Goal: Task Accomplishment & Management: Use online tool/utility

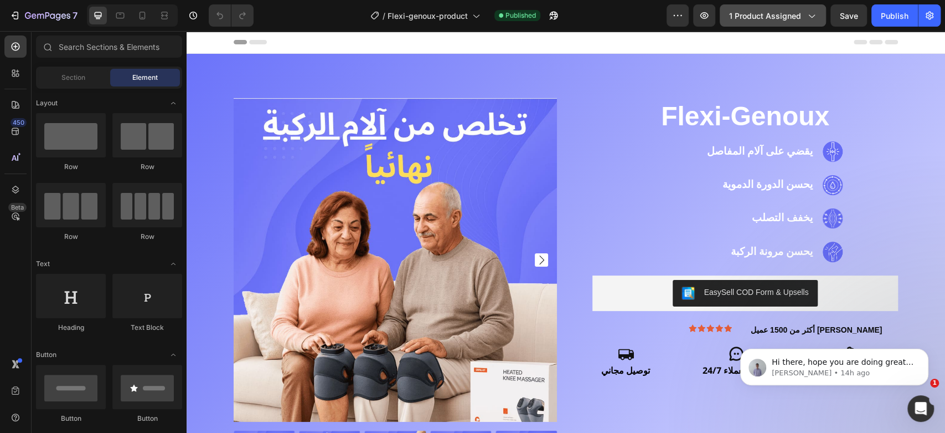
click at [800, 18] on span "1 product assigned" at bounding box center [765, 16] width 72 height 12
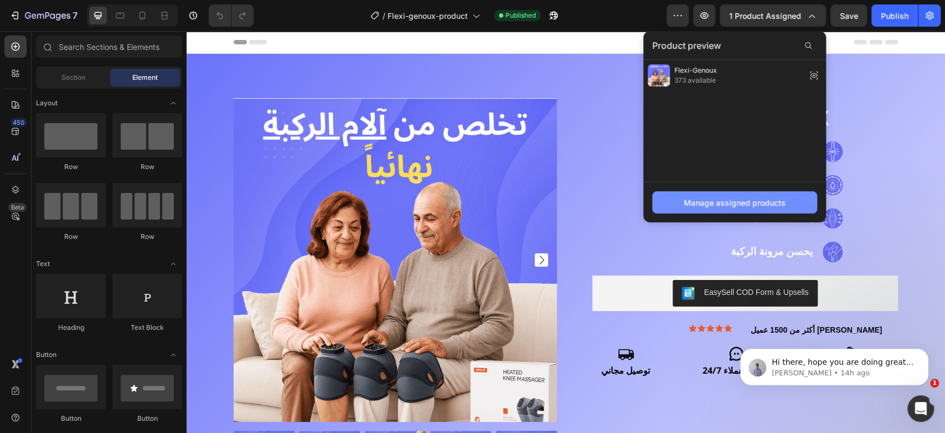
click at [729, 201] on div "Manage assigned products" at bounding box center [735, 203] width 102 height 12
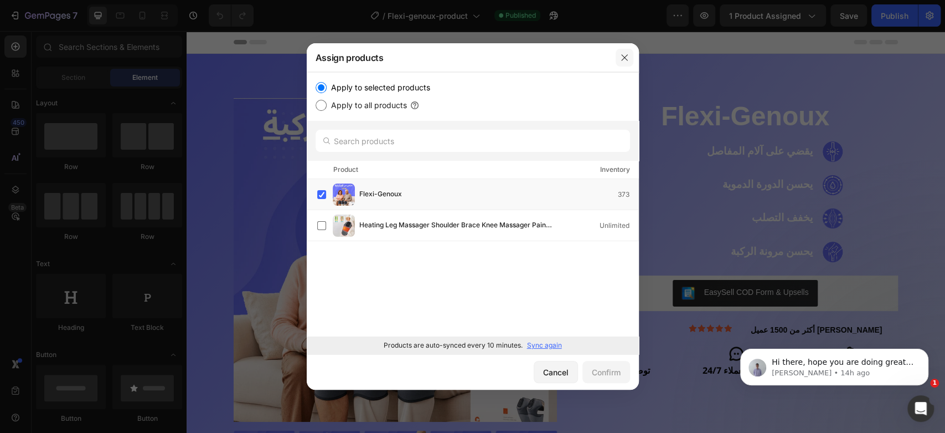
drag, startPoint x: 626, startPoint y: 55, endPoint x: 440, endPoint y: 24, distance: 189.2
click at [626, 55] on icon "button" at bounding box center [624, 57] width 6 height 6
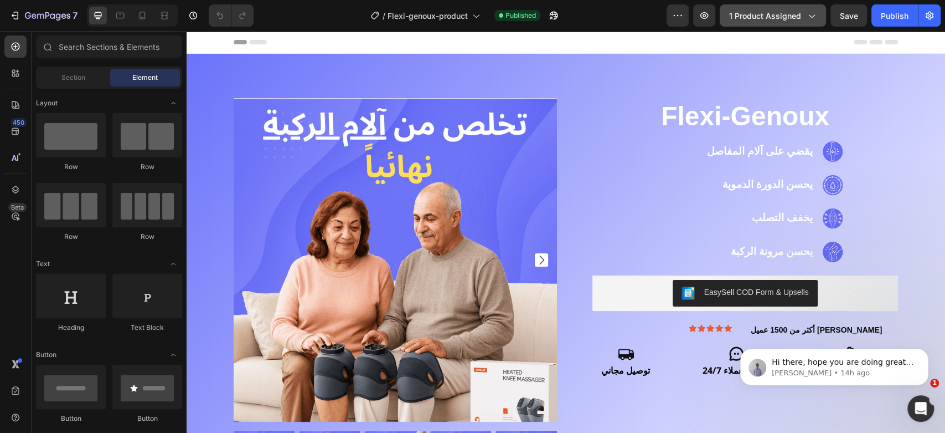
click at [788, 10] on span "1 product assigned" at bounding box center [765, 16] width 72 height 12
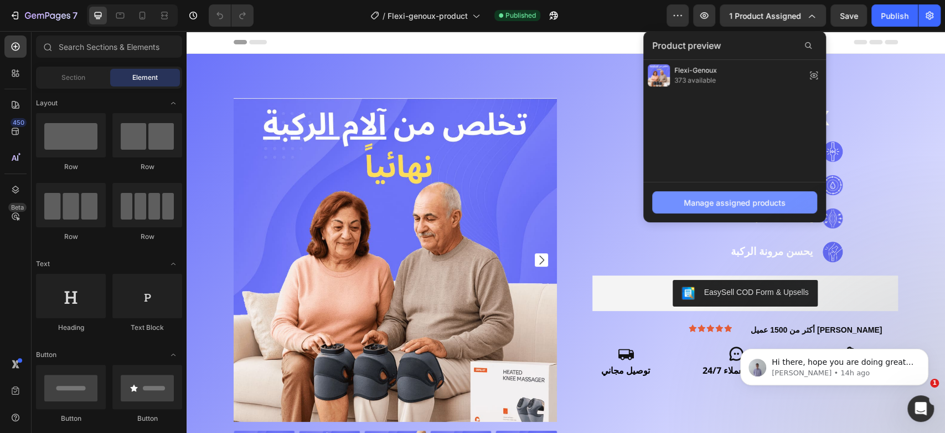
click at [724, 204] on div "Manage assigned products" at bounding box center [735, 203] width 102 height 12
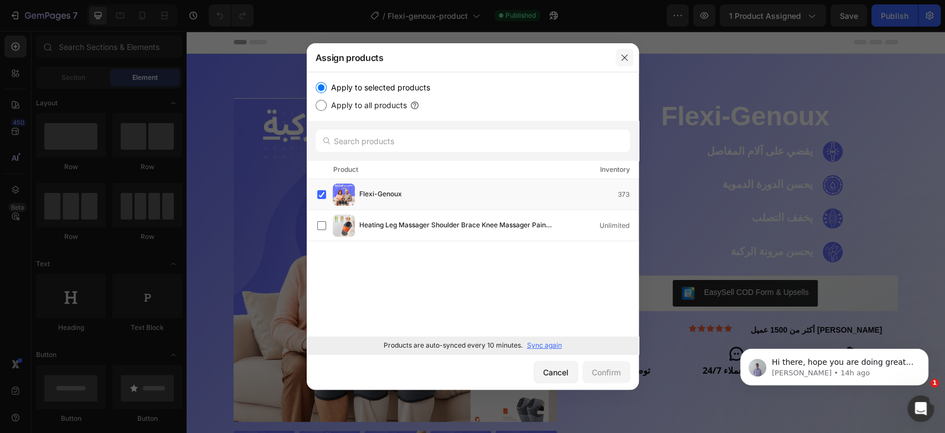
click at [625, 57] on icon "button" at bounding box center [624, 57] width 9 height 9
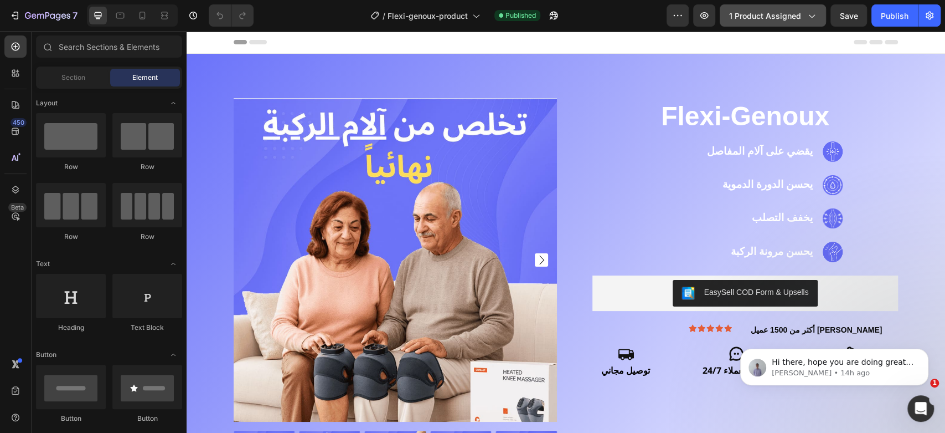
click at [776, 17] on span "1 product assigned" at bounding box center [765, 16] width 72 height 12
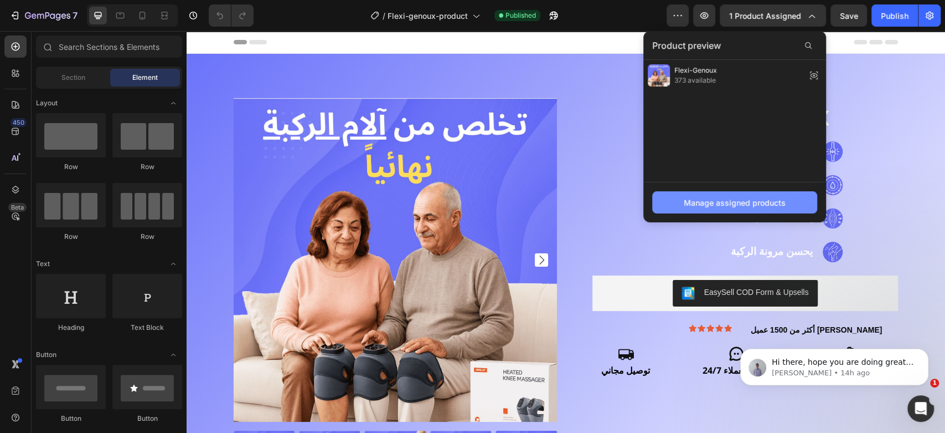
click at [728, 198] on div "Manage assigned products" at bounding box center [735, 203] width 102 height 12
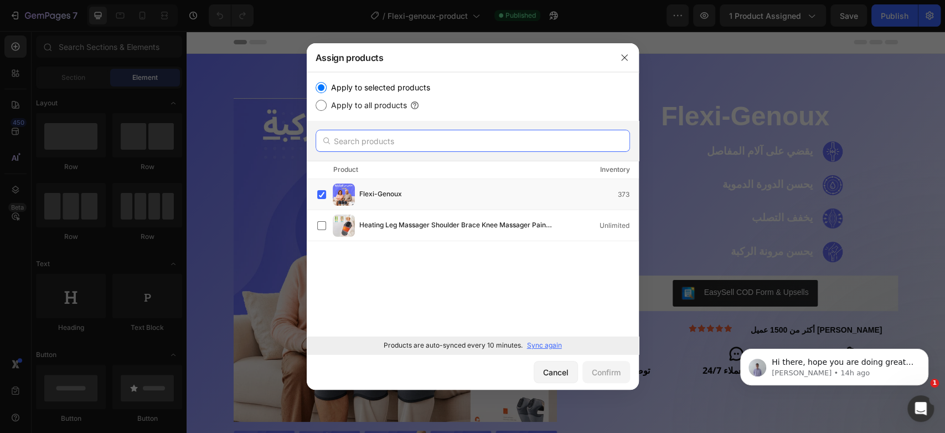
click at [407, 144] on input "text" at bounding box center [473, 141] width 315 height 22
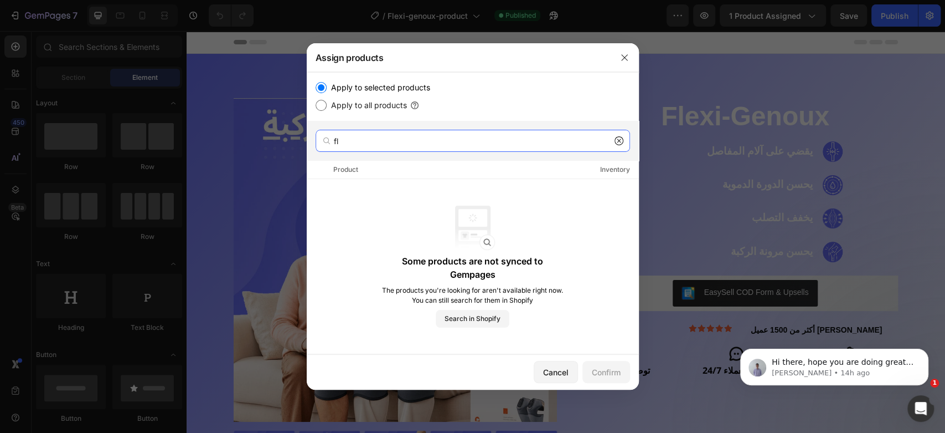
type input "f"
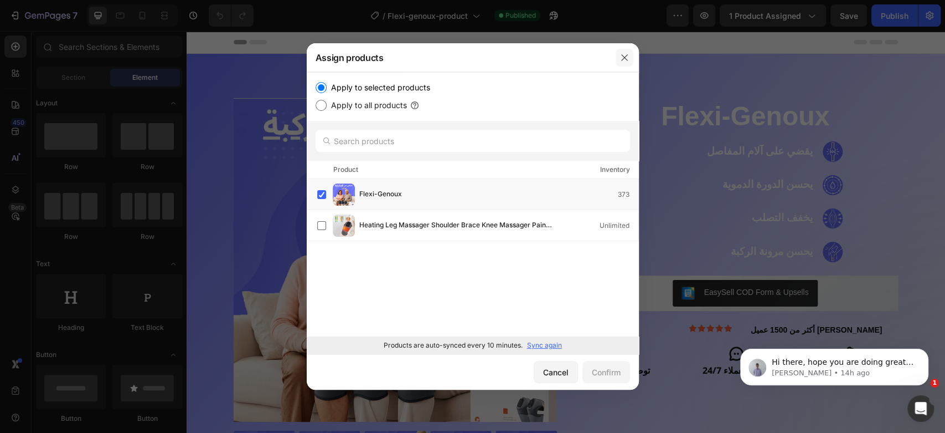
click at [624, 60] on icon "button" at bounding box center [624, 57] width 9 height 9
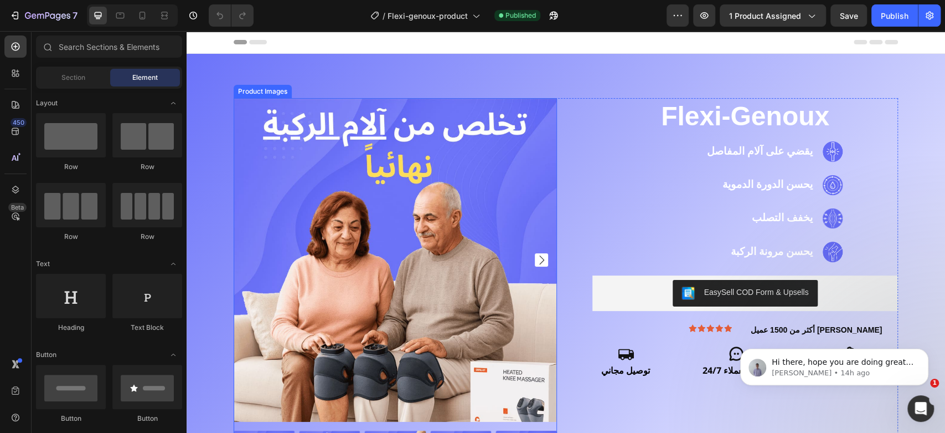
click at [379, 174] on img at bounding box center [395, 259] width 323 height 323
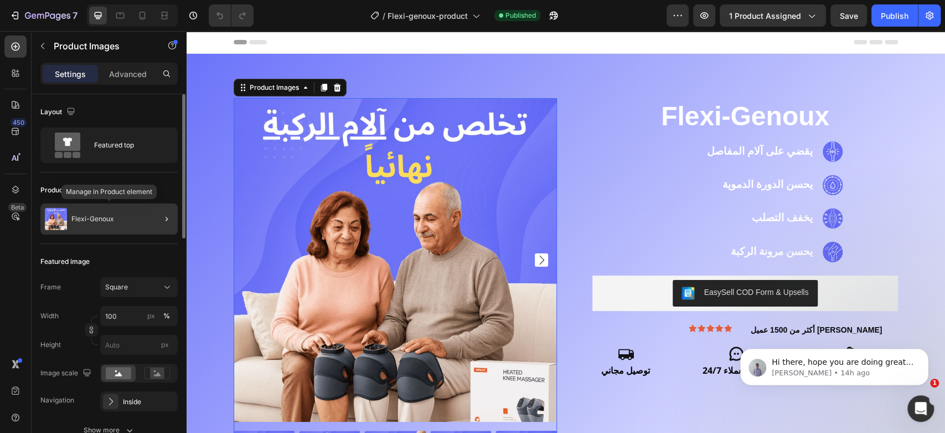
click at [89, 215] on p "Flexi-Genoux" at bounding box center [92, 219] width 43 height 8
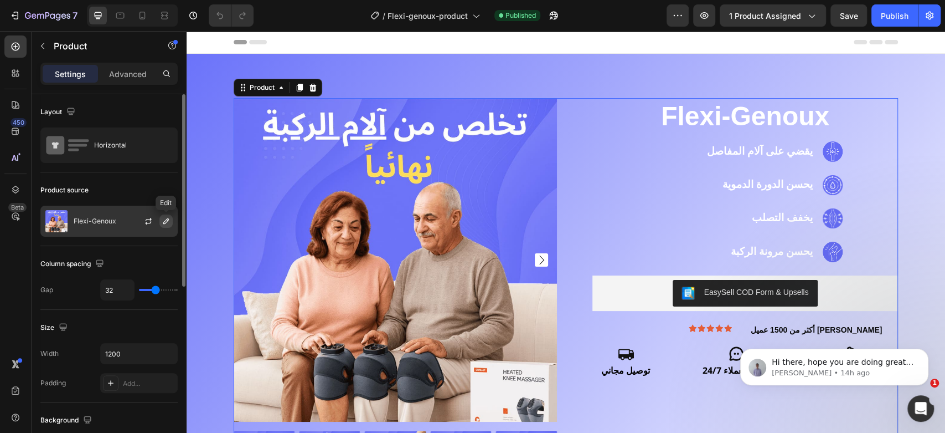
click at [164, 220] on icon "button" at bounding box center [166, 221] width 9 height 9
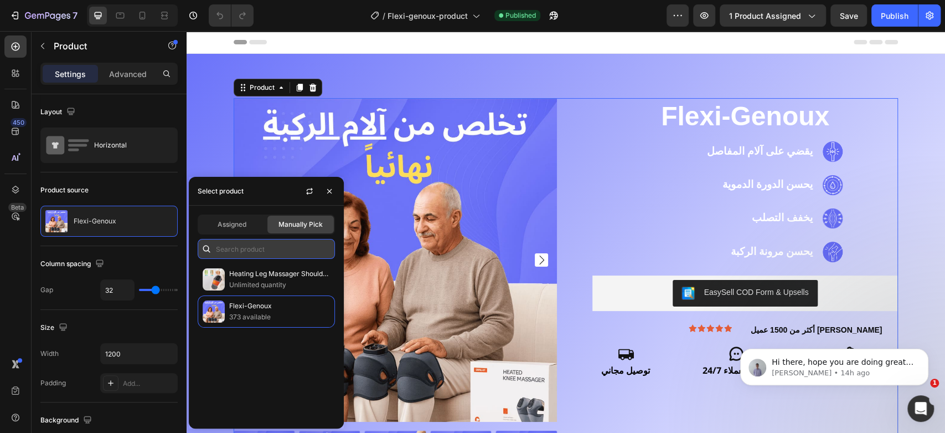
click at [262, 244] on input "text" at bounding box center [266, 249] width 137 height 20
click at [245, 224] on span "Assigned" at bounding box center [232, 224] width 29 height 10
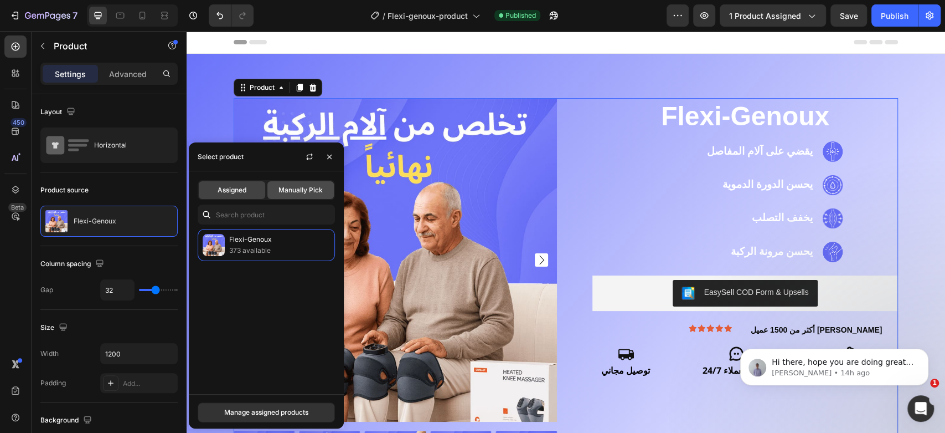
click at [289, 191] on span "Manually Pick" at bounding box center [301, 190] width 44 height 10
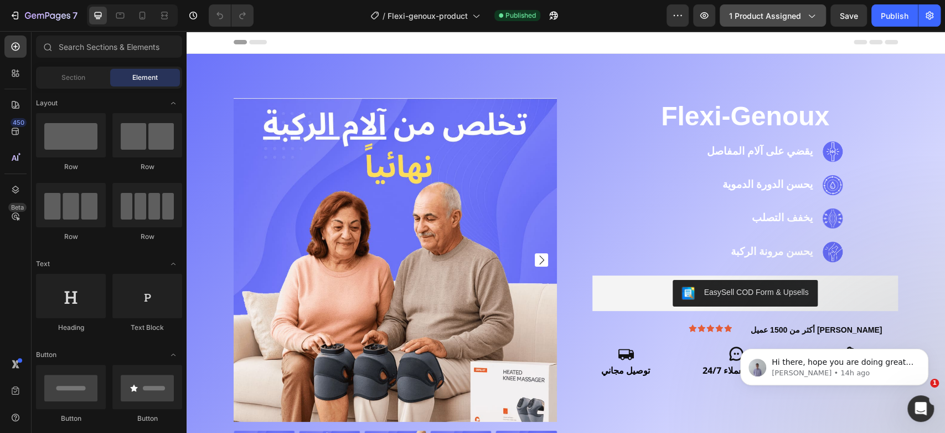
click at [789, 16] on span "1 product assigned" at bounding box center [765, 16] width 72 height 12
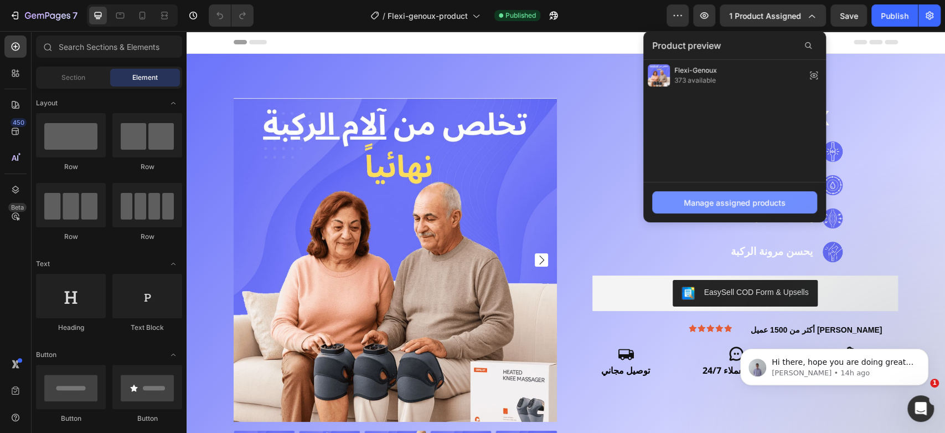
click at [741, 198] on div "Manage assigned products" at bounding box center [735, 203] width 102 height 12
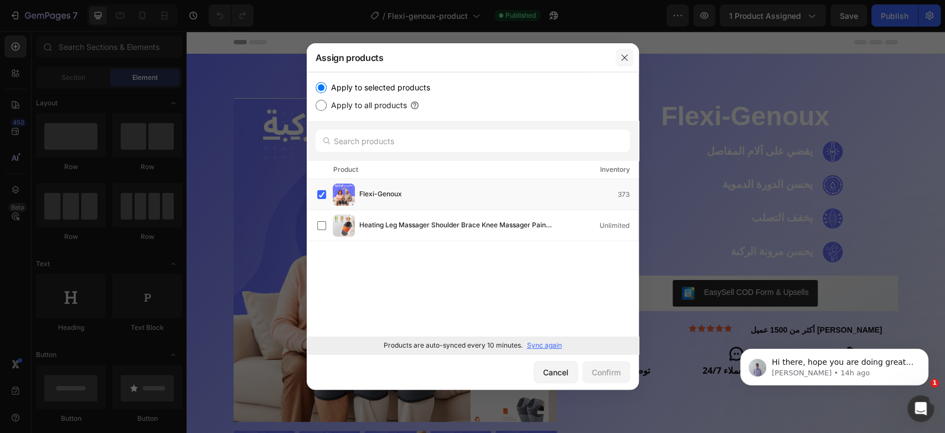
click at [626, 56] on icon "button" at bounding box center [624, 57] width 9 height 9
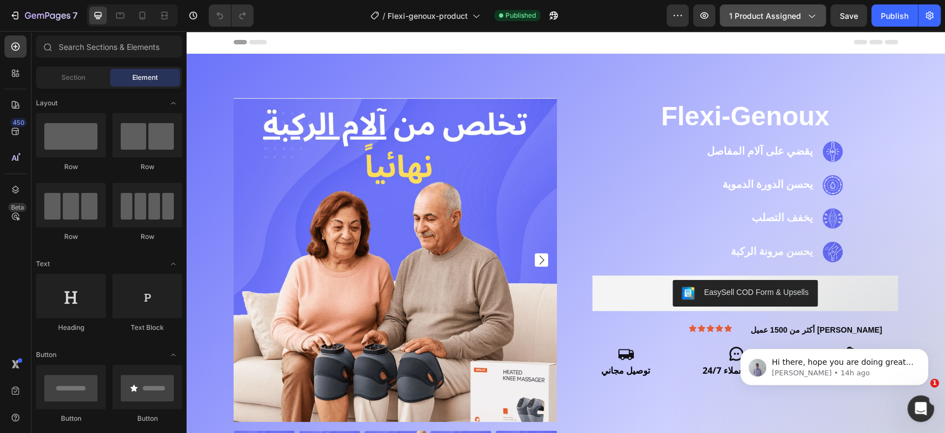
click at [780, 15] on span "1 product assigned" at bounding box center [765, 16] width 72 height 12
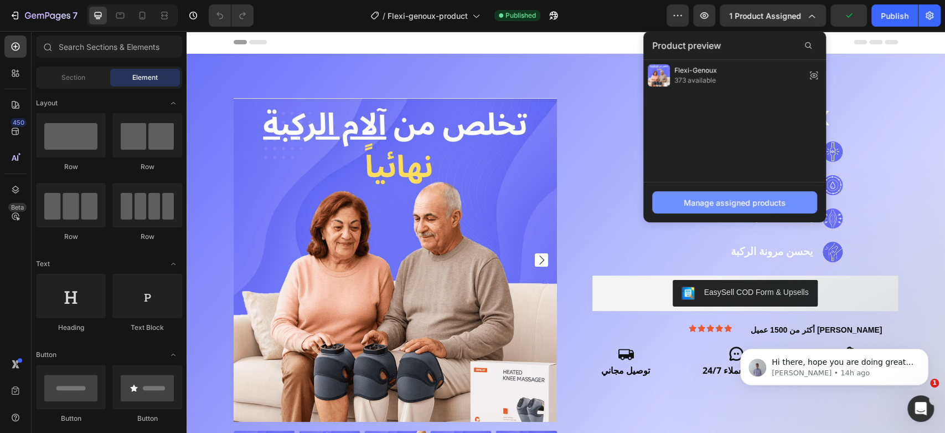
click at [731, 206] on div "Manage assigned products" at bounding box center [735, 203] width 102 height 12
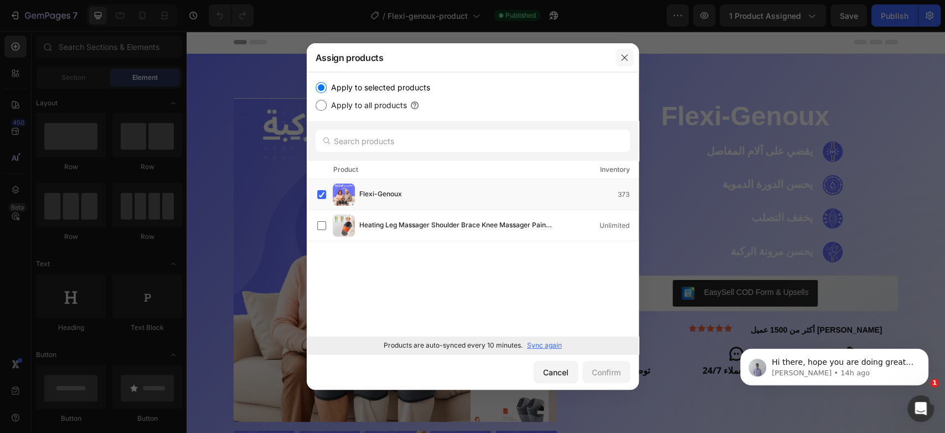
click at [624, 55] on icon "button" at bounding box center [624, 57] width 9 height 9
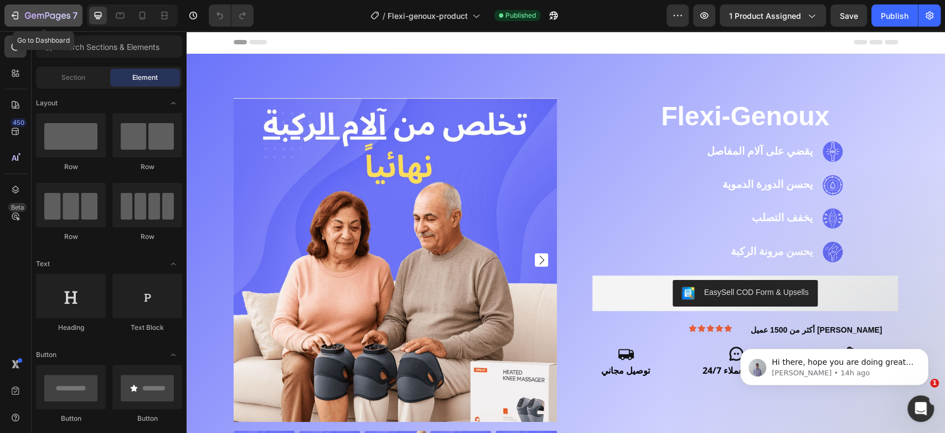
click at [19, 15] on icon "button" at bounding box center [14, 15] width 11 height 11
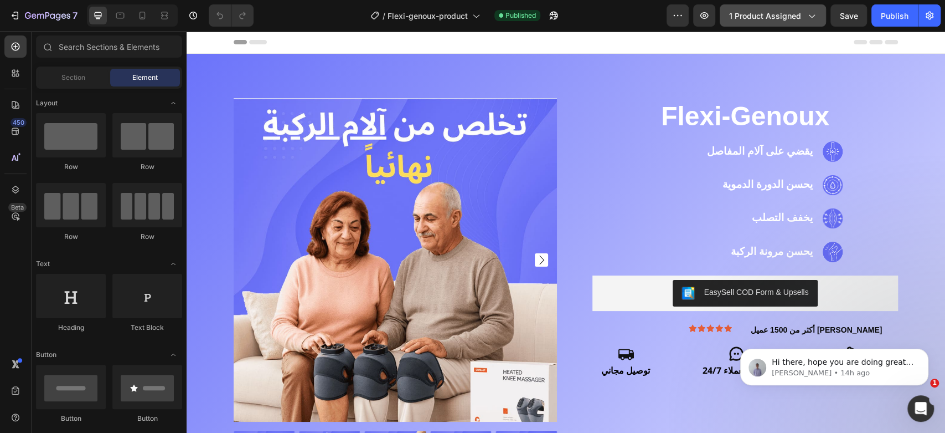
click at [764, 12] on span "1 product assigned" at bounding box center [765, 16] width 72 height 12
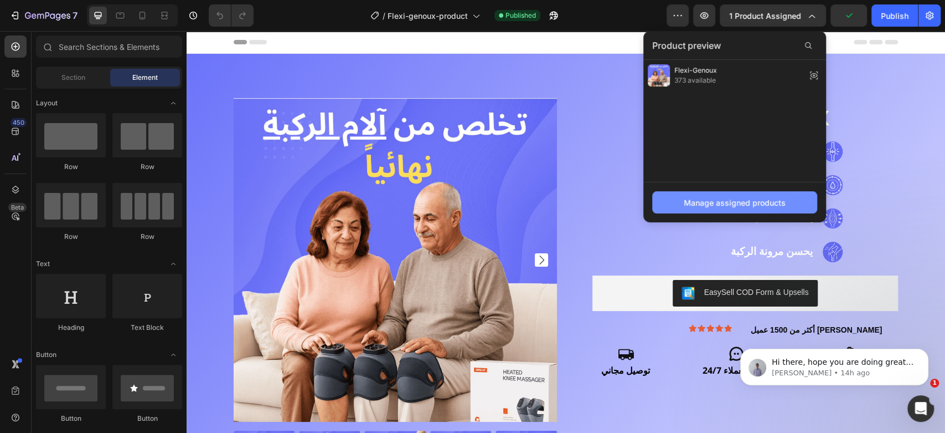
click at [730, 202] on div "Manage assigned products" at bounding box center [735, 203] width 102 height 12
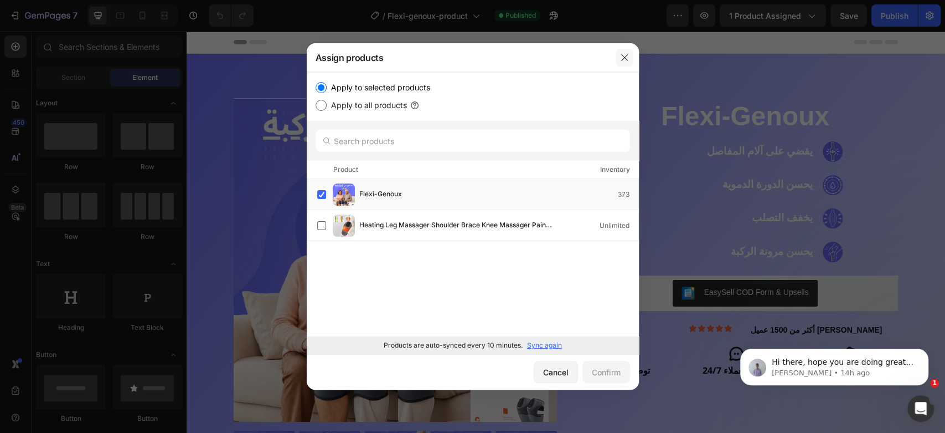
click at [625, 52] on button "button" at bounding box center [625, 58] width 18 height 18
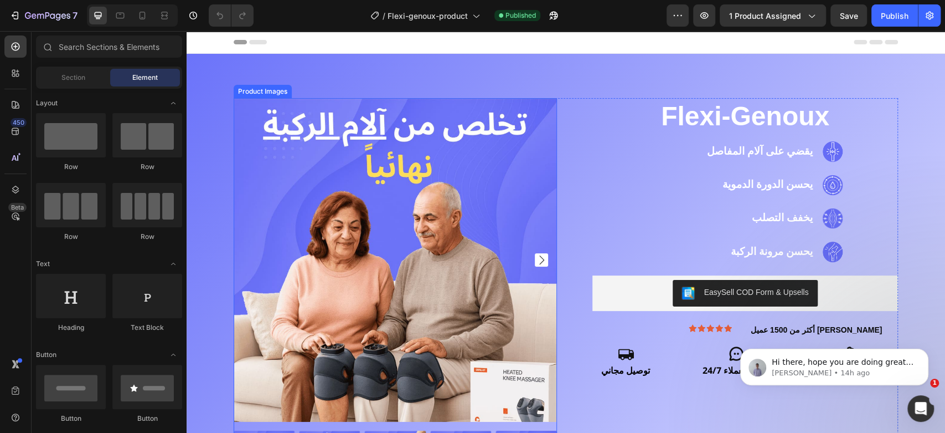
click at [353, 194] on img at bounding box center [395, 259] width 323 height 323
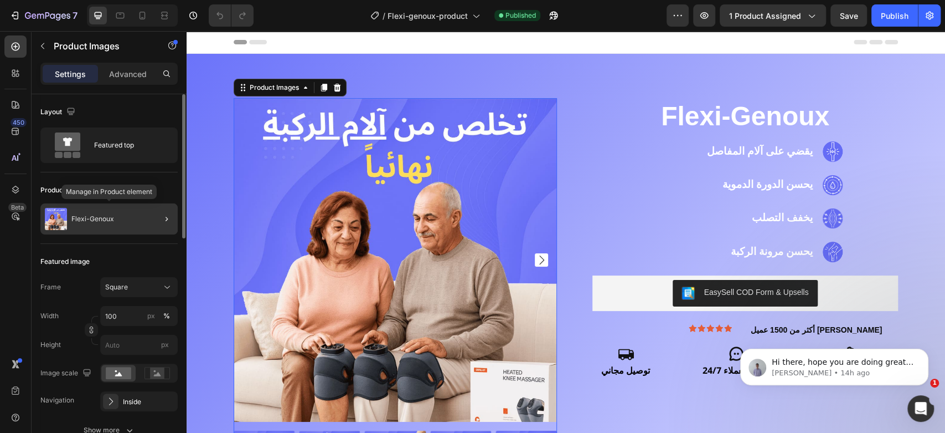
click at [108, 220] on p "Flexi-Genoux" at bounding box center [92, 219] width 43 height 8
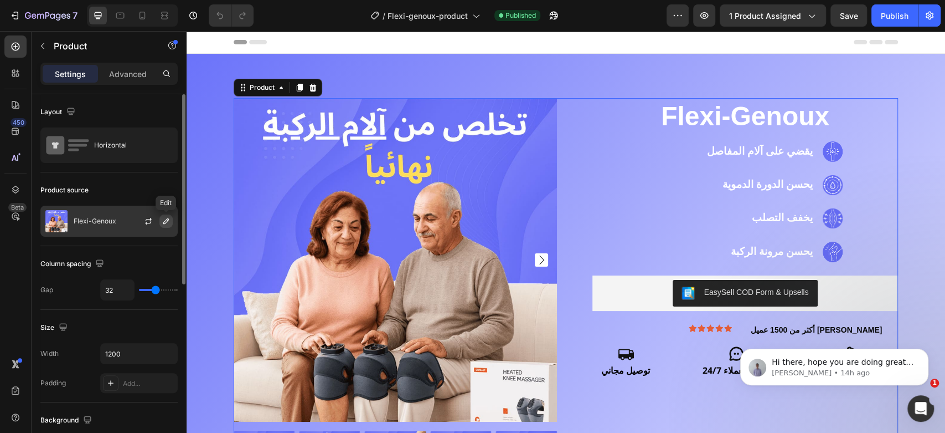
click at [165, 220] on icon "button" at bounding box center [166, 221] width 6 height 6
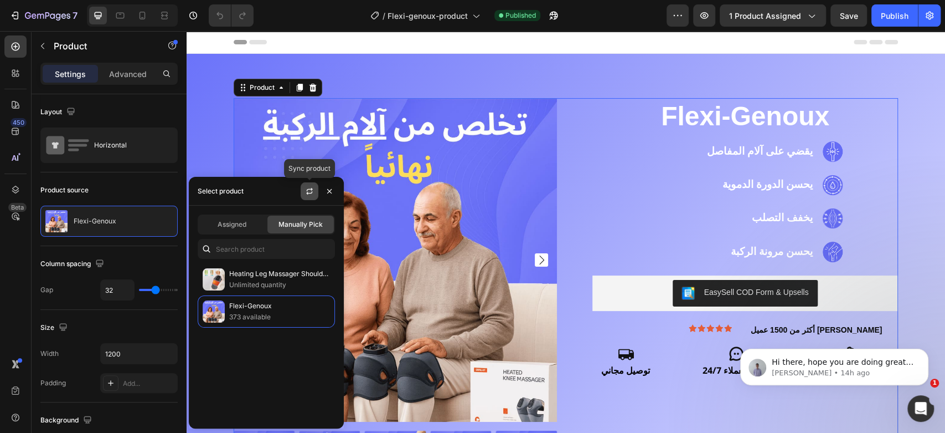
click at [308, 191] on icon "button" at bounding box center [309, 191] width 9 height 9
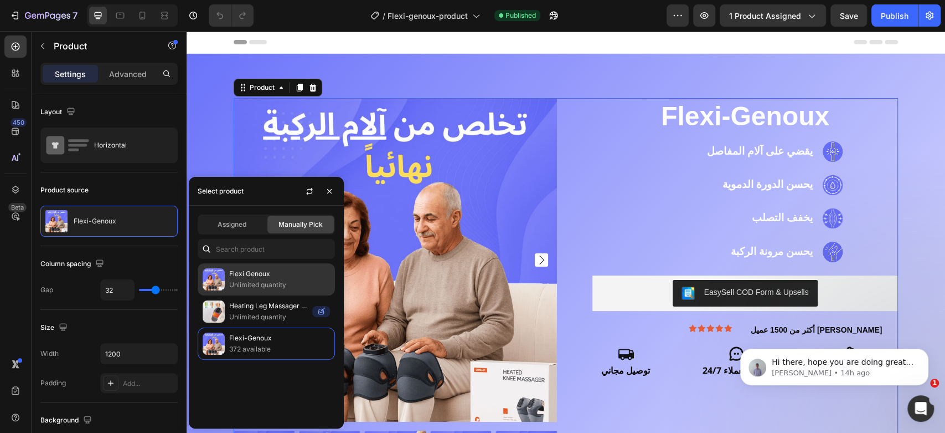
click at [276, 280] on p "Unlimited quantity" at bounding box center [279, 284] width 101 height 11
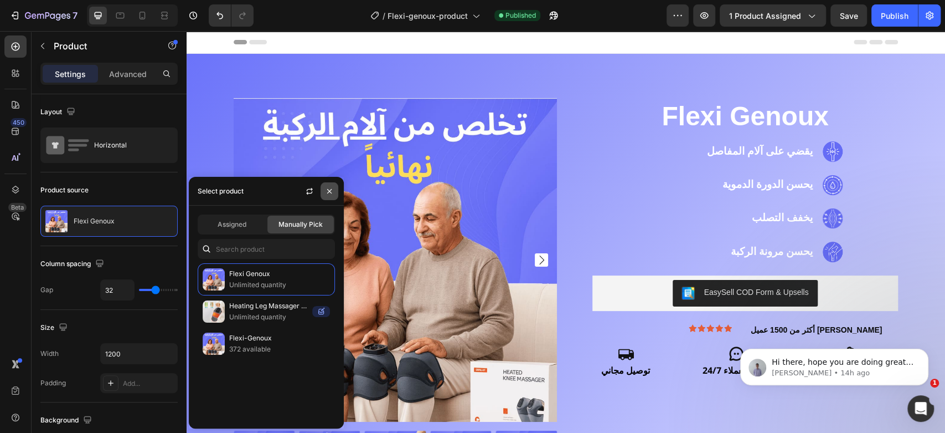
click at [331, 189] on icon "button" at bounding box center [329, 191] width 9 height 9
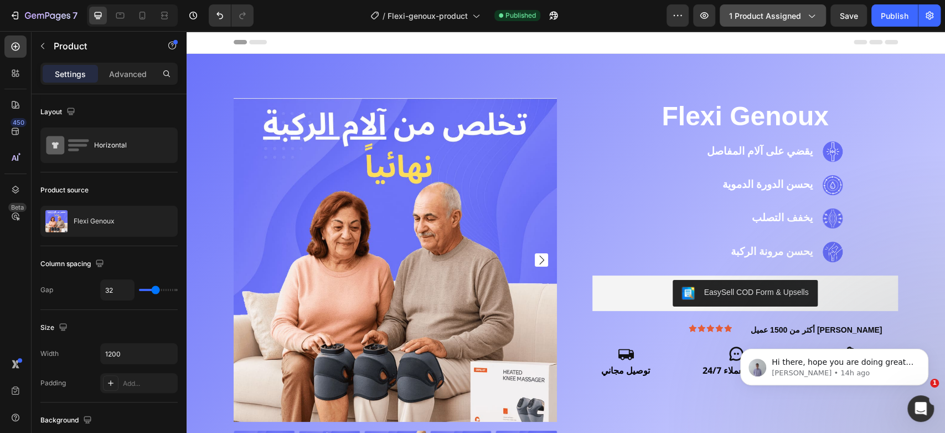
click at [768, 13] on span "1 product assigned" at bounding box center [765, 16] width 72 height 12
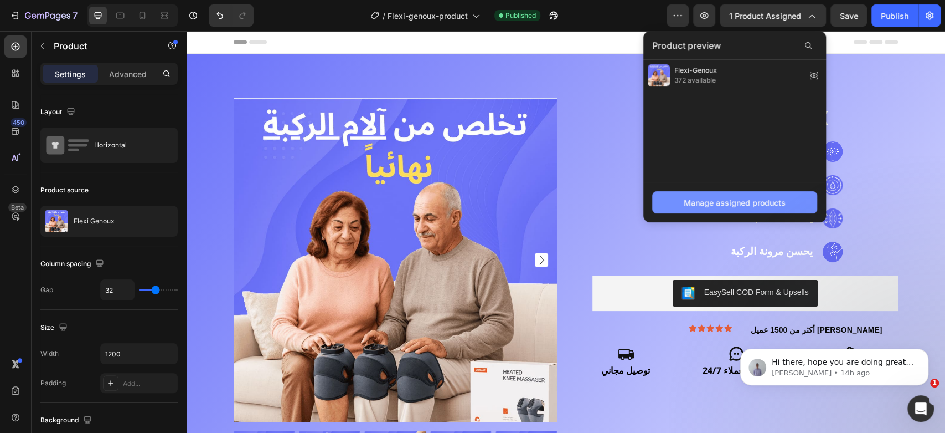
click at [723, 203] on div "Manage assigned products" at bounding box center [735, 203] width 102 height 12
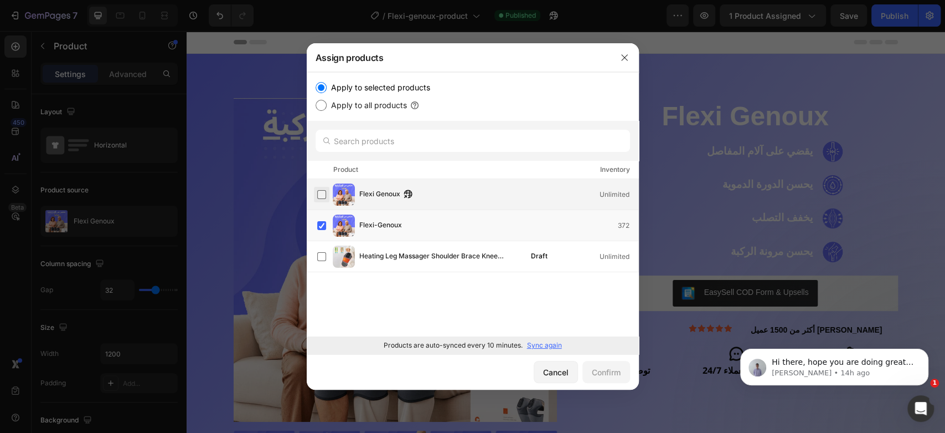
click at [318, 194] on label at bounding box center [321, 194] width 9 height 9
click at [318, 230] on label at bounding box center [321, 225] width 9 height 9
click at [320, 224] on label at bounding box center [321, 225] width 9 height 9
click at [610, 372] on div "Confirm" at bounding box center [606, 372] width 29 height 12
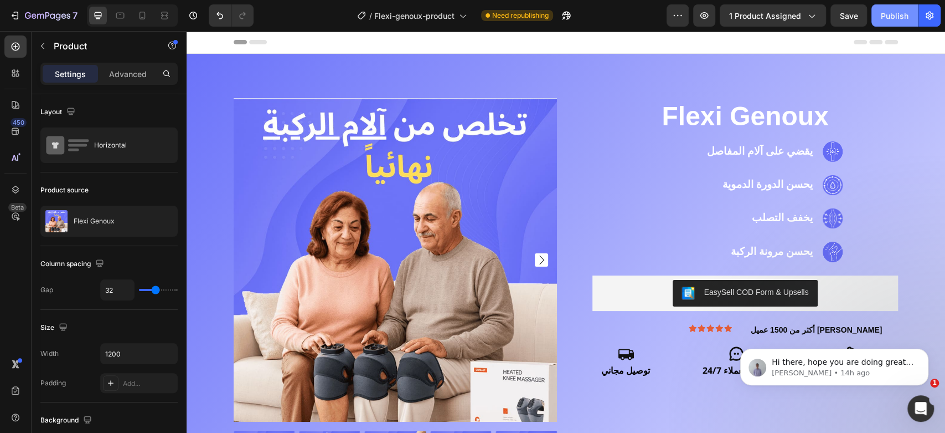
click at [889, 15] on div "Publish" at bounding box center [895, 16] width 28 height 12
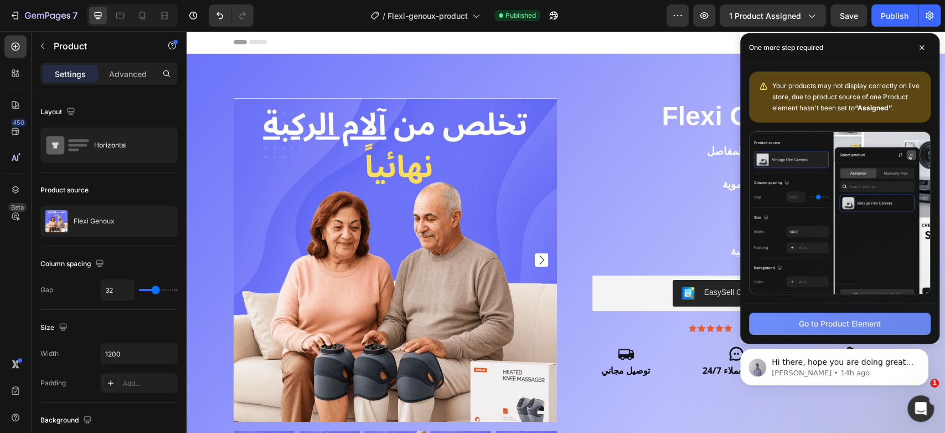
click at [829, 323] on div "Go to Product Element" at bounding box center [840, 323] width 82 height 12
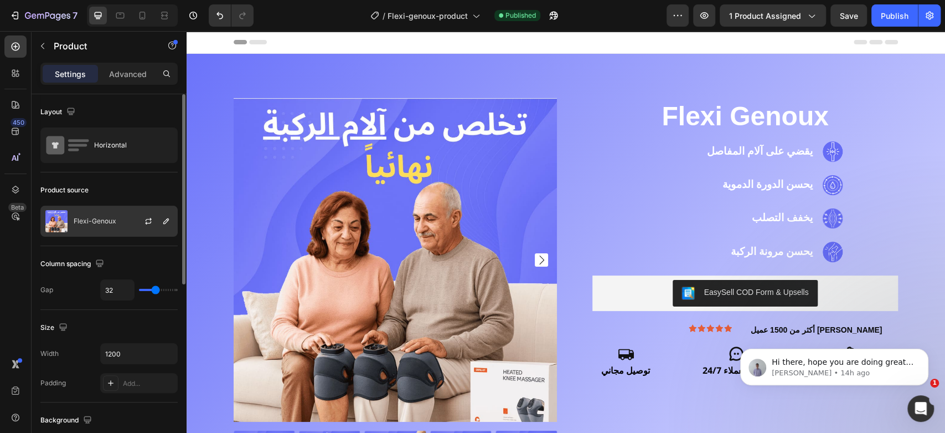
click at [99, 220] on p "Flexi-Genoux" at bounding box center [95, 221] width 43 height 8
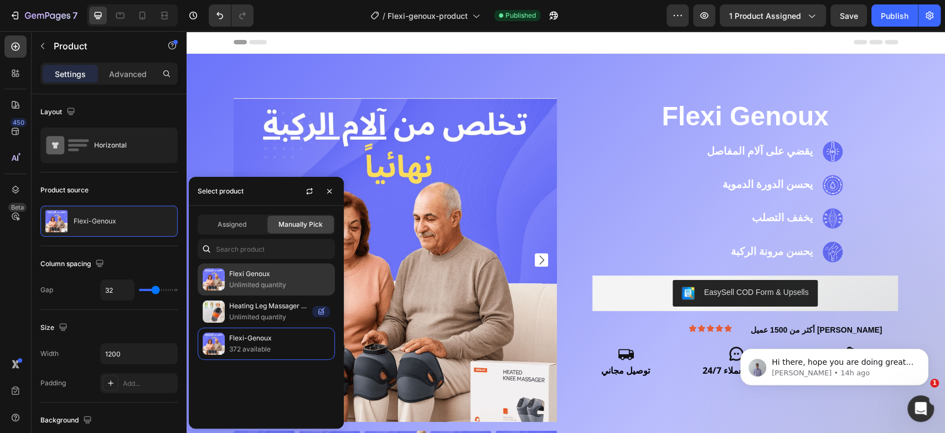
click at [231, 274] on p "Flexi Genoux" at bounding box center [279, 273] width 101 height 11
click at [329, 190] on icon "button" at bounding box center [329, 191] width 4 height 4
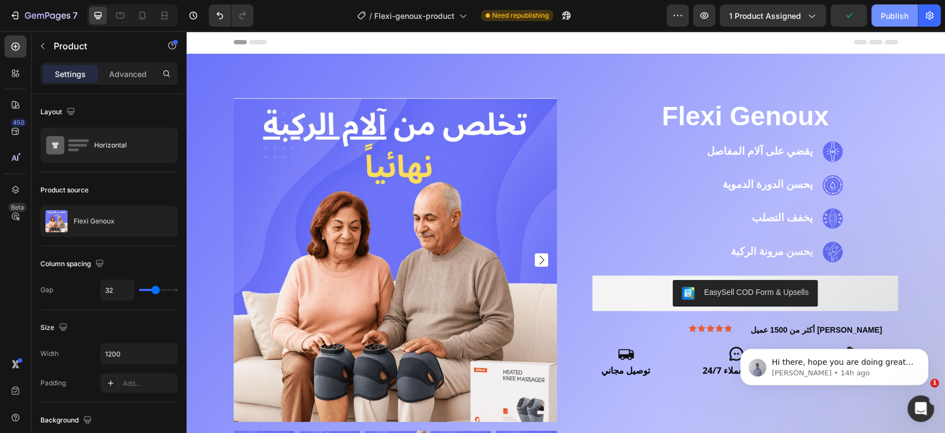
click at [887, 17] on div "Publish" at bounding box center [895, 16] width 28 height 12
click at [799, 14] on span "1 product assigned" at bounding box center [765, 16] width 72 height 12
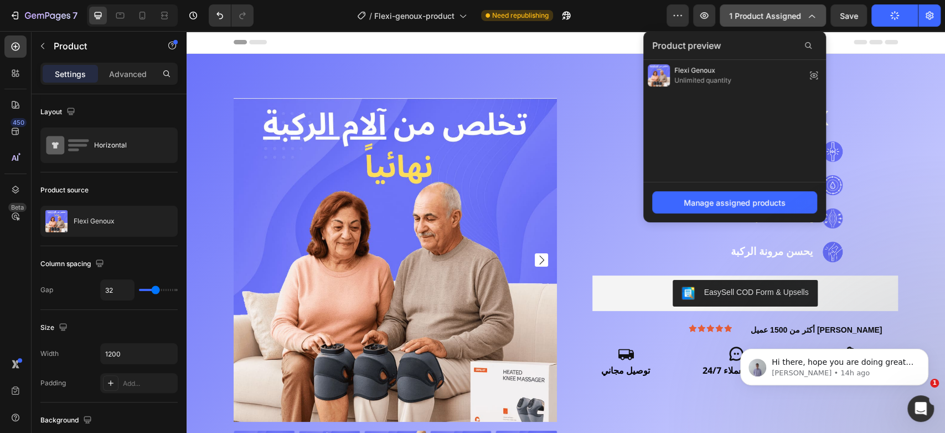
click at [799, 14] on span "1 product assigned" at bounding box center [765, 16] width 72 height 12
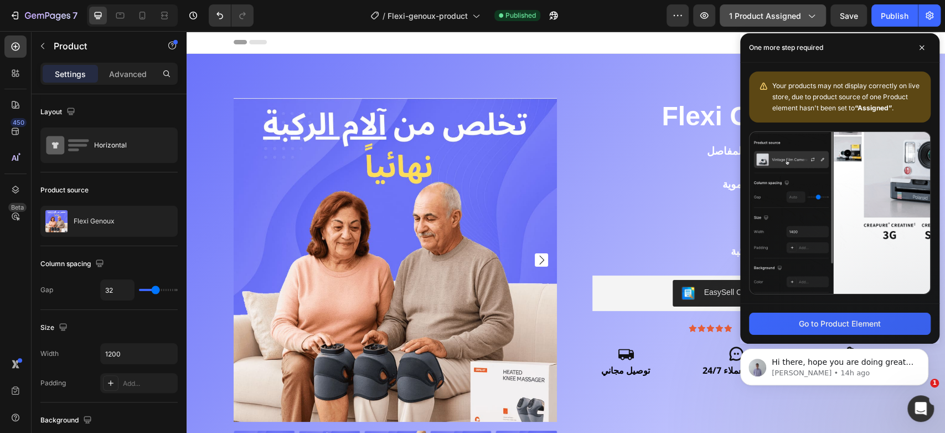
click at [773, 12] on span "1 product assigned" at bounding box center [765, 16] width 72 height 12
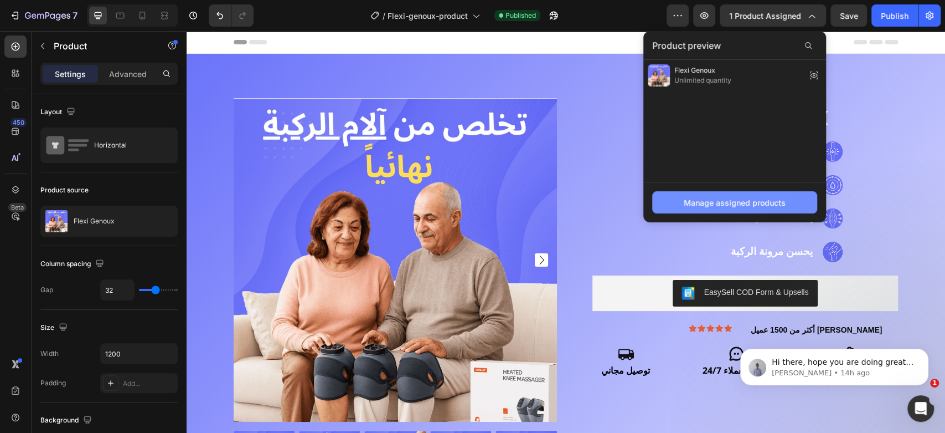
click at [725, 199] on div "Manage assigned products" at bounding box center [735, 203] width 102 height 12
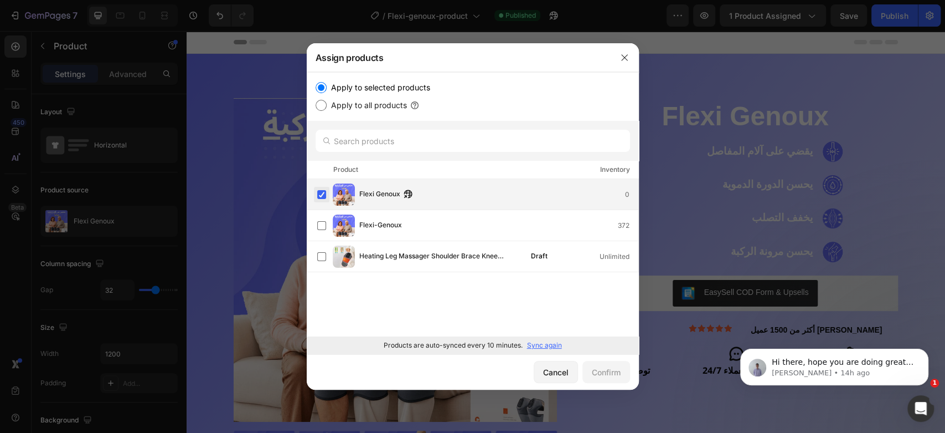
click at [317, 194] on label at bounding box center [321, 194] width 9 height 9
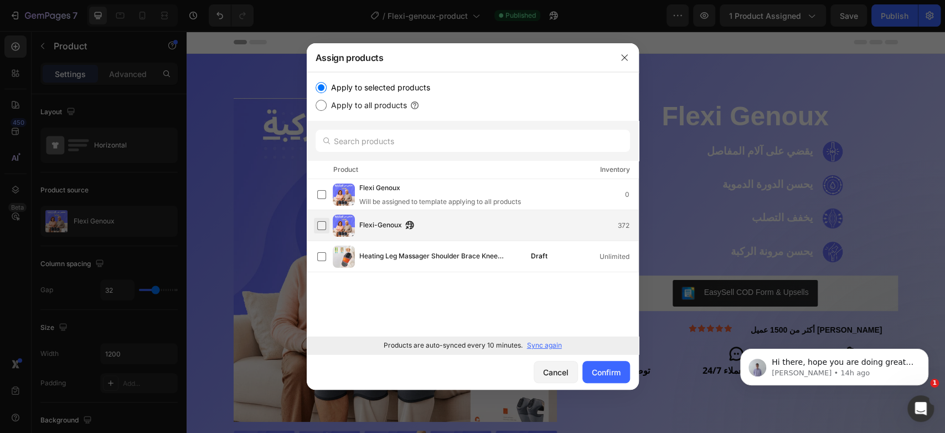
click at [320, 225] on label at bounding box center [321, 225] width 9 height 9
click at [608, 373] on div "Confirm" at bounding box center [606, 372] width 29 height 12
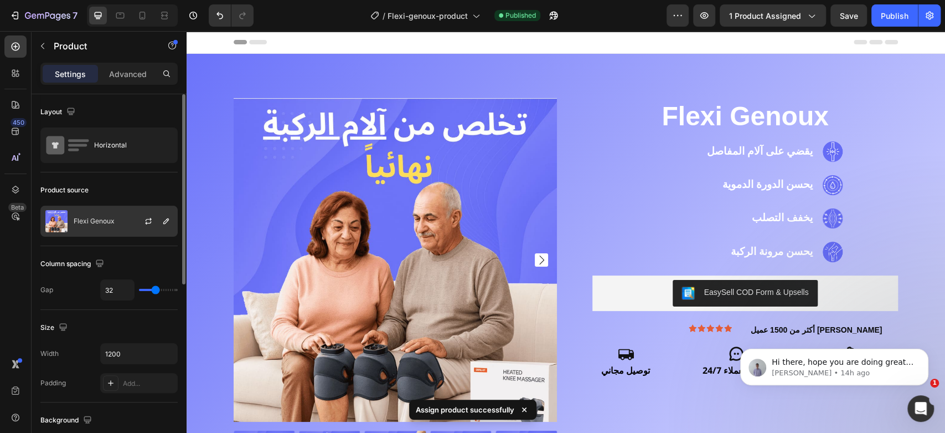
click at [83, 222] on p "Flexi Genoux" at bounding box center [94, 221] width 41 height 8
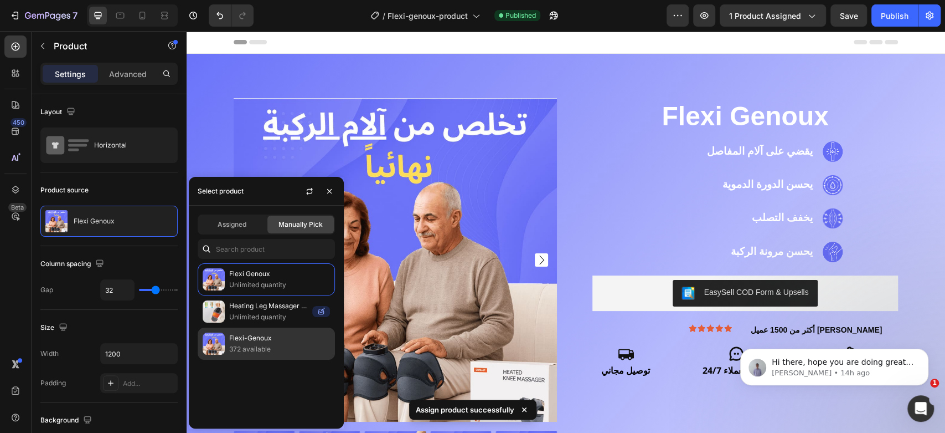
click at [236, 341] on p "Flexi-Genoux" at bounding box center [279, 337] width 101 height 11
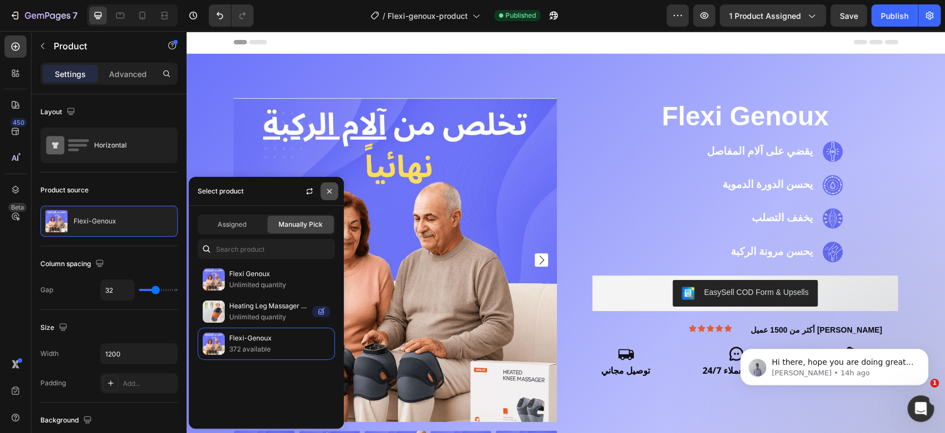
click at [329, 189] on icon "button" at bounding box center [329, 191] width 9 height 9
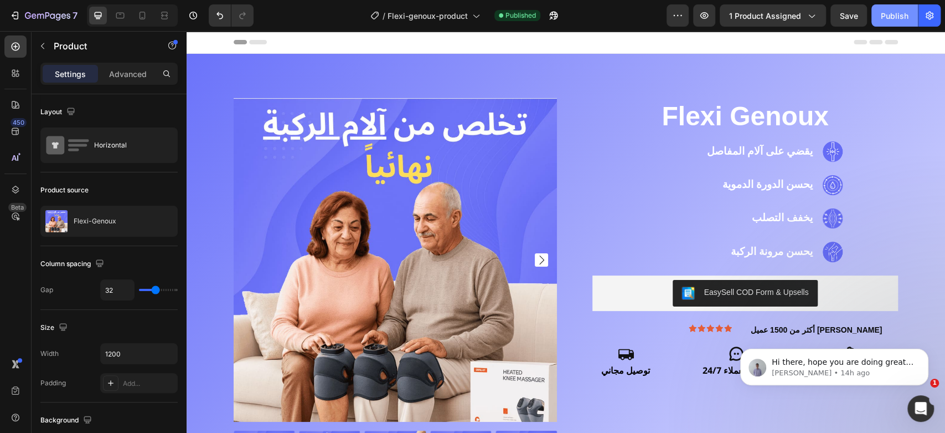
click at [894, 17] on div "Publish" at bounding box center [895, 16] width 28 height 12
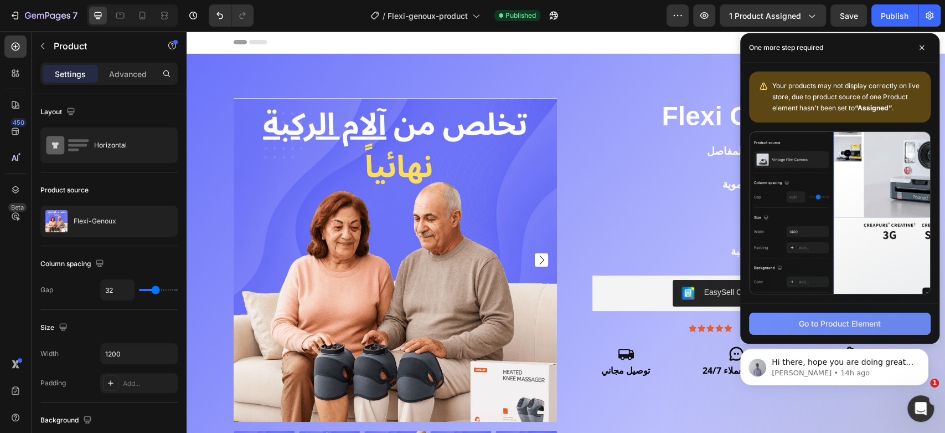
click at [820, 322] on div "Go to Product Element" at bounding box center [840, 323] width 82 height 12
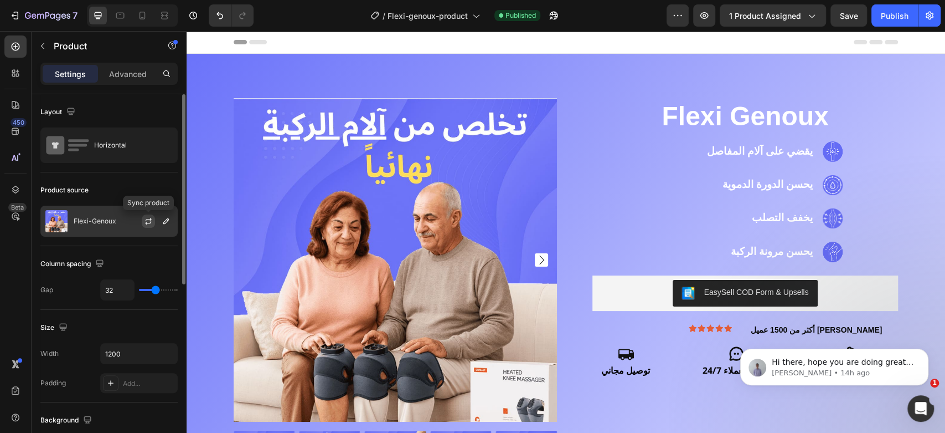
click at [146, 219] on icon "button" at bounding box center [149, 219] width 6 height 3
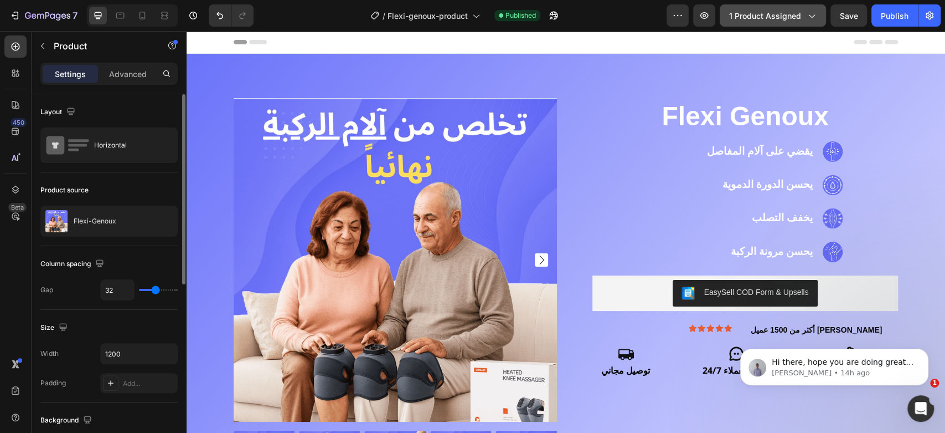
click at [776, 10] on span "1 product assigned" at bounding box center [765, 16] width 72 height 12
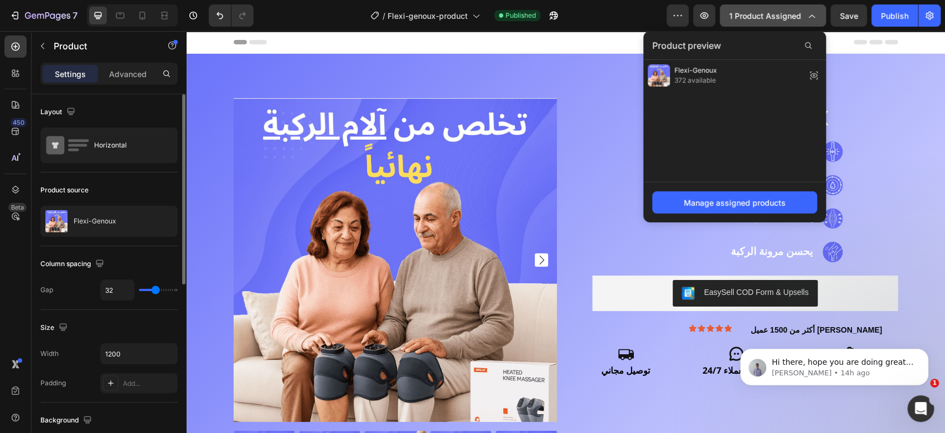
click at [776, 10] on span "1 product assigned" at bounding box center [765, 16] width 72 height 12
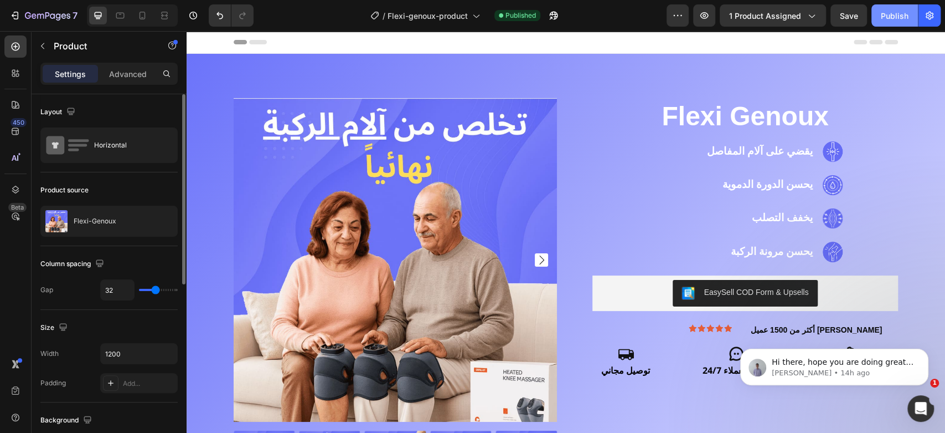
click at [891, 14] on div "Publish" at bounding box center [895, 16] width 28 height 12
click at [755, 18] on span "1 product assigned" at bounding box center [765, 16] width 72 height 12
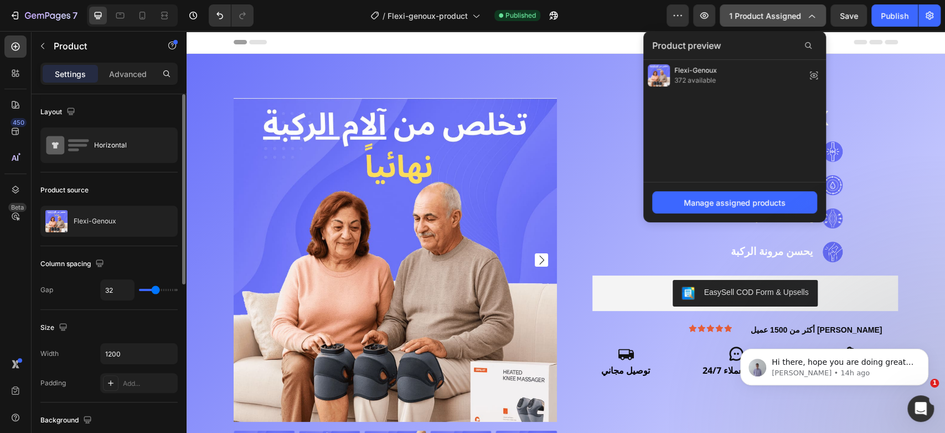
click at [755, 18] on span "1 product assigned" at bounding box center [765, 16] width 72 height 12
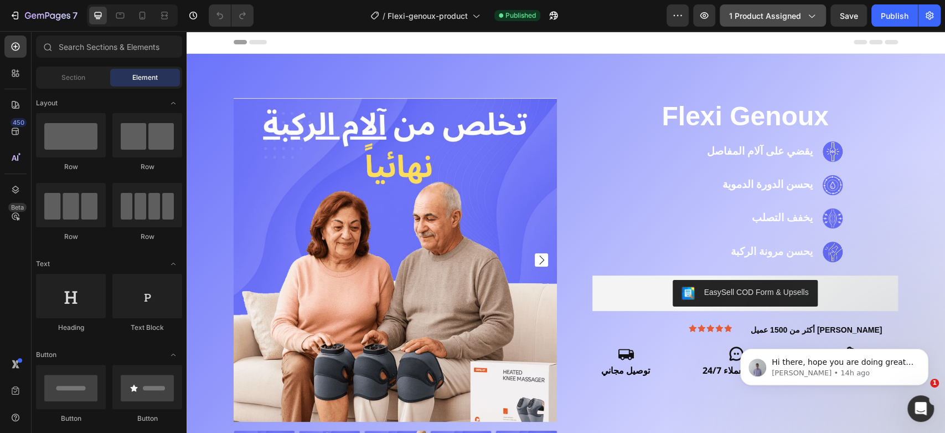
click at [771, 11] on span "1 product assigned" at bounding box center [765, 16] width 72 height 12
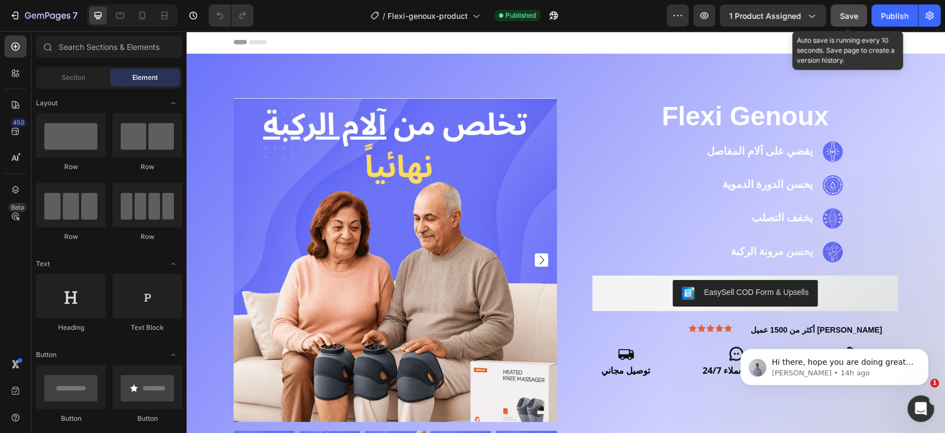
click at [855, 12] on span "Save" at bounding box center [849, 15] width 18 height 9
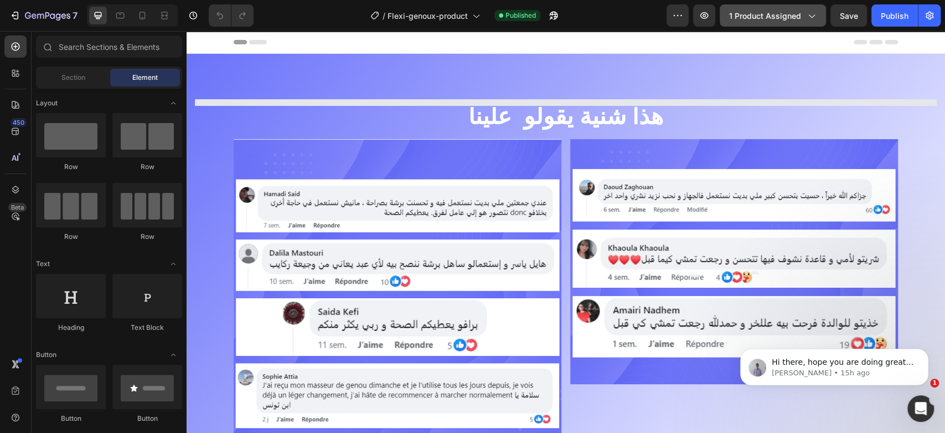
click at [766, 17] on span "1 product assigned" at bounding box center [765, 16] width 72 height 12
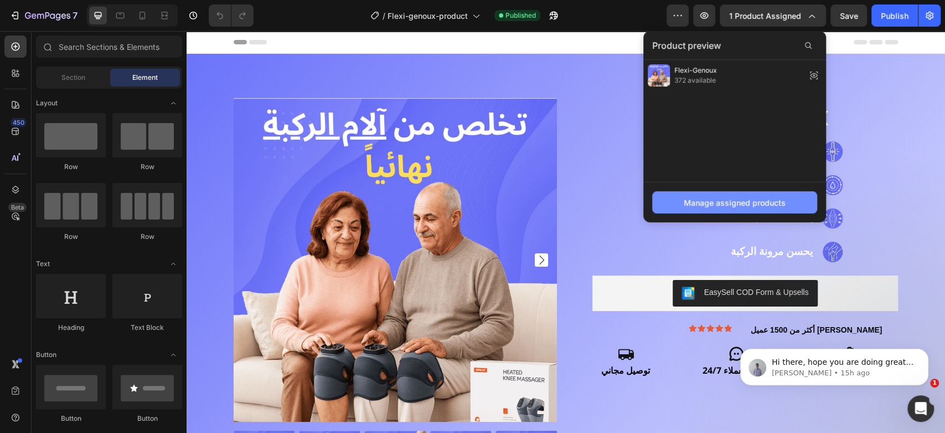
click at [719, 204] on div "Manage assigned products" at bounding box center [735, 203] width 102 height 12
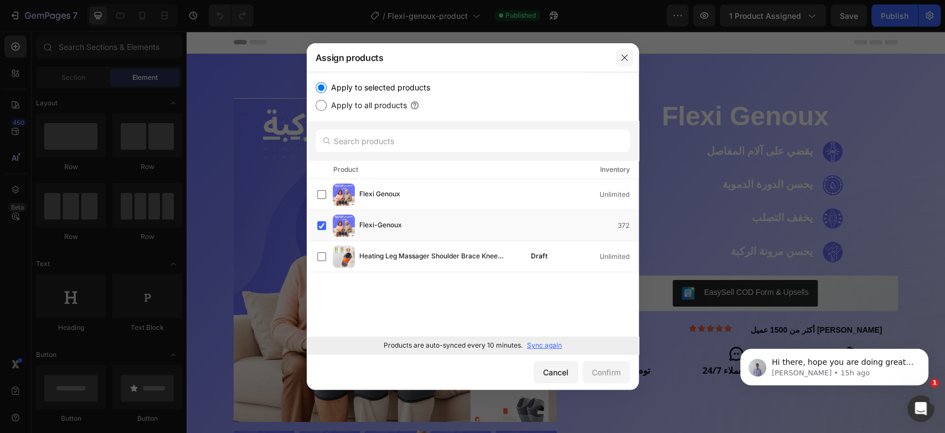
click at [625, 60] on icon "button" at bounding box center [624, 57] width 9 height 9
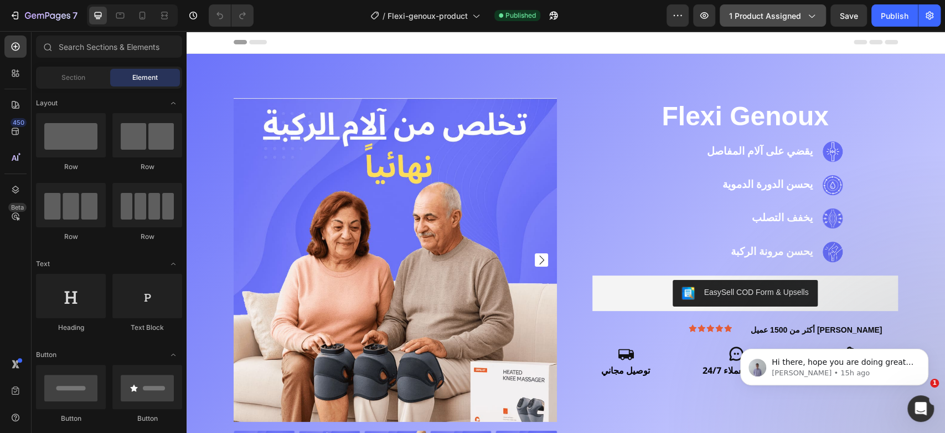
click at [780, 19] on span "1 product assigned" at bounding box center [765, 16] width 72 height 12
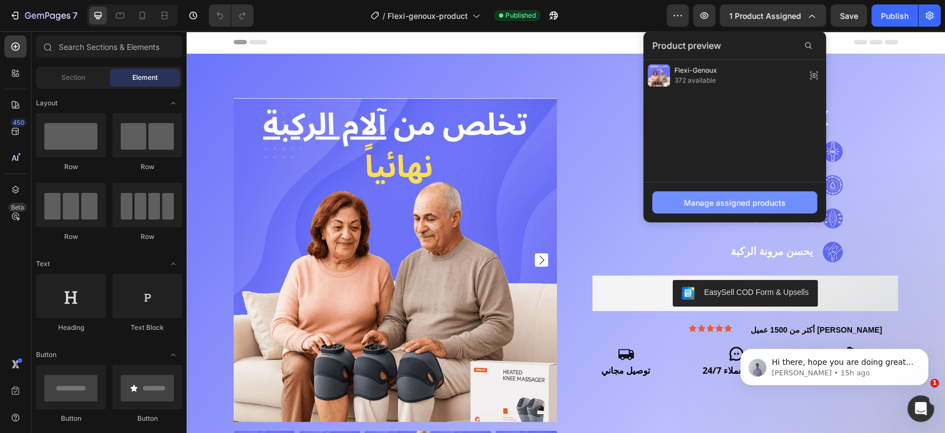
click at [730, 201] on div "Manage assigned products" at bounding box center [735, 203] width 102 height 12
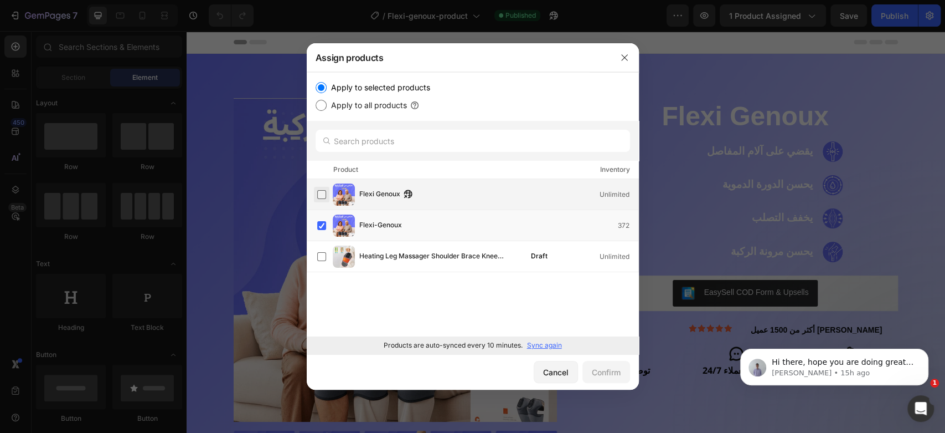
click at [323, 190] on label at bounding box center [321, 194] width 9 height 9
click at [321, 222] on label at bounding box center [321, 225] width 9 height 9
click at [603, 373] on div "Confirm" at bounding box center [606, 372] width 29 height 12
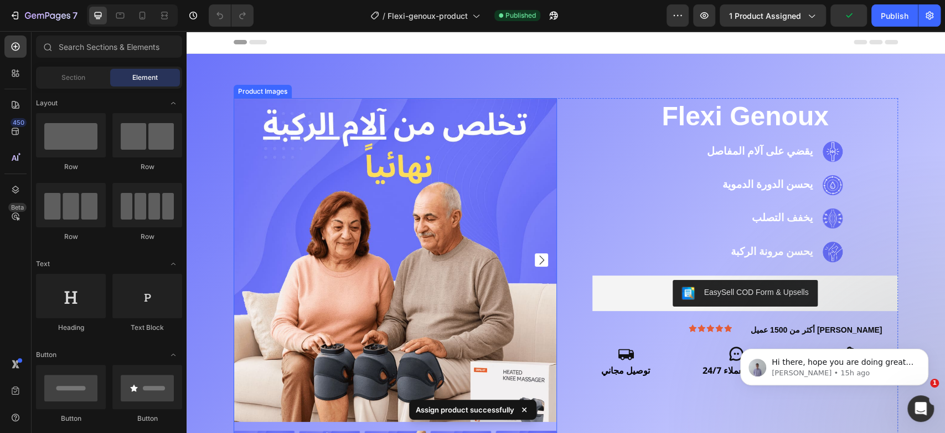
click at [336, 182] on img at bounding box center [395, 259] width 323 height 323
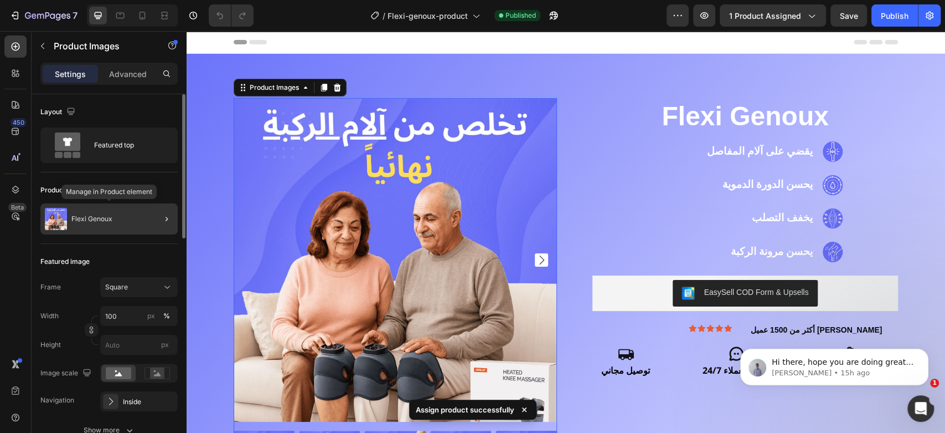
click at [119, 216] on div "Flexi Genoux" at bounding box center [108, 218] width 137 height 31
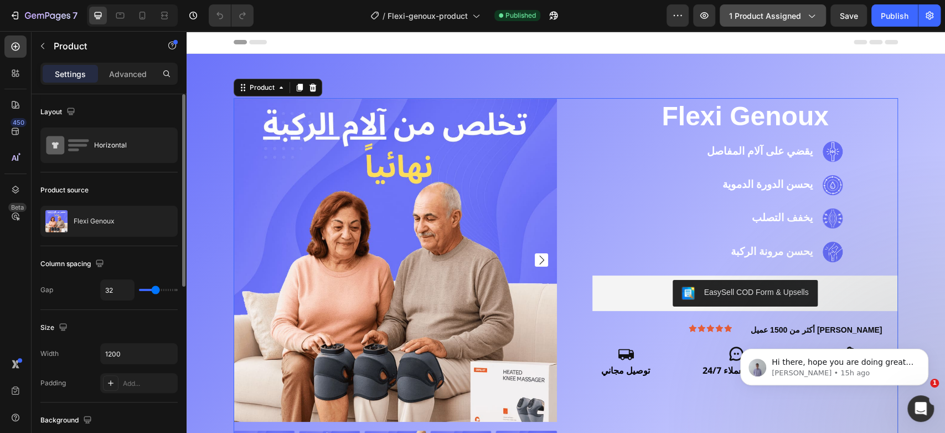
click at [799, 16] on span "1 product assigned" at bounding box center [765, 16] width 72 height 12
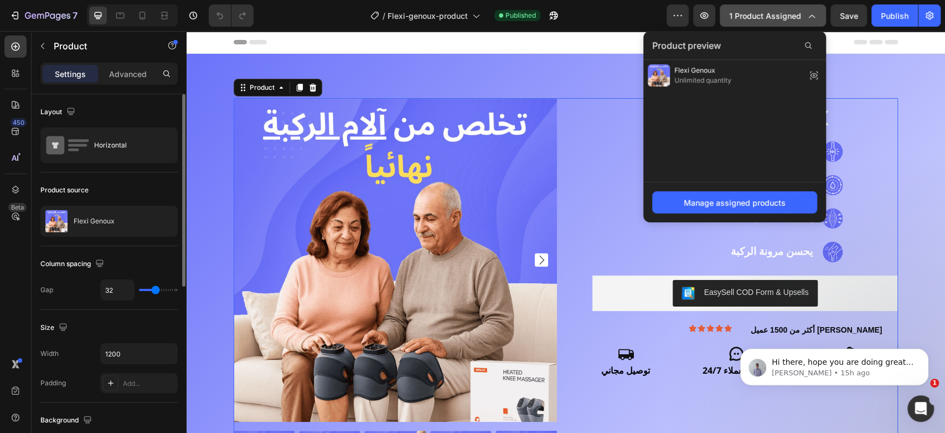
click at [799, 16] on span "1 product assigned" at bounding box center [765, 16] width 72 height 12
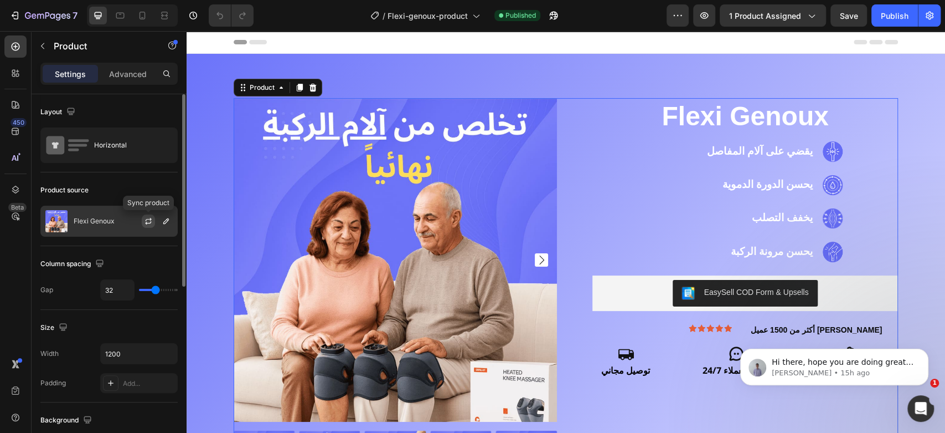
click at [149, 219] on icon "button" at bounding box center [149, 219] width 6 height 3
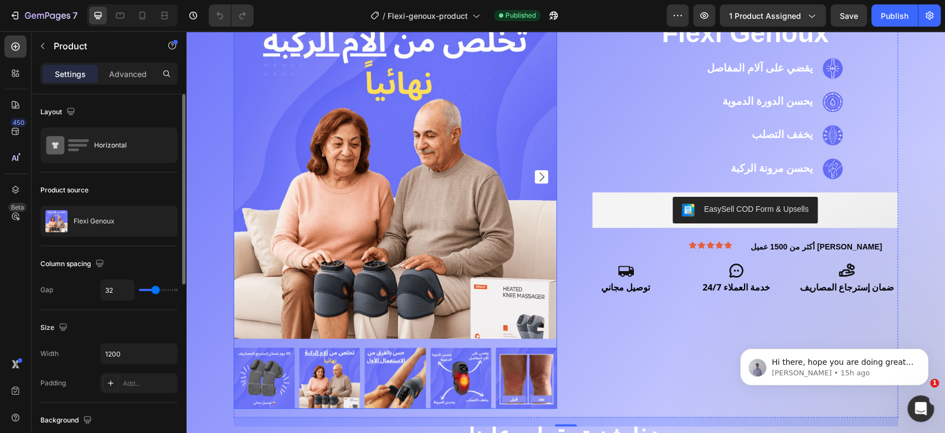
scroll to position [80, 0]
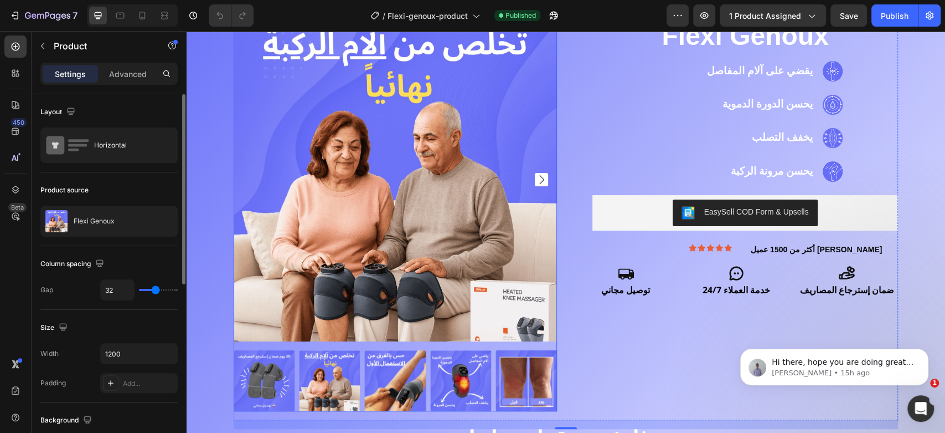
click at [511, 160] on img at bounding box center [395, 179] width 323 height 323
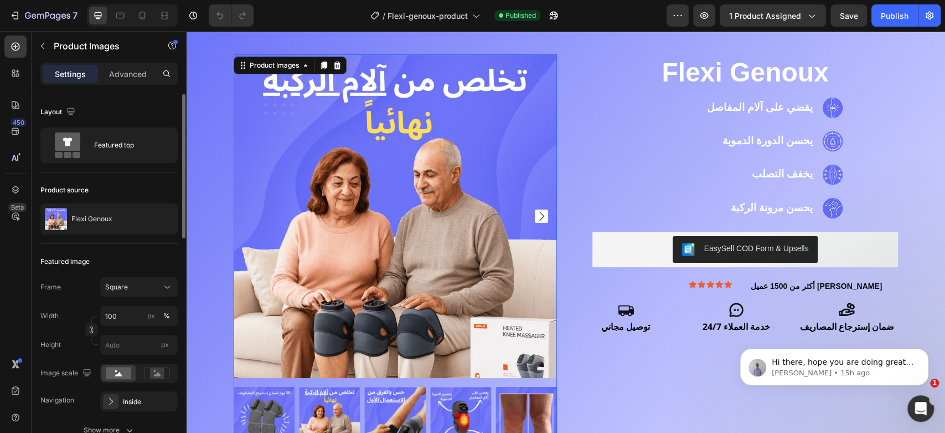
scroll to position [0, 0]
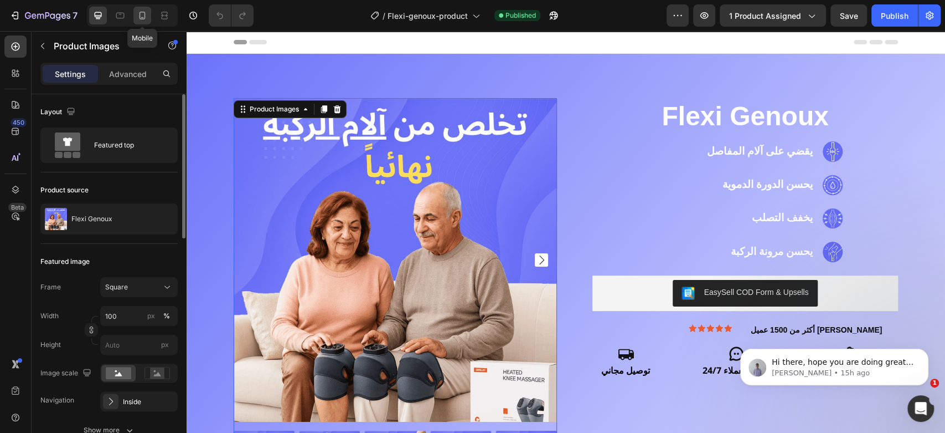
click at [139, 18] on icon at bounding box center [142, 15] width 11 height 11
type input "8"
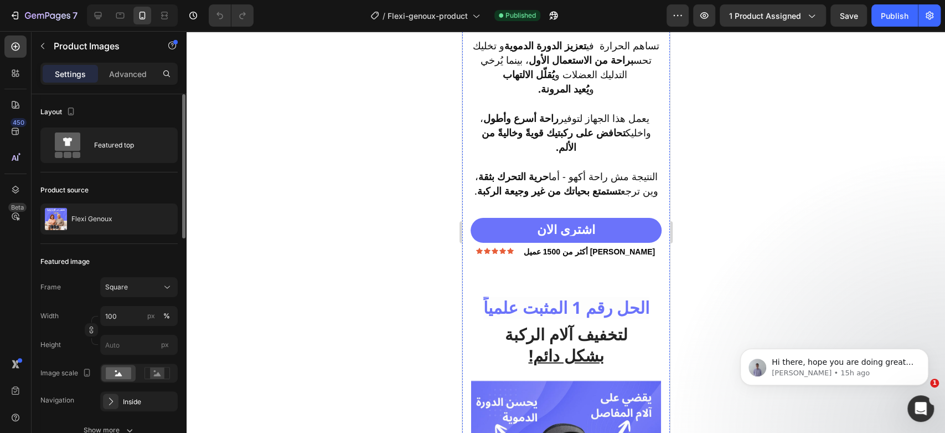
scroll to position [1433, 0]
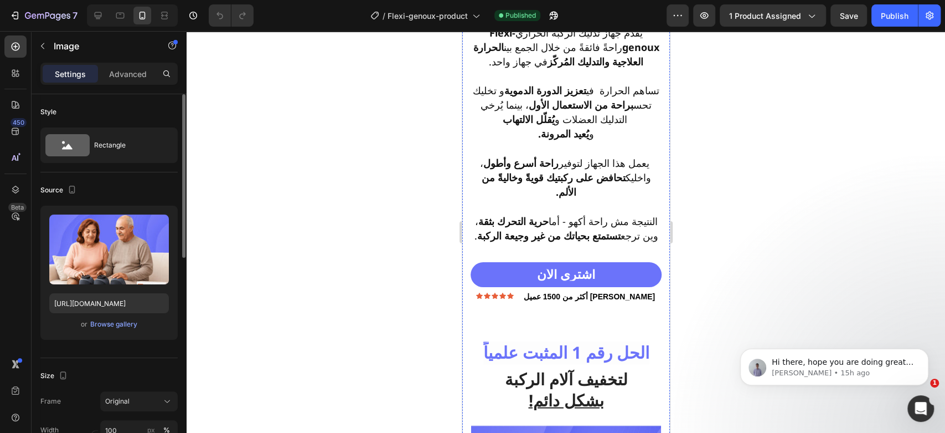
click at [563, 14] on img at bounding box center [566, 14] width 208 height 0
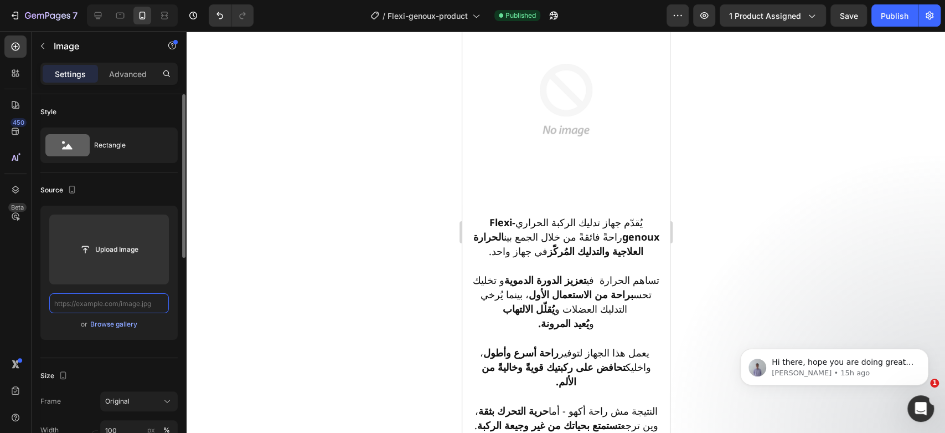
scroll to position [0, 0]
click at [116, 303] on input "text" at bounding box center [109, 303] width 120 height 20
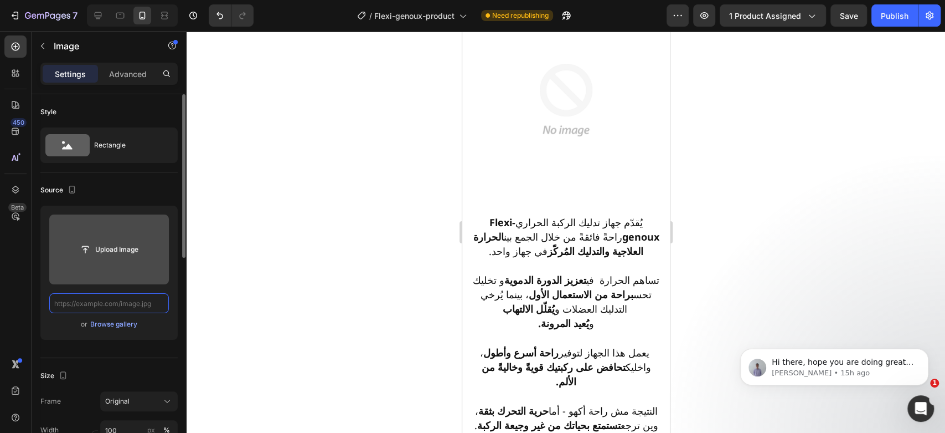
paste input "https://imgur.com/a/MIzHZFX"
type input "https://imgur.com/a/MIzHZFX"
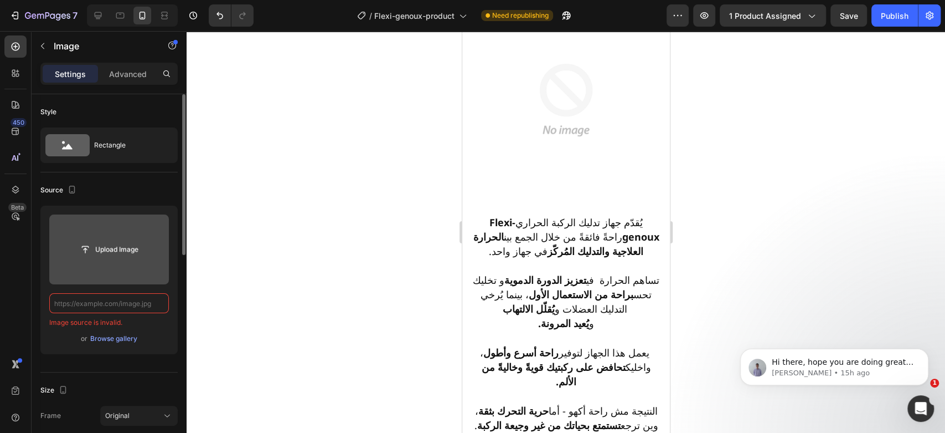
paste input "https://imgur.com/a/MIzHZFX"
type input "https://imgur.com/a/MIzHZFX"
click at [262, 207] on div at bounding box center [566, 232] width 759 height 402
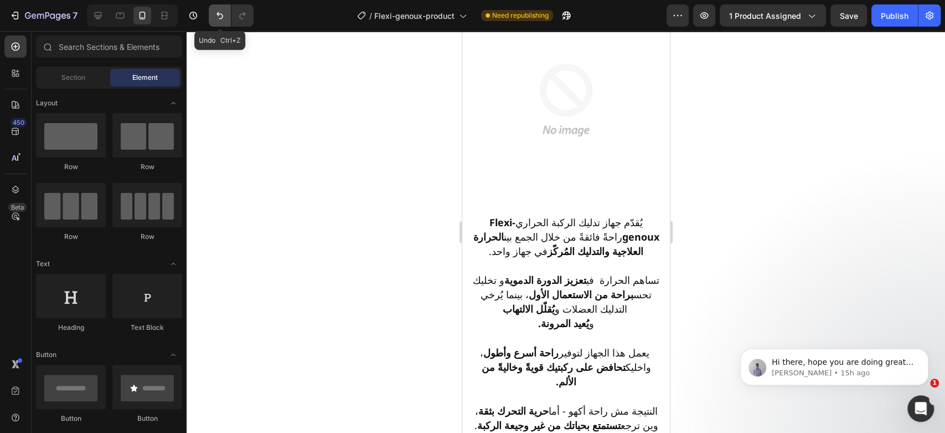
click at [222, 13] on icon "Undo/Redo" at bounding box center [219, 15] width 11 height 11
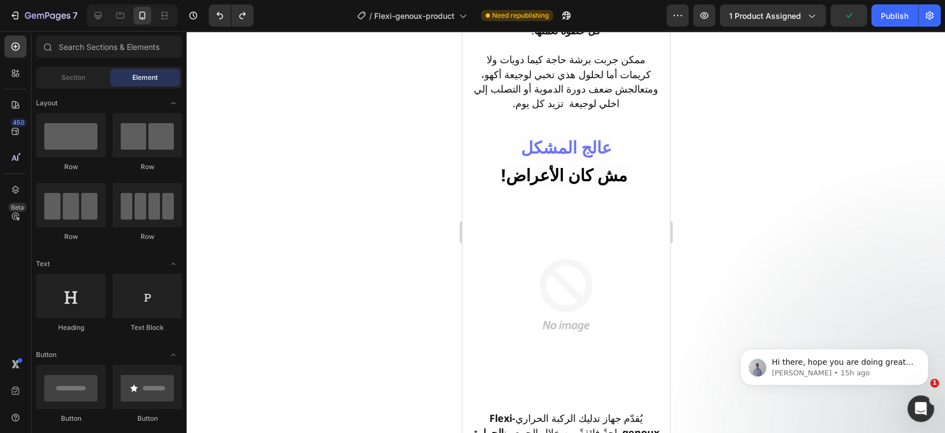
scroll to position [1378, 0]
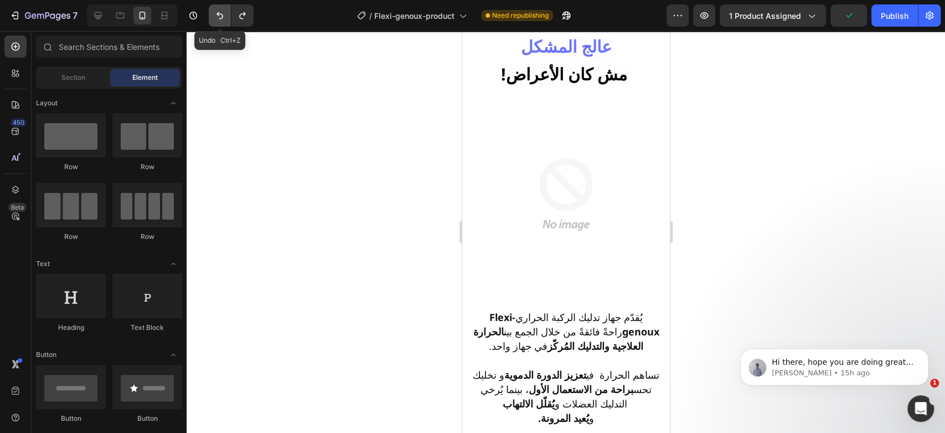
click at [219, 17] on icon "Undo/Redo" at bounding box center [219, 15] width 11 height 11
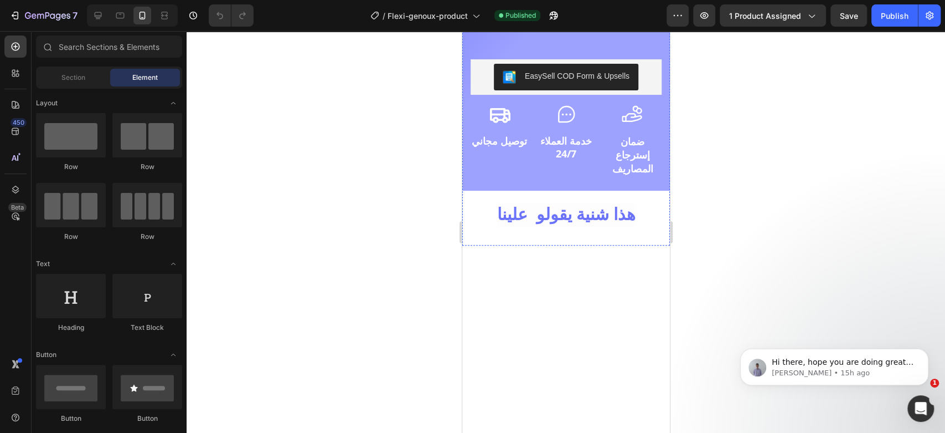
scroll to position [263, 0]
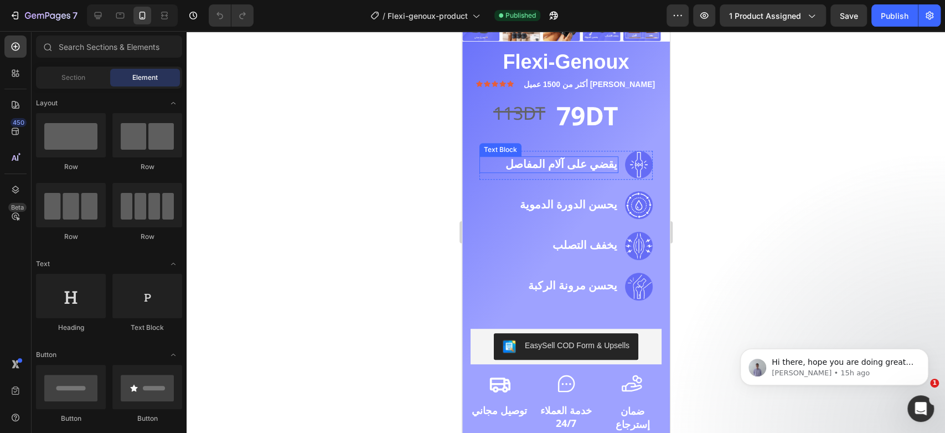
click at [552, 155] on strong "يقضي على آلام المفاصل" at bounding box center [561, 164] width 112 height 23
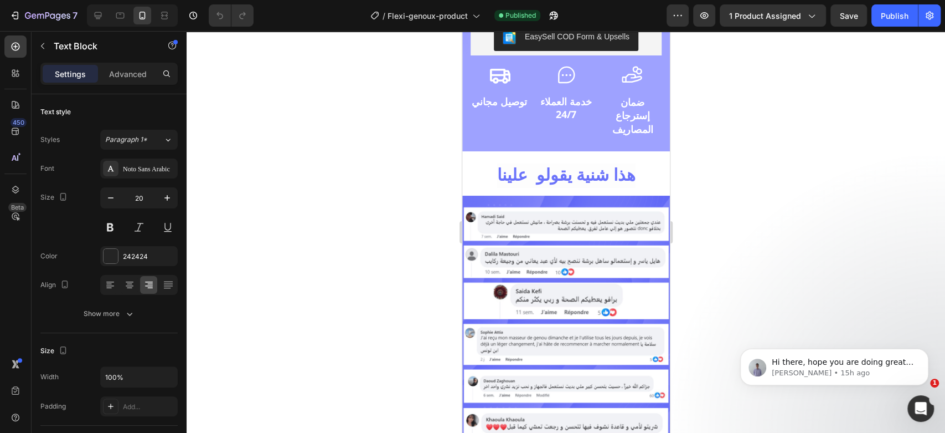
scroll to position [493, 0]
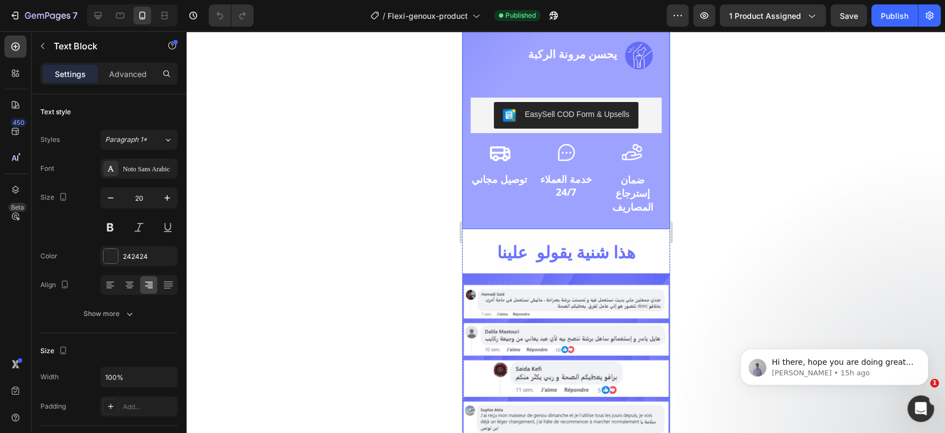
click at [650, 209] on div "Flexi-Genoux Product Title Icon Icon Icon Icon Icon Icon List أكثر من 1500 عميل…" at bounding box center [565, 20] width 191 height 418
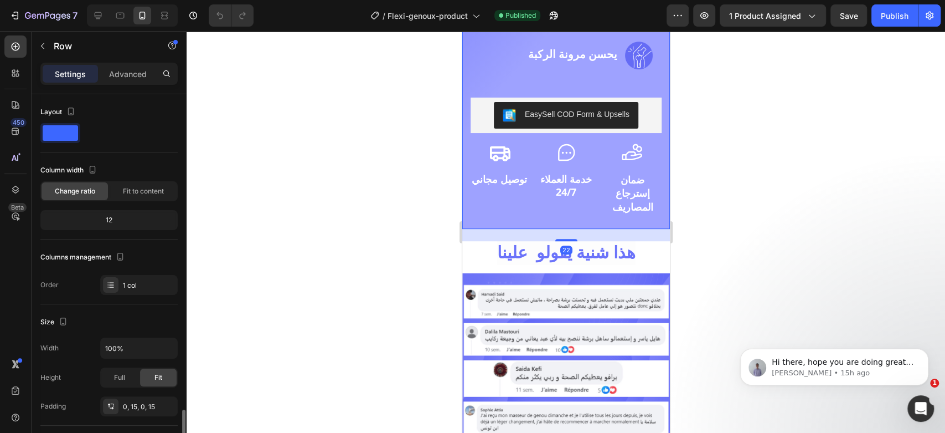
scroll to position [276, 0]
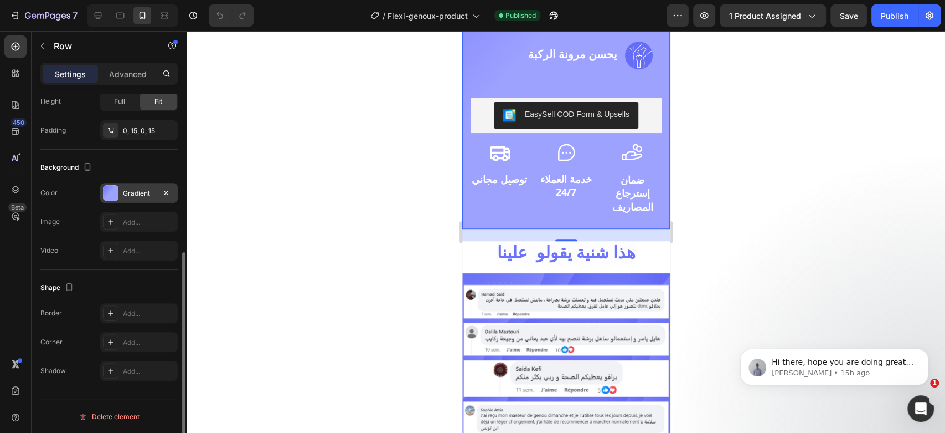
click at [114, 189] on div at bounding box center [111, 193] width 16 height 16
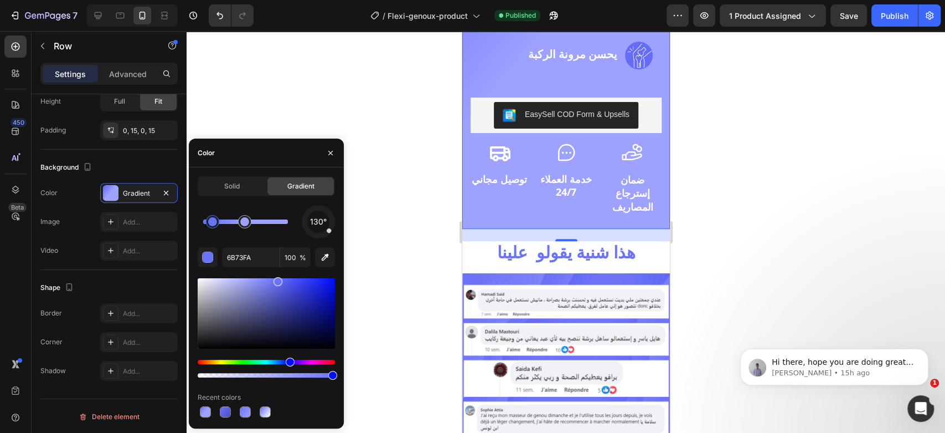
drag, startPoint x: 207, startPoint y: 225, endPoint x: 222, endPoint y: 224, distance: 15.0
drag, startPoint x: 212, startPoint y: 225, endPoint x: 223, endPoint y: 225, distance: 11.1
drag, startPoint x: 246, startPoint y: 225, endPoint x: 300, endPoint y: 223, distance: 53.2
click at [300, 223] on div "130°" at bounding box center [266, 221] width 137 height 33
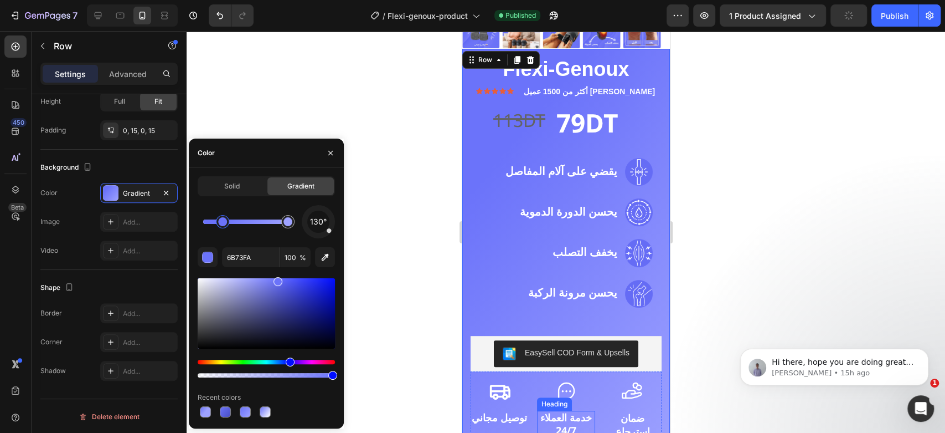
scroll to position [274, 0]
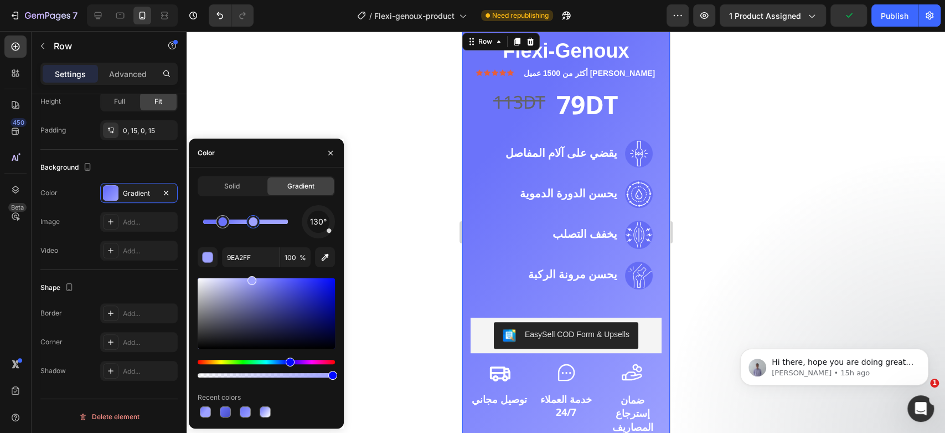
drag, startPoint x: 293, startPoint y: 221, endPoint x: 250, endPoint y: 222, distance: 43.2
click at [250, 222] on div at bounding box center [253, 221] width 9 height 9
type input "6B73FA"
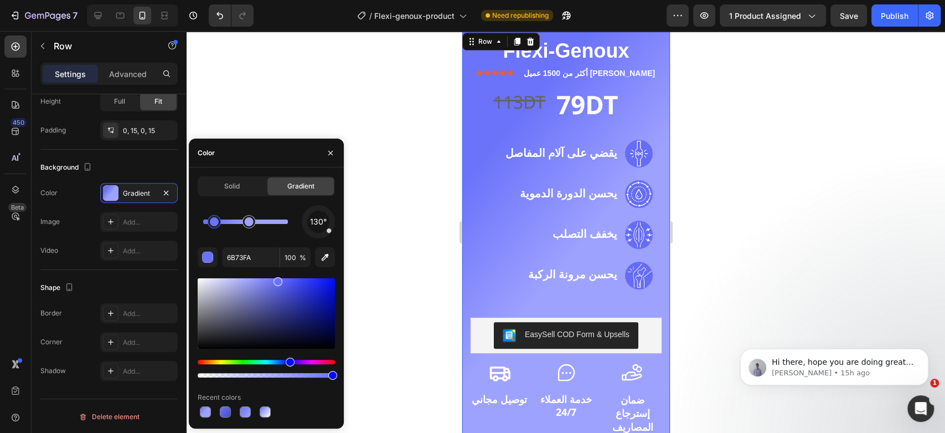
drag, startPoint x: 224, startPoint y: 227, endPoint x: 213, endPoint y: 225, distance: 11.7
click at [213, 225] on div at bounding box center [214, 221] width 9 height 9
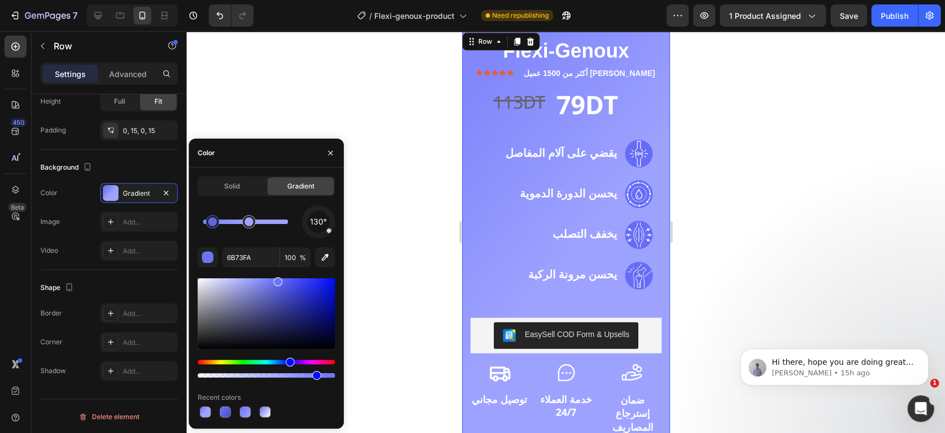
drag, startPoint x: 331, startPoint y: 376, endPoint x: 315, endPoint y: 375, distance: 16.6
click at [315, 375] on div at bounding box center [316, 375] width 9 height 9
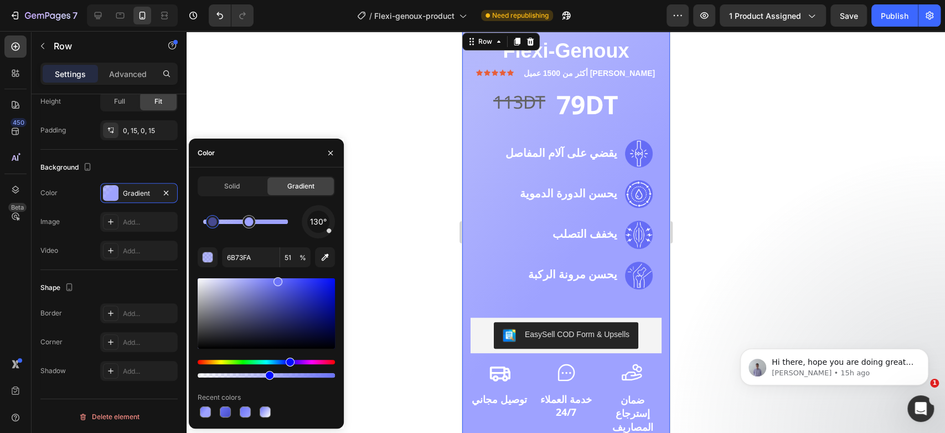
drag, startPoint x: 315, startPoint y: 375, endPoint x: 240, endPoint y: 374, distance: 74.8
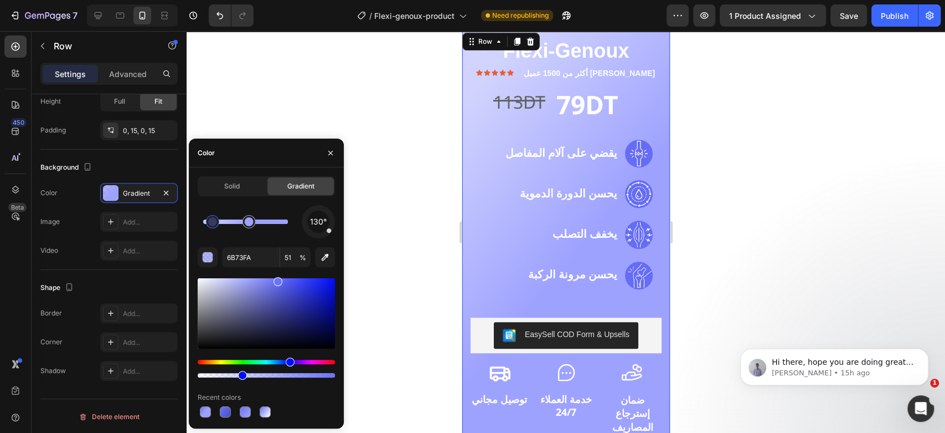
drag, startPoint x: 266, startPoint y: 375, endPoint x: 241, endPoint y: 374, distance: 25.5
click at [241, 374] on div at bounding box center [242, 375] width 9 height 9
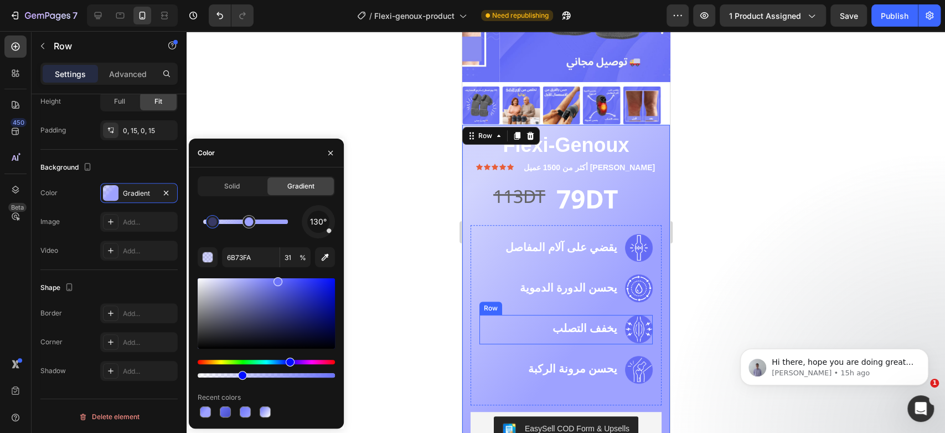
scroll to position [181, 0]
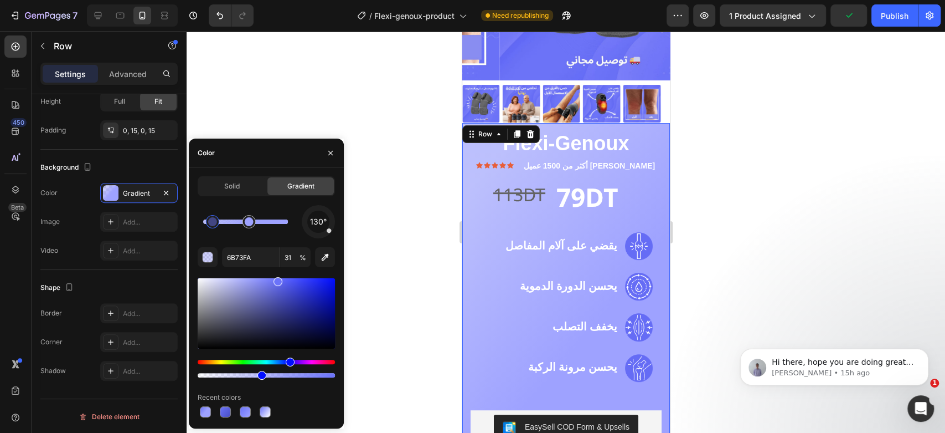
drag, startPoint x: 246, startPoint y: 374, endPoint x: 259, endPoint y: 372, distance: 13.0
click at [259, 372] on div at bounding box center [262, 375] width 9 height 9
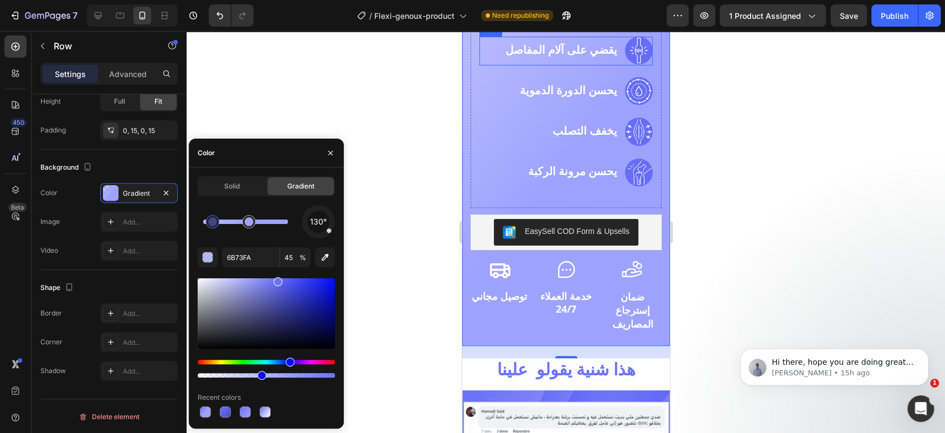
scroll to position [380, 0]
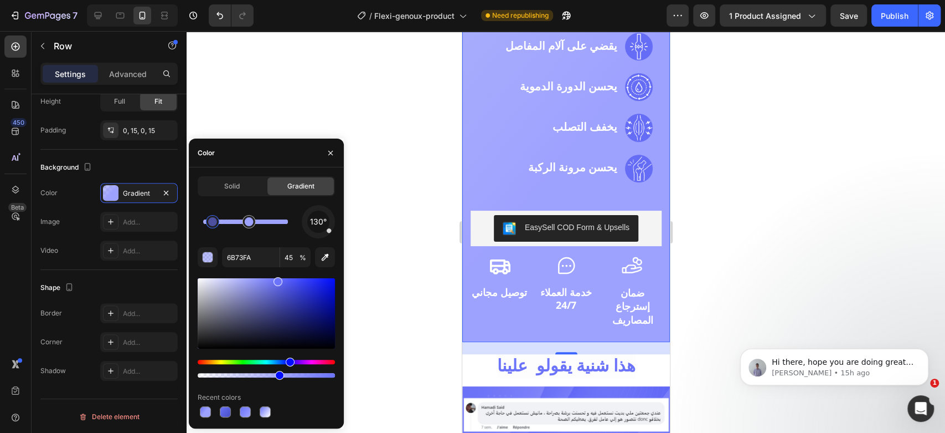
drag, startPoint x: 259, startPoint y: 374, endPoint x: 277, endPoint y: 373, distance: 18.3
click at [277, 373] on div at bounding box center [279, 375] width 9 height 9
type input "58"
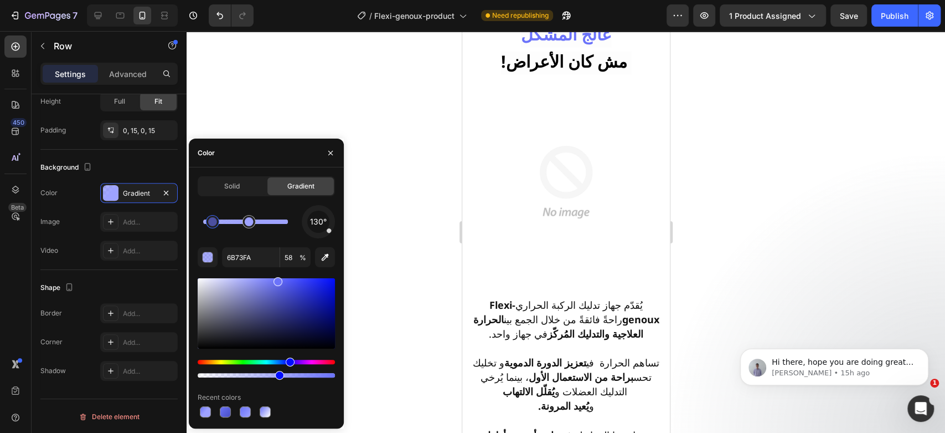
scroll to position [1368, 0]
click at [557, 177] on img at bounding box center [566, 183] width 208 height 208
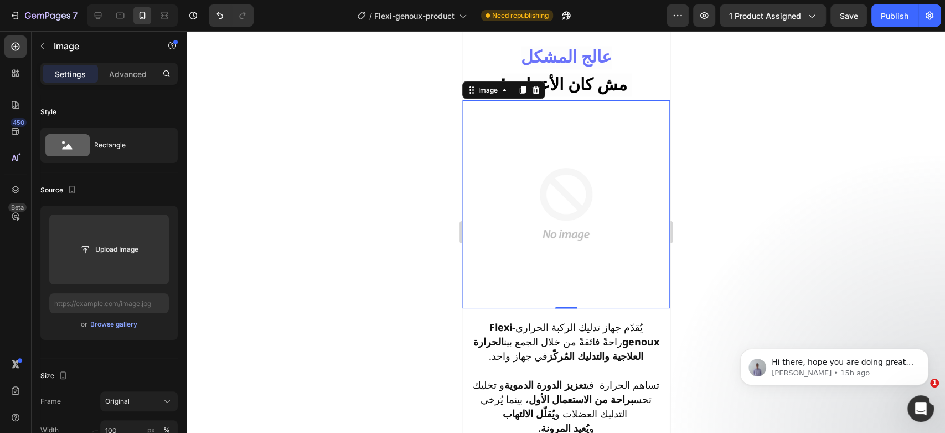
scroll to position [1299, 0]
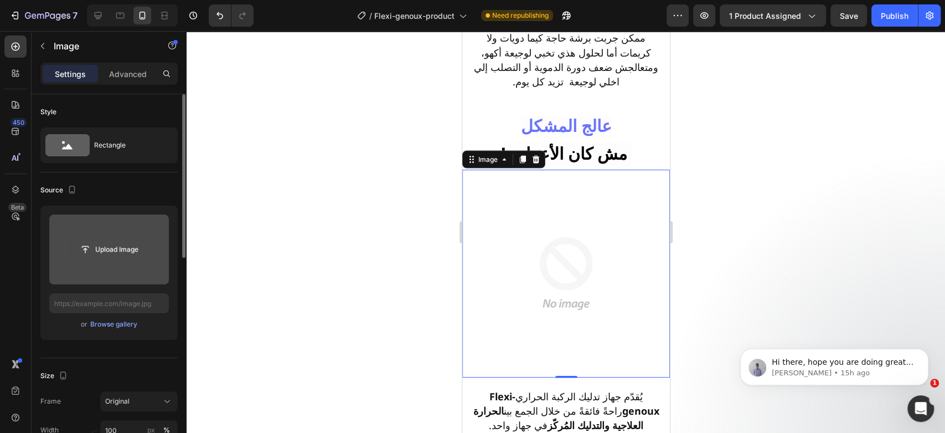
click at [107, 249] on input "file" at bounding box center [109, 249] width 76 height 19
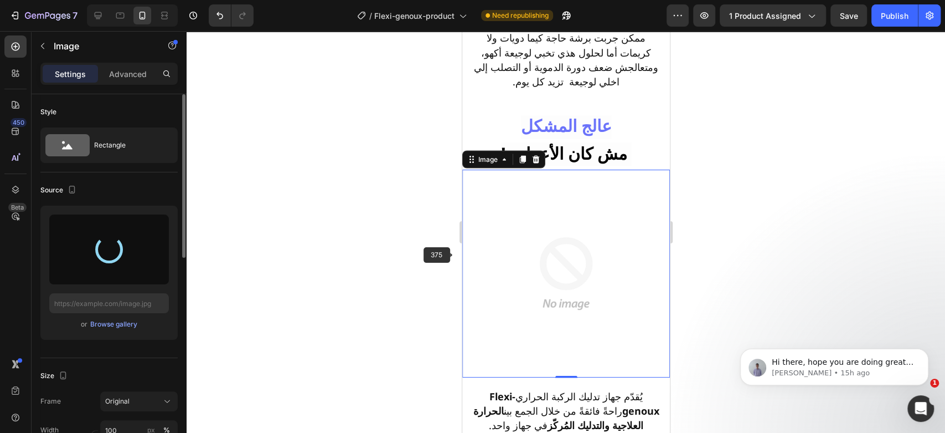
type input "[URL][DOMAIN_NAME]"
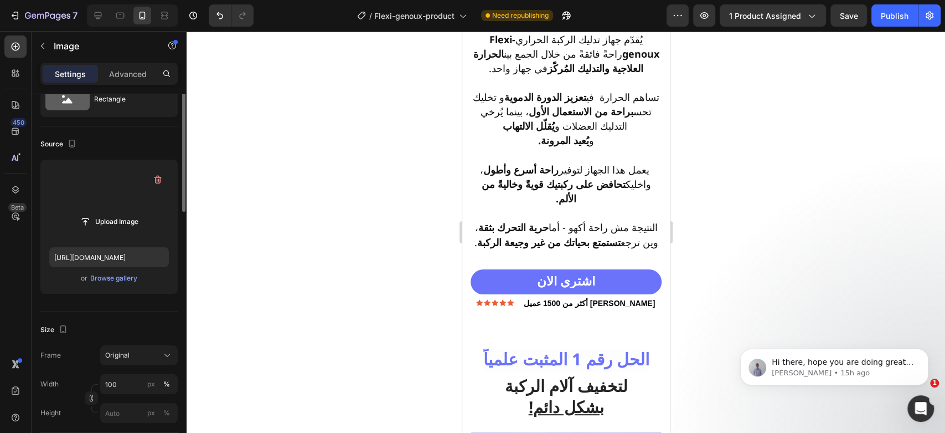
scroll to position [0, 0]
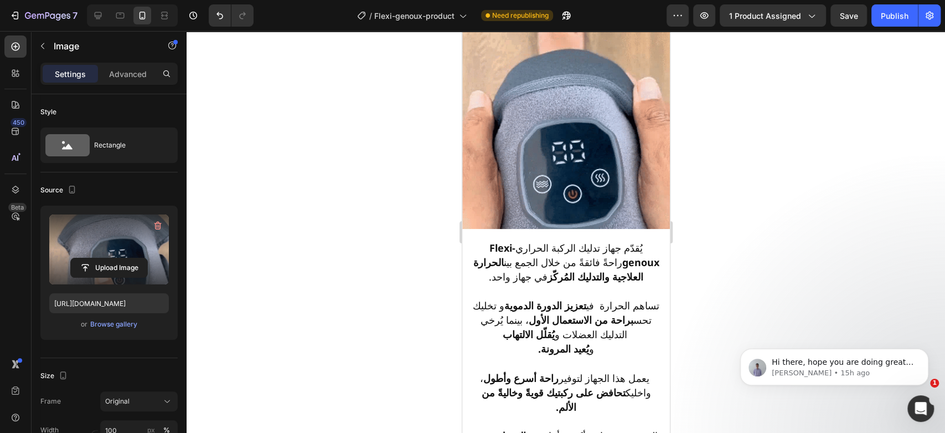
click at [613, 143] on img at bounding box center [566, 125] width 208 height 208
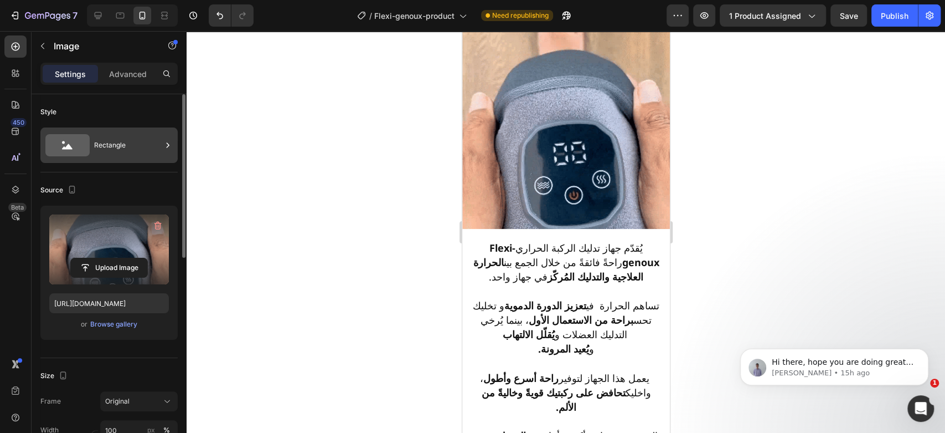
click at [170, 141] on icon at bounding box center [167, 145] width 11 height 11
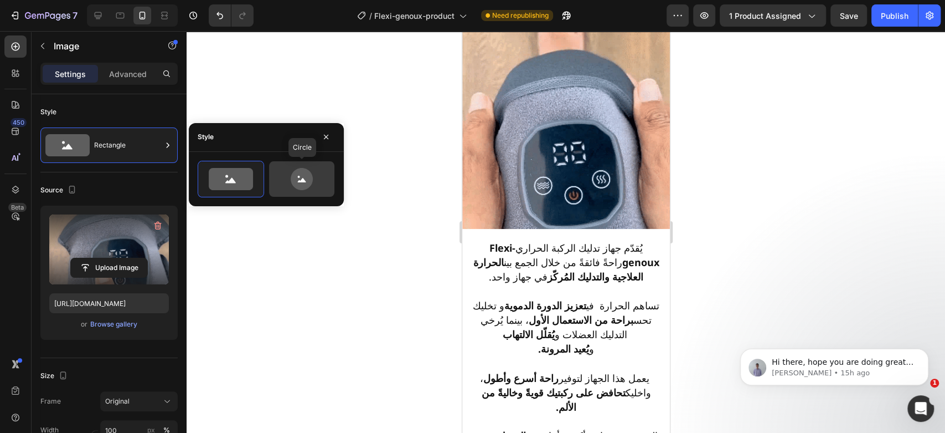
click at [292, 178] on icon at bounding box center [302, 179] width 22 height 22
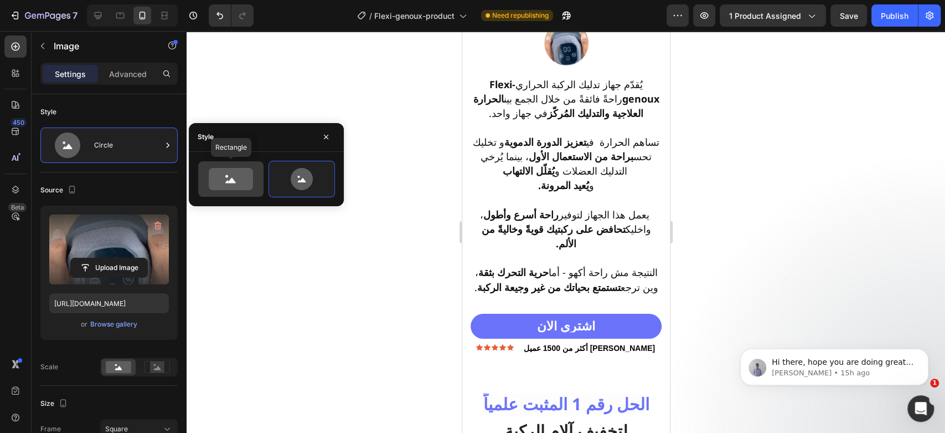
click at [230, 179] on icon at bounding box center [230, 180] width 11 height 6
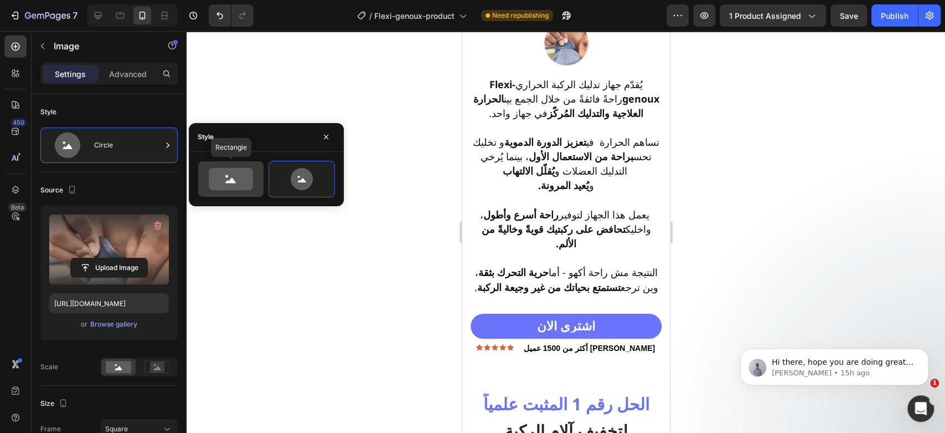
type input "100"
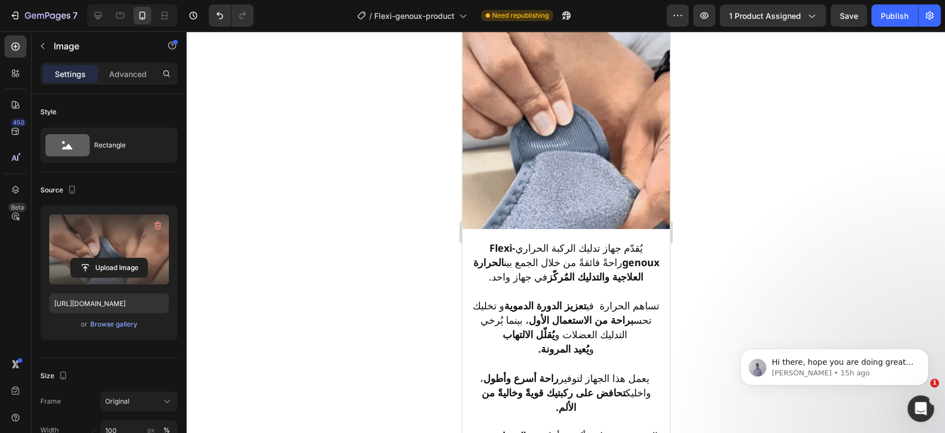
click at [580, 139] on img at bounding box center [566, 125] width 208 height 208
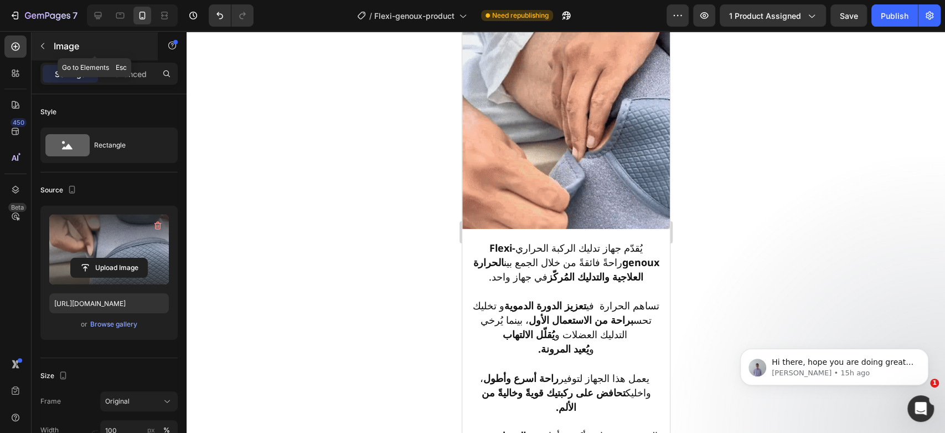
click at [41, 42] on icon "button" at bounding box center [42, 46] width 9 height 9
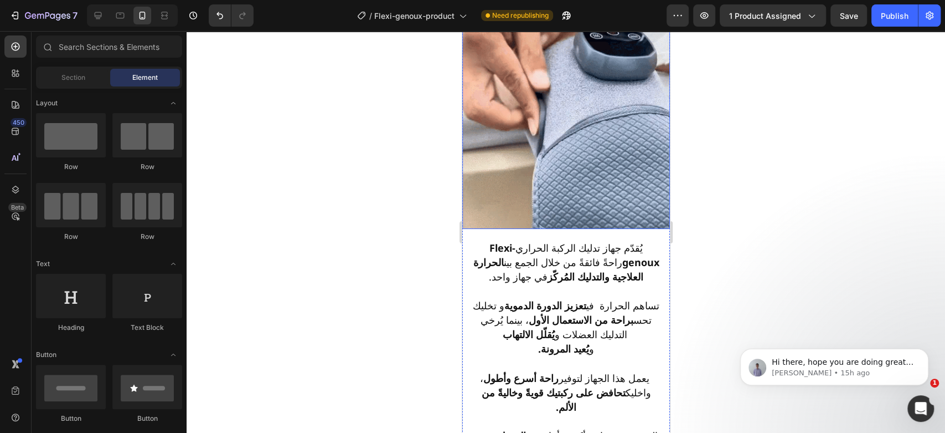
click at [645, 136] on img at bounding box center [566, 125] width 208 height 208
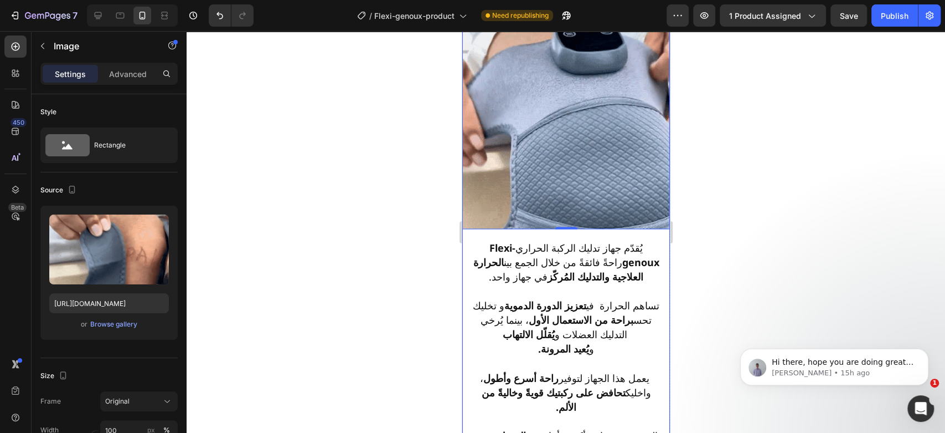
click at [658, 87] on div "عالج المشكل Heading ‫ مش كان الأعراض!‬ Heading Image 0" at bounding box center [566, 97] width 208 height 261
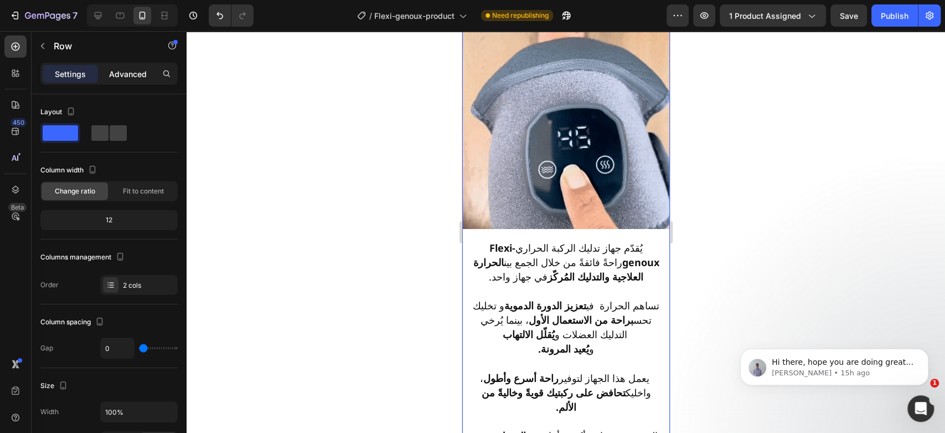
click at [127, 73] on p "Advanced" at bounding box center [128, 74] width 38 height 12
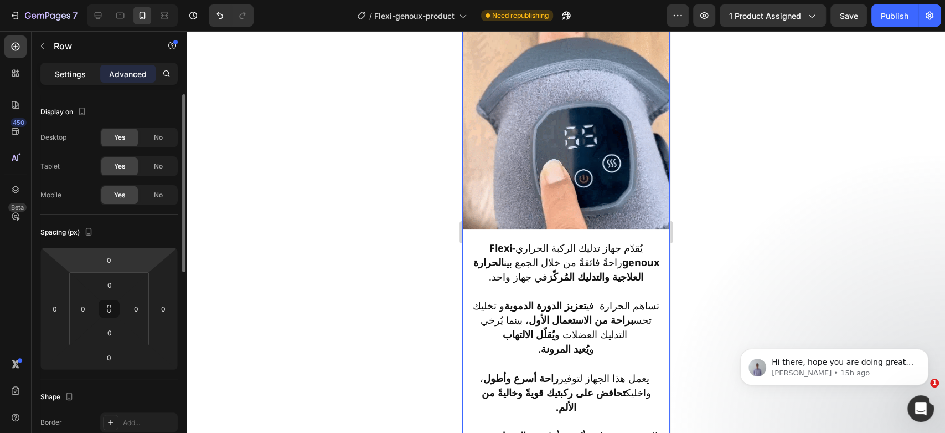
click at [78, 74] on p "Settings" at bounding box center [70, 74] width 31 height 12
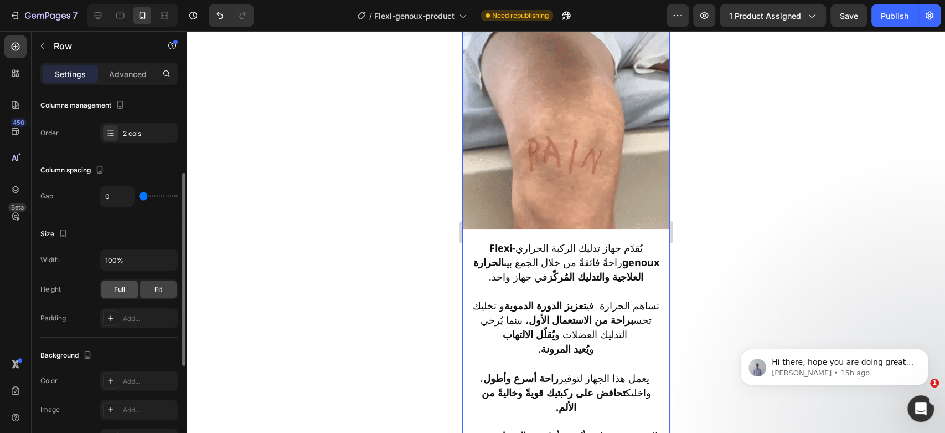
scroll to position [151, 0]
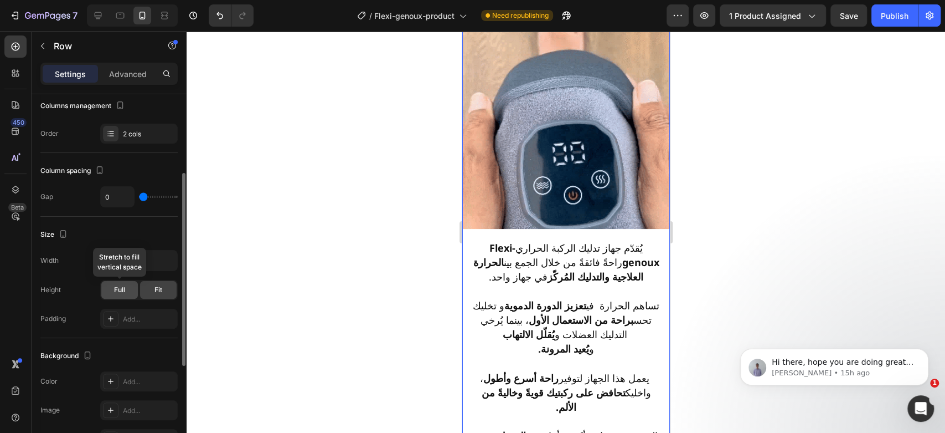
click at [125, 287] on span "Full" at bounding box center [119, 290] width 11 height 10
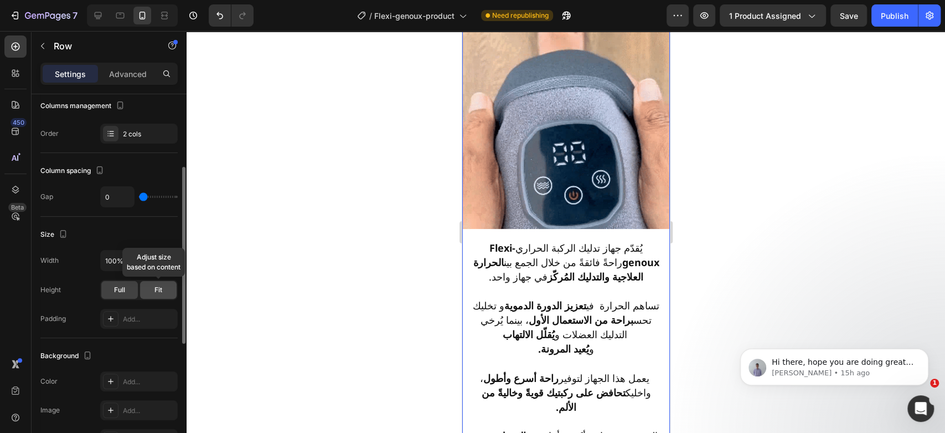
click at [146, 288] on div "Fit" at bounding box center [158, 290] width 37 height 18
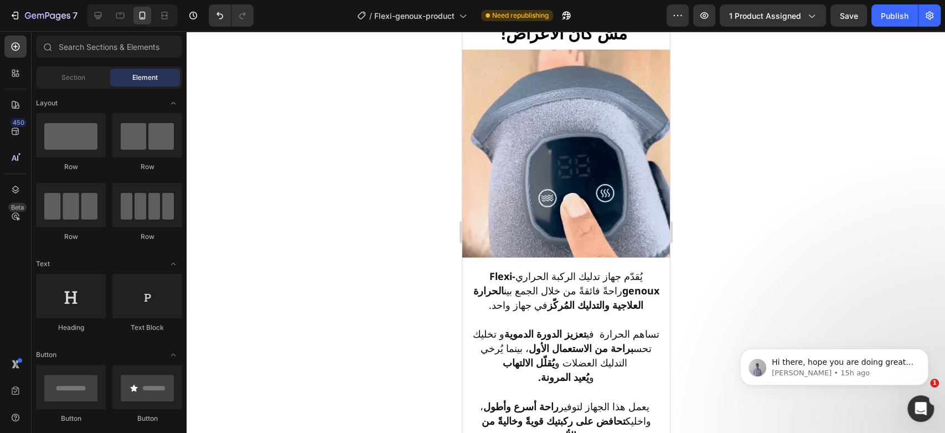
scroll to position [1420, 0]
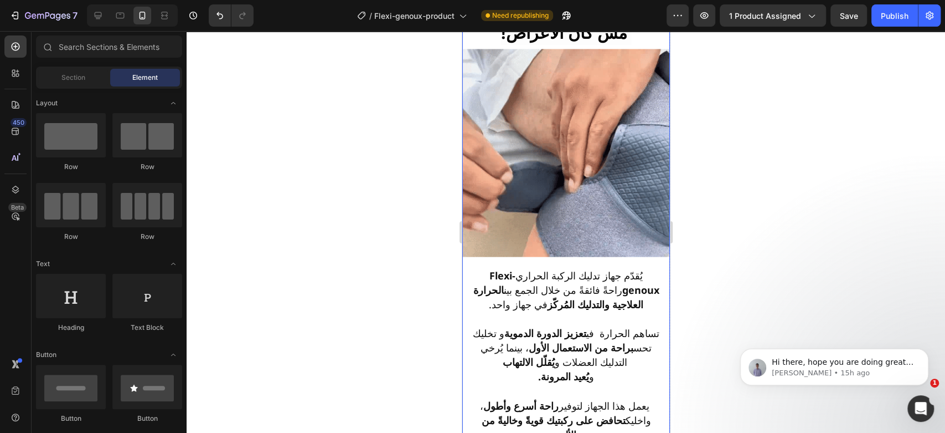
click at [658, 112] on div "عالج المشكل Heading ‫ مش كان الأعراض!‬ Heading Image" at bounding box center [566, 124] width 208 height 261
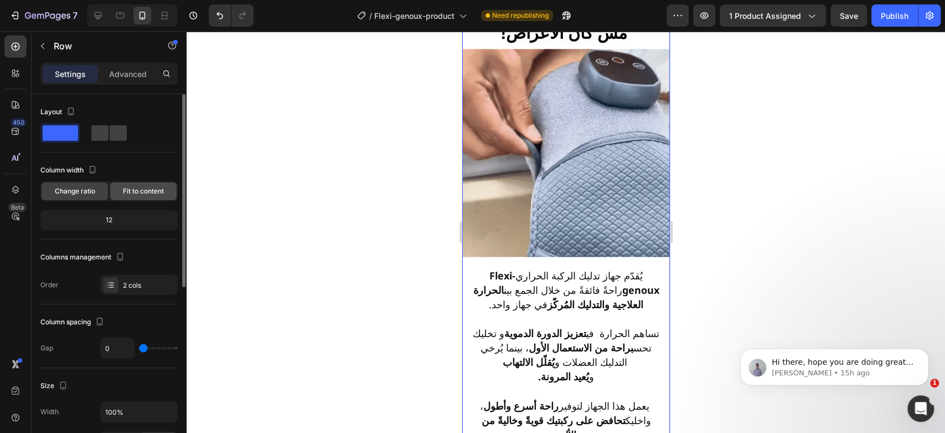
click at [146, 189] on span "Fit to content" at bounding box center [143, 191] width 41 height 10
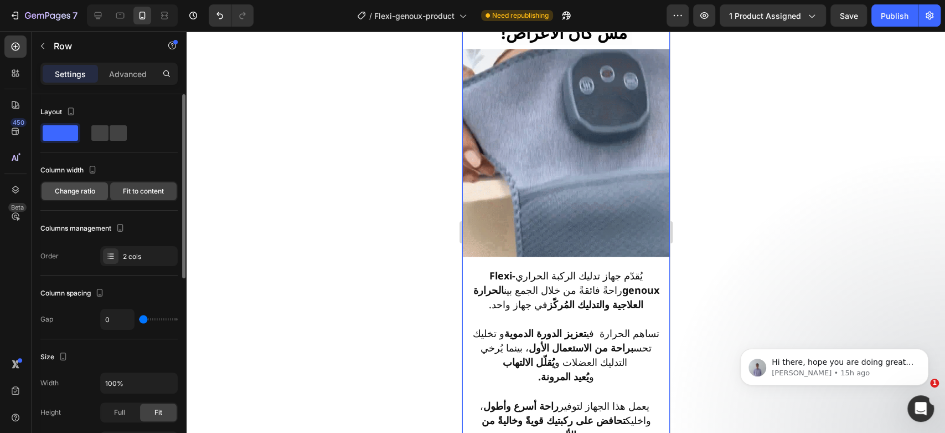
click at [88, 186] on span "Change ratio" at bounding box center [75, 191] width 40 height 10
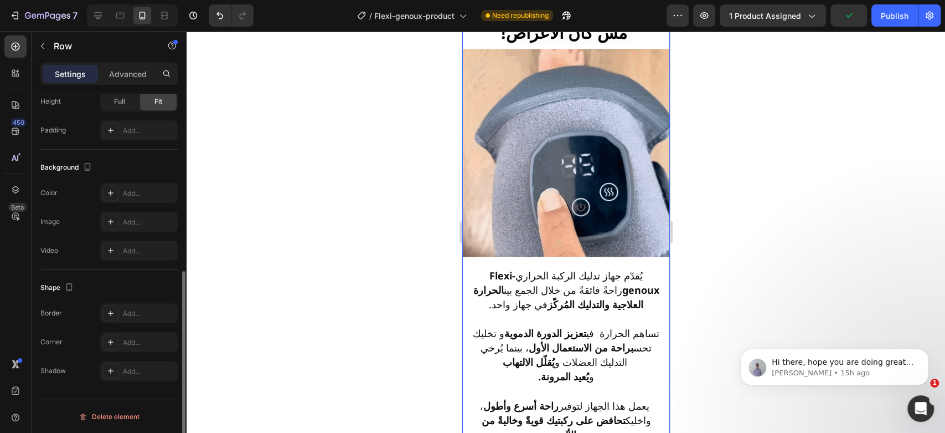
scroll to position [0, 0]
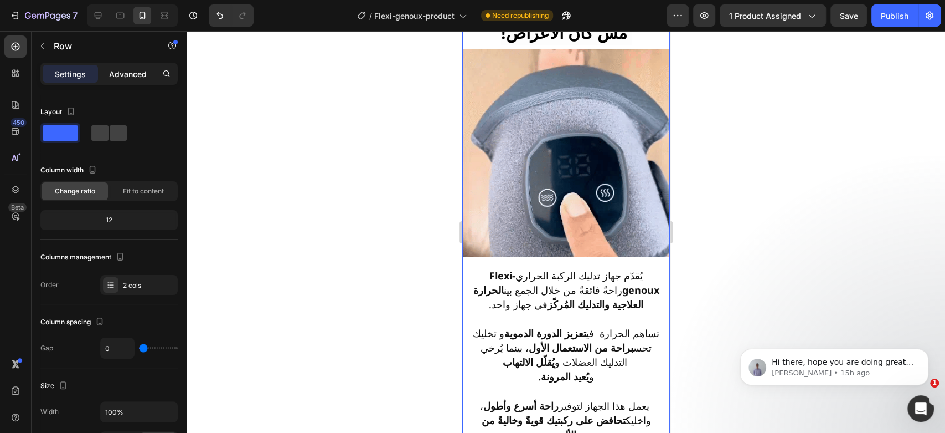
click at [128, 71] on p "Advanced" at bounding box center [128, 74] width 38 height 12
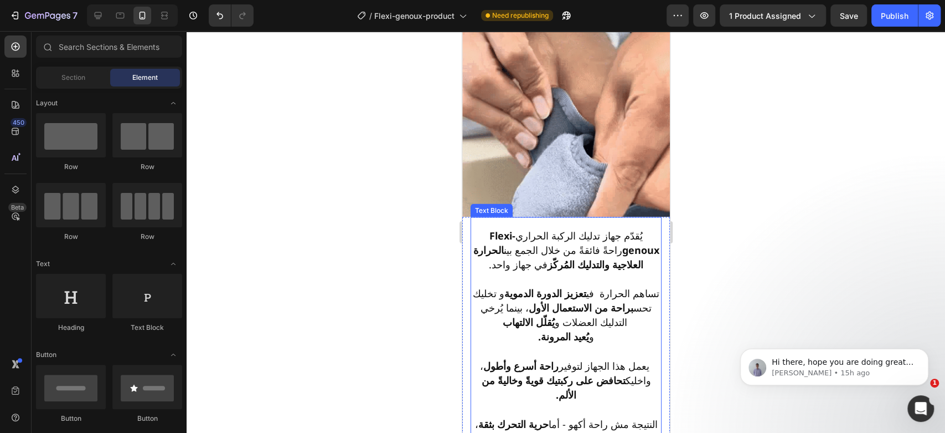
scroll to position [1440, 0]
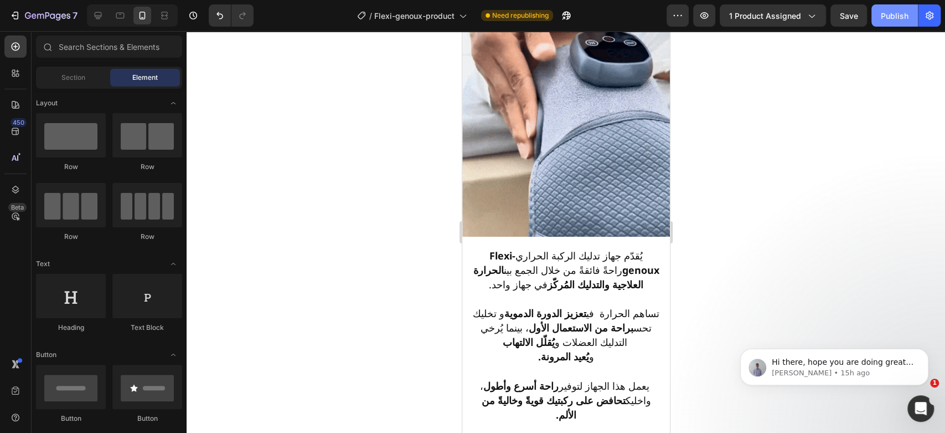
click at [881, 20] on button "Publish" at bounding box center [895, 15] width 47 height 22
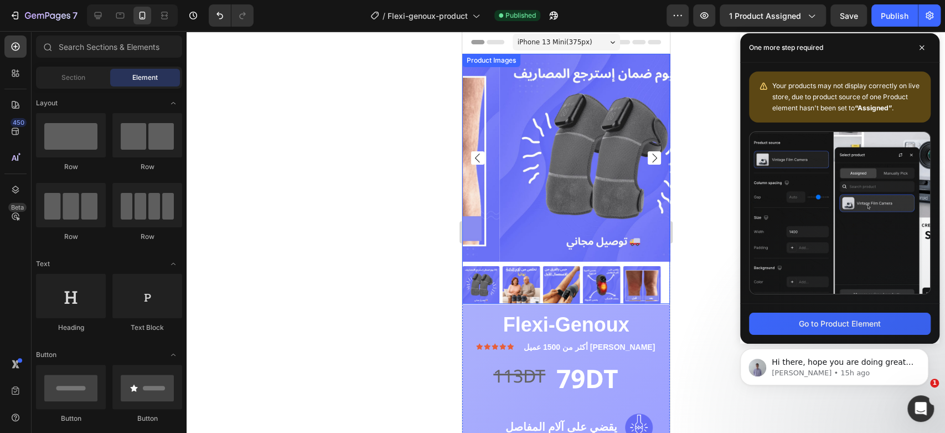
scroll to position [133, 0]
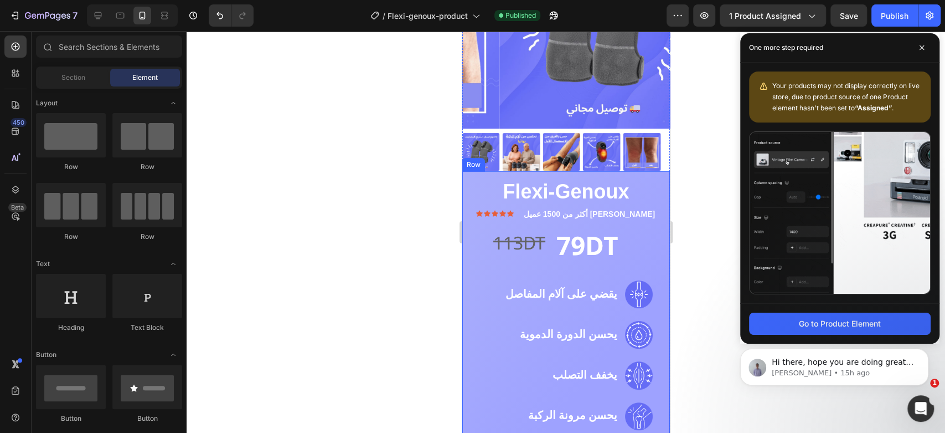
click at [656, 171] on div "Flexi-Genoux Product Title Icon Icon Icon Icon Icon Icon List أكثر من 1500 عميل…" at bounding box center [566, 380] width 208 height 418
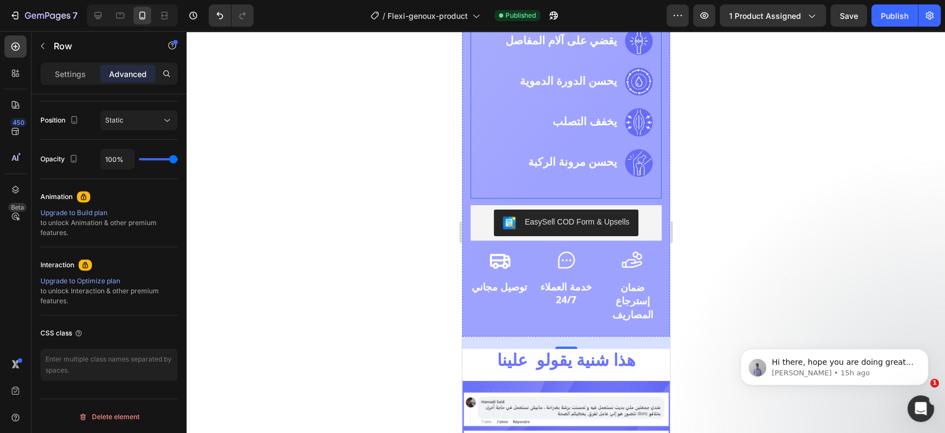
scroll to position [437, 0]
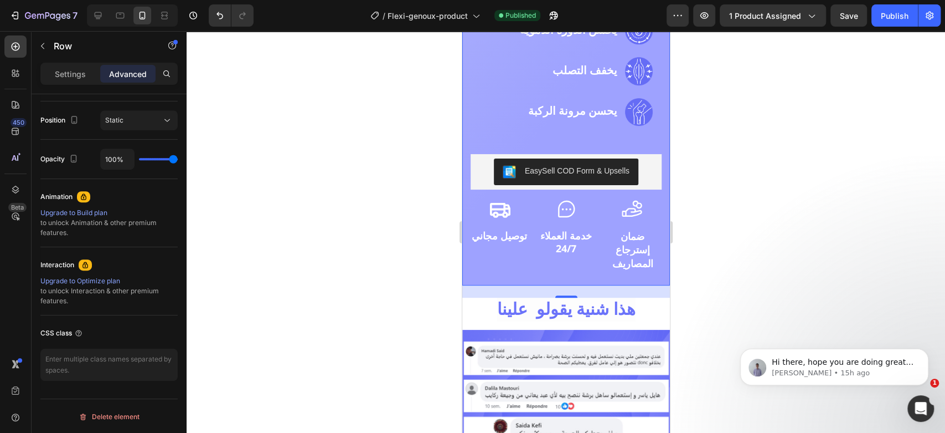
click at [464, 265] on div "Flexi-Genoux Product Title Icon Icon Icon Icon Icon Icon List أكثر من 1500 عميل…" at bounding box center [566, 76] width 208 height 418
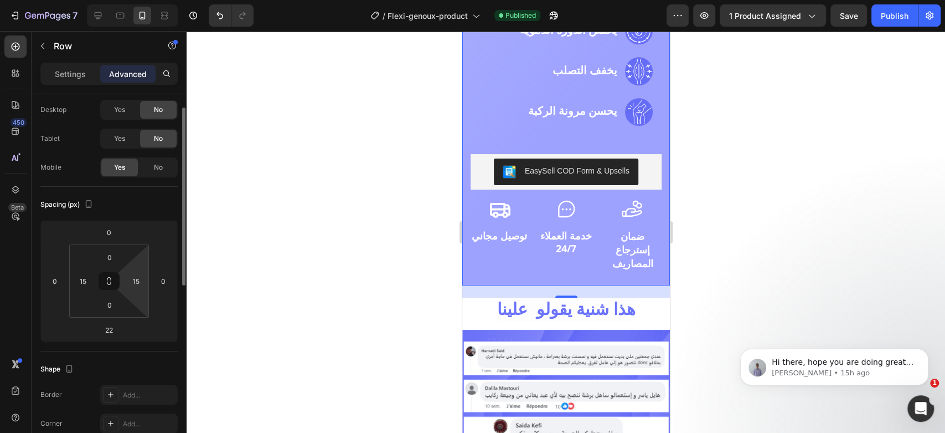
scroll to position [0, 0]
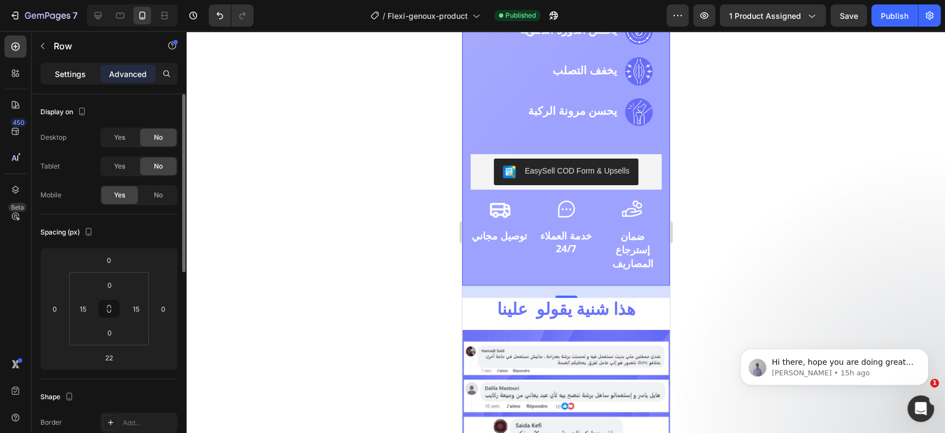
click at [78, 72] on p "Settings" at bounding box center [70, 74] width 31 height 12
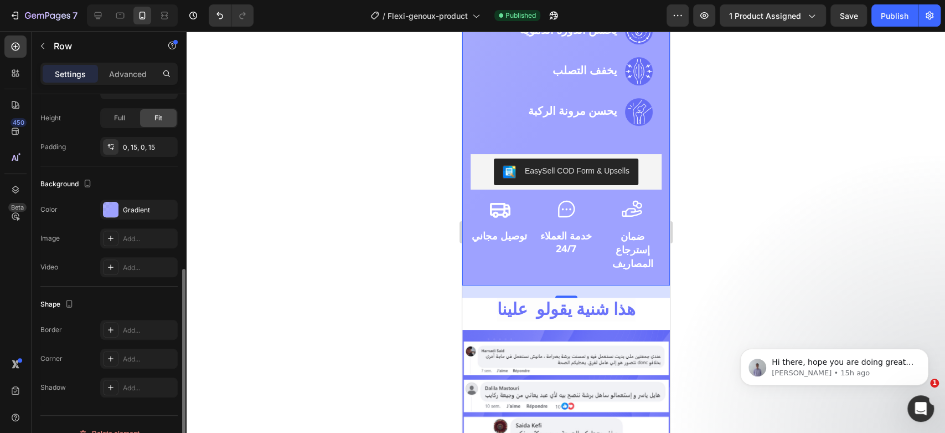
scroll to position [276, 0]
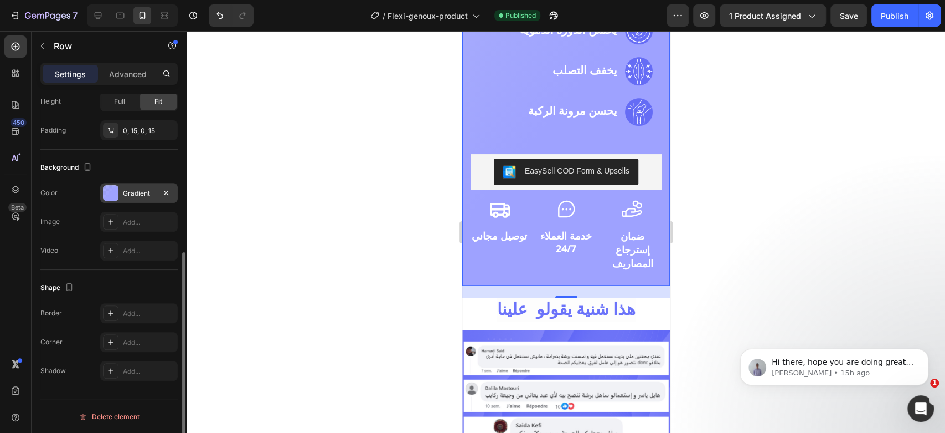
click at [113, 191] on div at bounding box center [111, 193] width 16 height 16
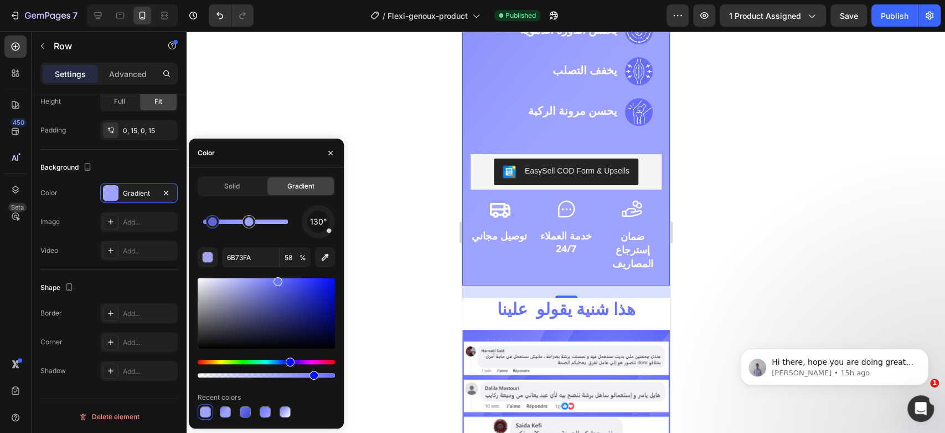
drag, startPoint x: 278, startPoint y: 375, endPoint x: 311, endPoint y: 375, distance: 33.2
click at [311, 375] on div at bounding box center [314, 375] width 9 height 9
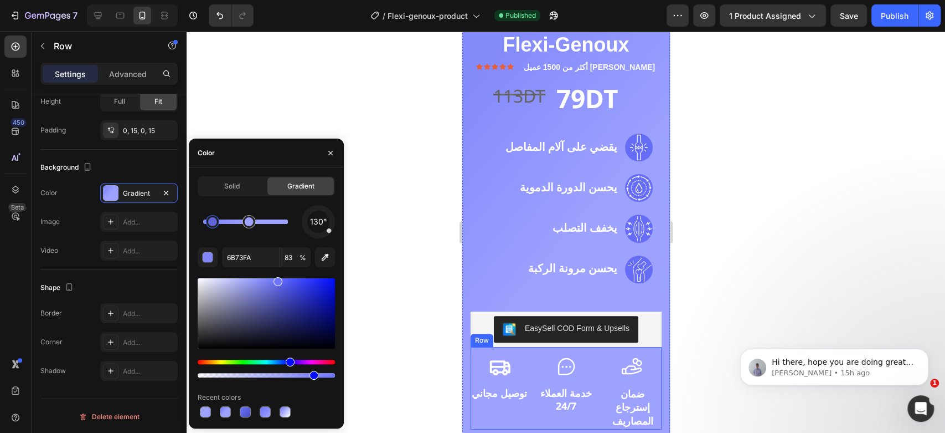
scroll to position [201, 0]
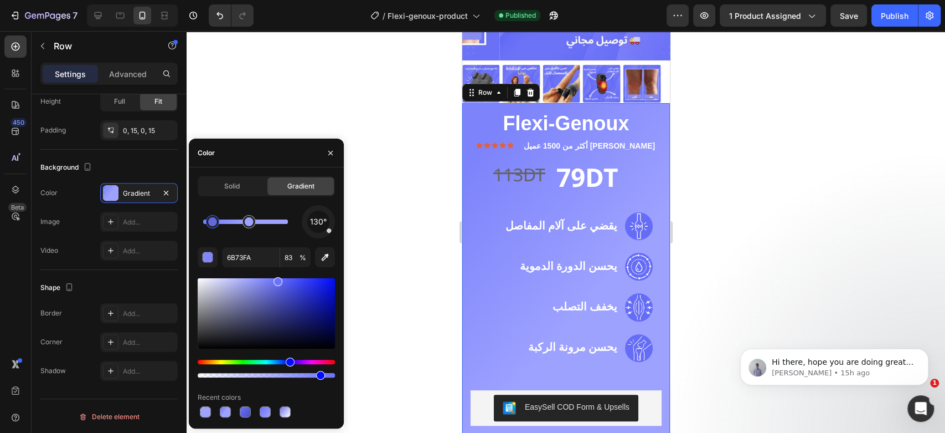
click at [318, 374] on div at bounding box center [320, 375] width 9 height 9
type input "85"
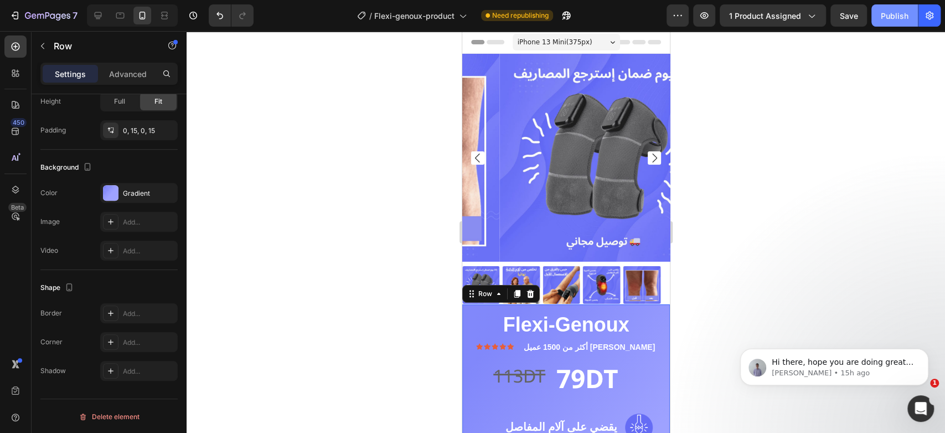
click at [892, 17] on div "Publish" at bounding box center [895, 16] width 28 height 12
click at [342, 125] on div at bounding box center [566, 232] width 759 height 402
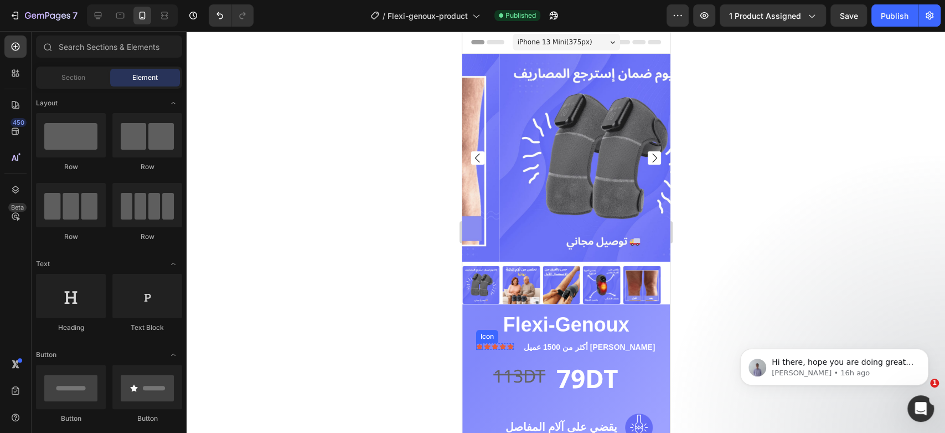
click at [482, 343] on icon at bounding box center [479, 346] width 7 height 6
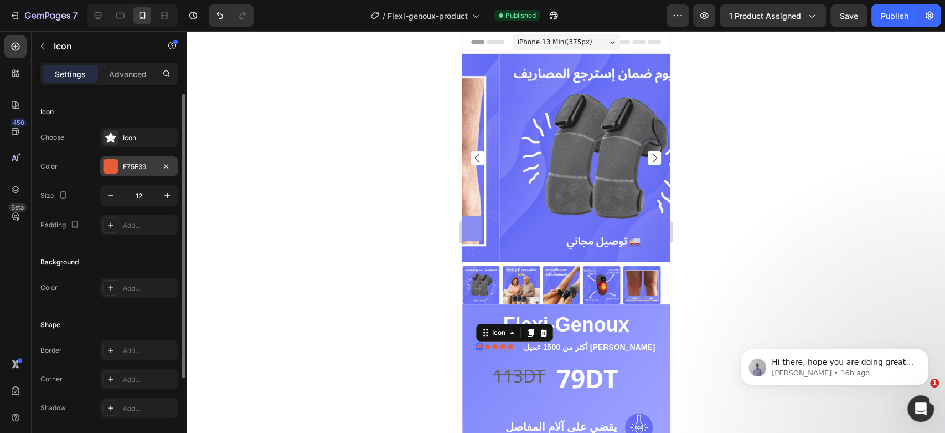
click at [106, 163] on div at bounding box center [111, 166] width 14 height 14
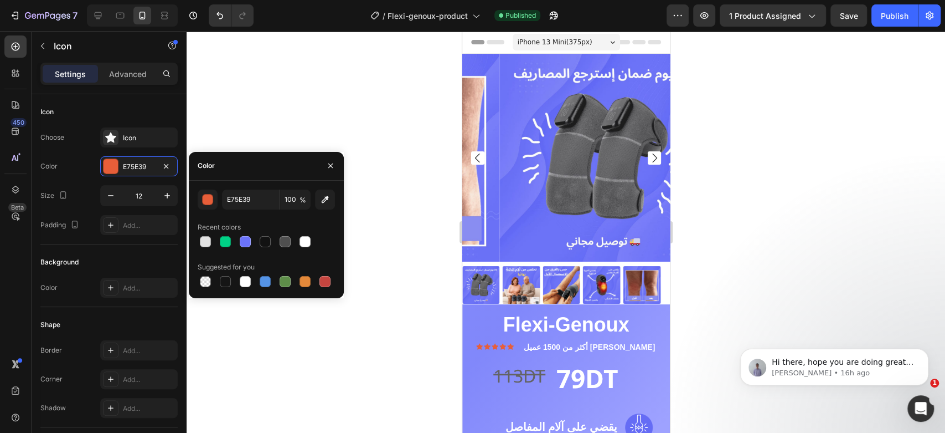
scroll to position [93, 0]
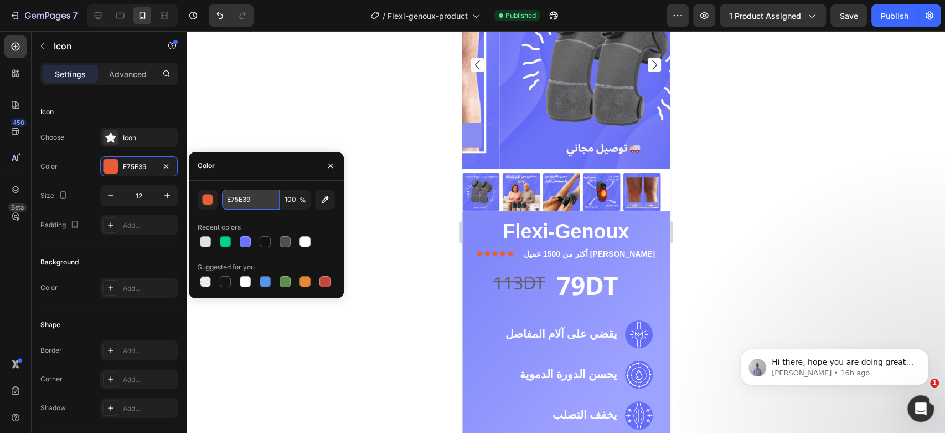
click at [239, 203] on input "E75E39" at bounding box center [251, 199] width 58 height 20
paste input "#FFD700"
type input "#FFD700"
click at [490, 250] on icon at bounding box center [486, 253] width 7 height 6
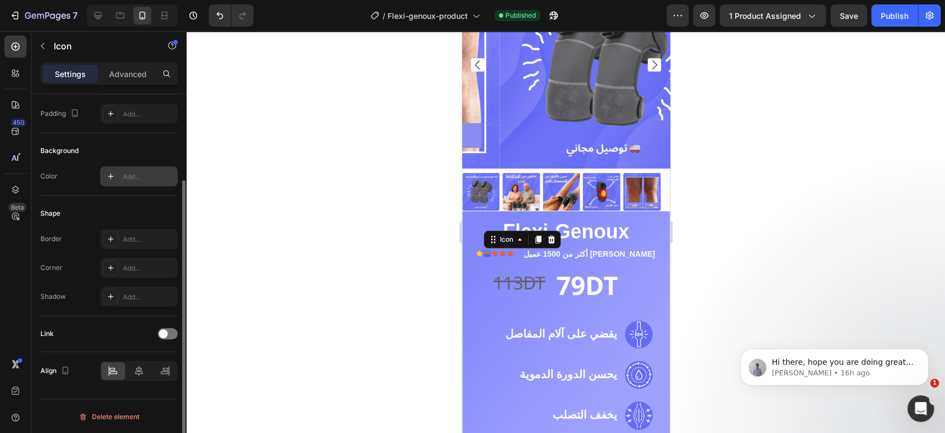
scroll to position [0, 0]
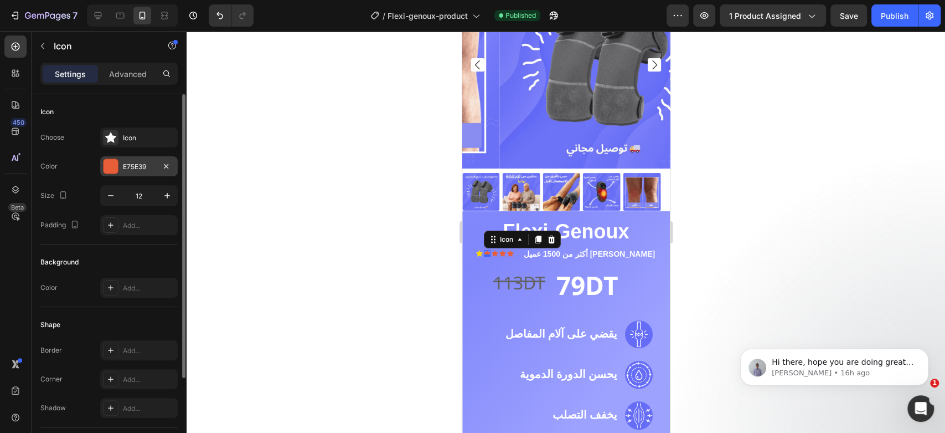
click at [109, 170] on div at bounding box center [111, 166] width 14 height 14
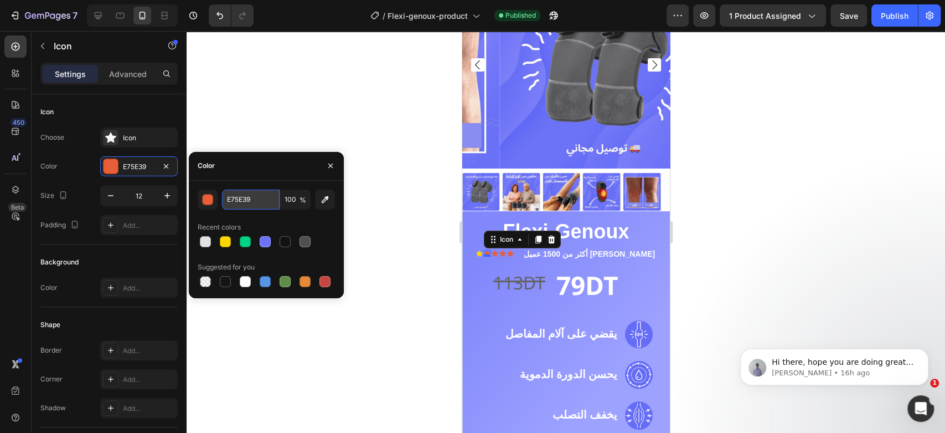
click at [240, 199] on input "E75E39" at bounding box center [251, 199] width 58 height 20
paste input "#FFD700"
type input "#FFD700"
click at [498, 250] on icon at bounding box center [494, 253] width 7 height 6
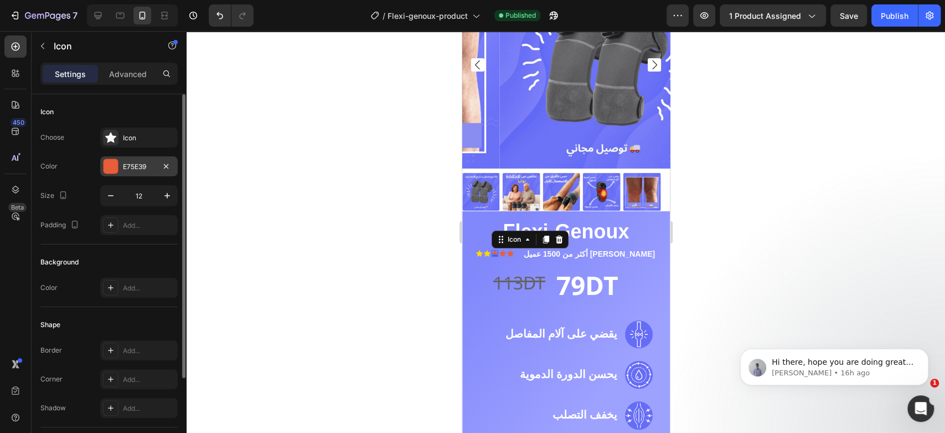
click at [129, 160] on div "E75E39" at bounding box center [139, 166] width 78 height 20
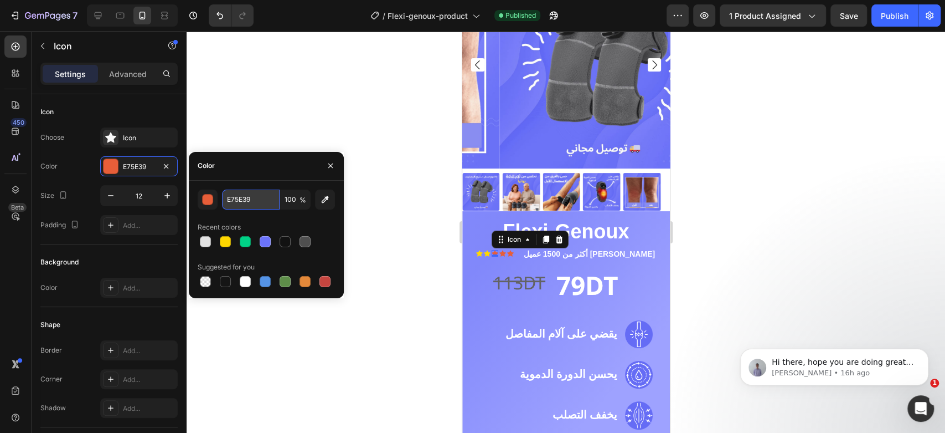
click at [240, 201] on input "E75E39" at bounding box center [251, 199] width 58 height 20
paste input "#FFD700"
type input "#FFD700"
click at [506, 250] on icon at bounding box center [502, 253] width 7 height 7
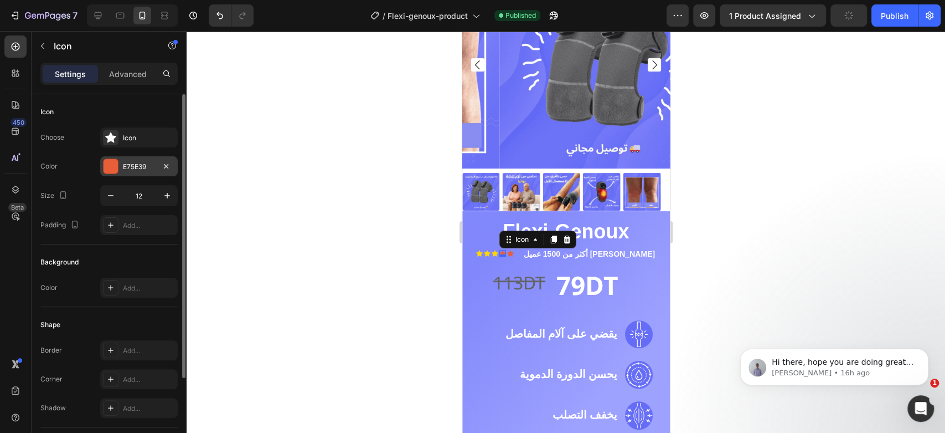
click at [114, 169] on div at bounding box center [111, 166] width 14 height 14
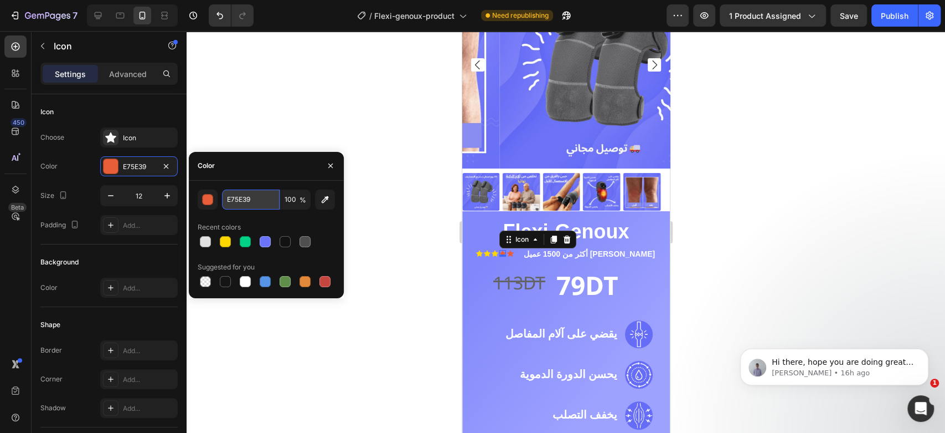
click at [242, 199] on input "E75E39" at bounding box center [251, 199] width 58 height 20
paste input "#FFD700"
type input "#FFD700"
click at [513, 250] on icon at bounding box center [510, 253] width 7 height 6
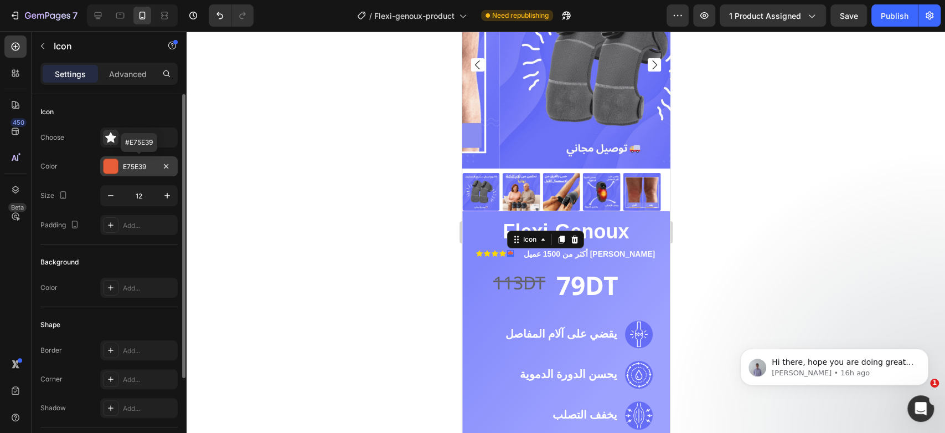
click at [136, 164] on div "E75E39" at bounding box center [139, 167] width 32 height 10
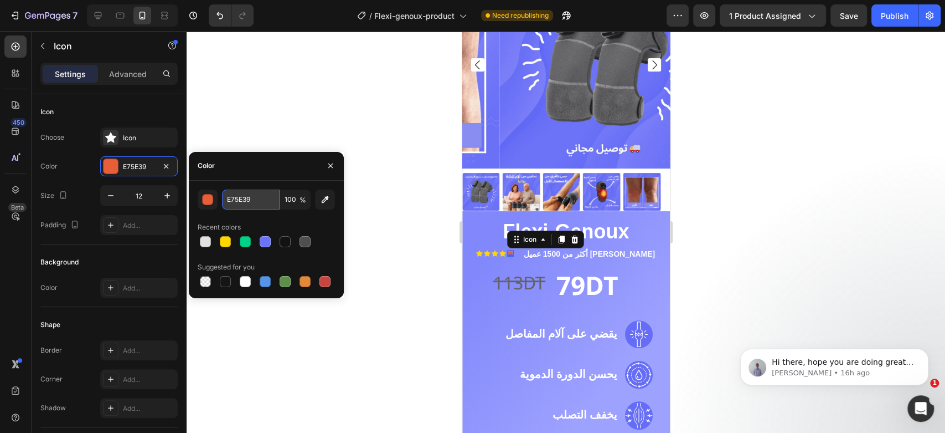
click at [261, 198] on input "E75E39" at bounding box center [251, 199] width 58 height 20
paste input "#FFD700"
type input "#FFD700"
click at [165, 190] on icon "button" at bounding box center [167, 195] width 11 height 11
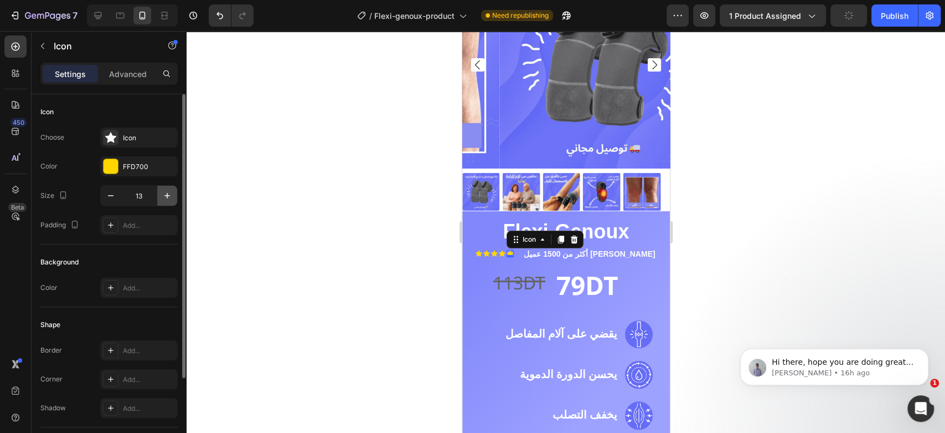
click at [165, 190] on icon "button" at bounding box center [167, 195] width 11 height 11
type input "14"
click at [505, 250] on icon at bounding box center [501, 253] width 7 height 6
click at [168, 196] on icon "button" at bounding box center [167, 195] width 11 height 11
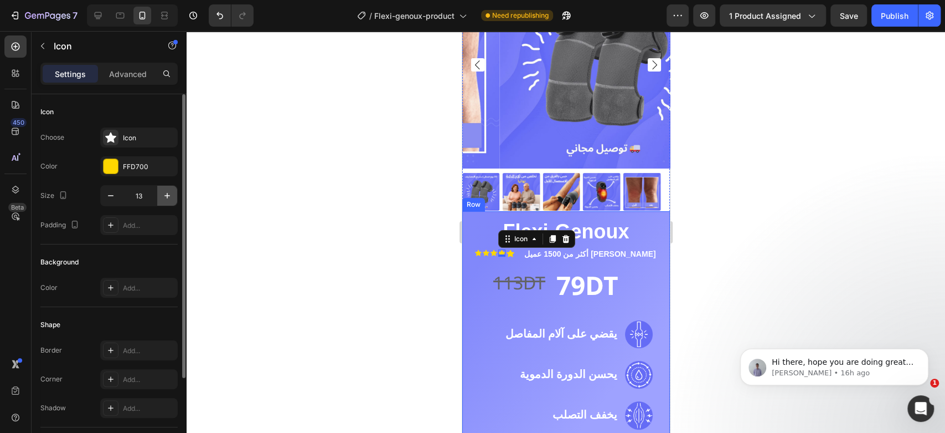
type input "14"
click at [497, 250] on icon at bounding box center [493, 253] width 7 height 6
click at [167, 191] on icon "button" at bounding box center [167, 195] width 11 height 11
type input "14"
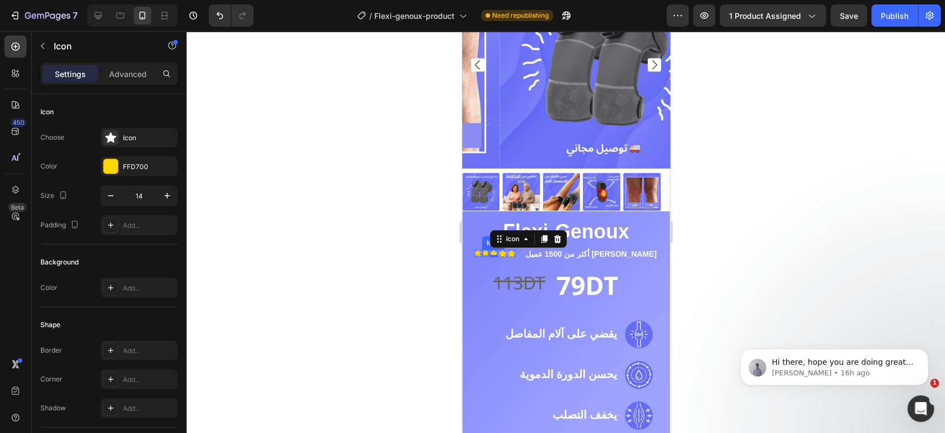
click at [488, 249] on icon at bounding box center [485, 252] width 7 height 7
click at [164, 193] on icon "button" at bounding box center [167, 195] width 11 height 11
type input "14"
click at [480, 250] on icon at bounding box center [477, 253] width 7 height 6
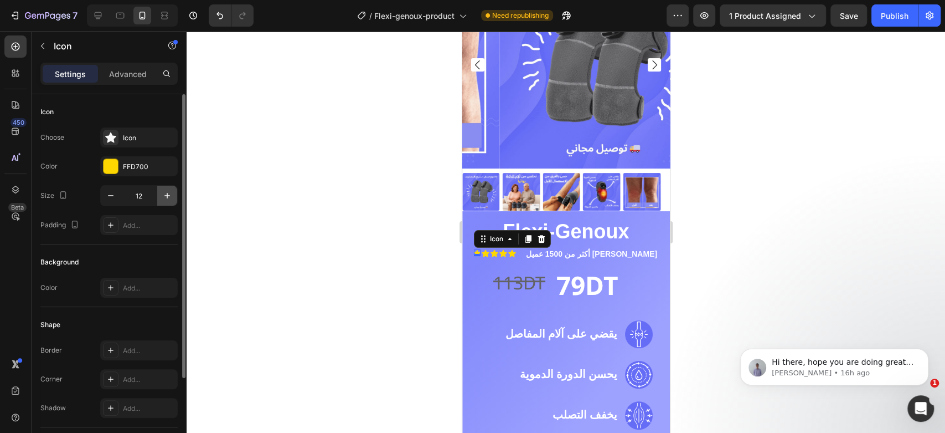
click at [168, 188] on button "button" at bounding box center [167, 196] width 20 height 20
type input "14"
click at [389, 224] on div at bounding box center [566, 232] width 759 height 402
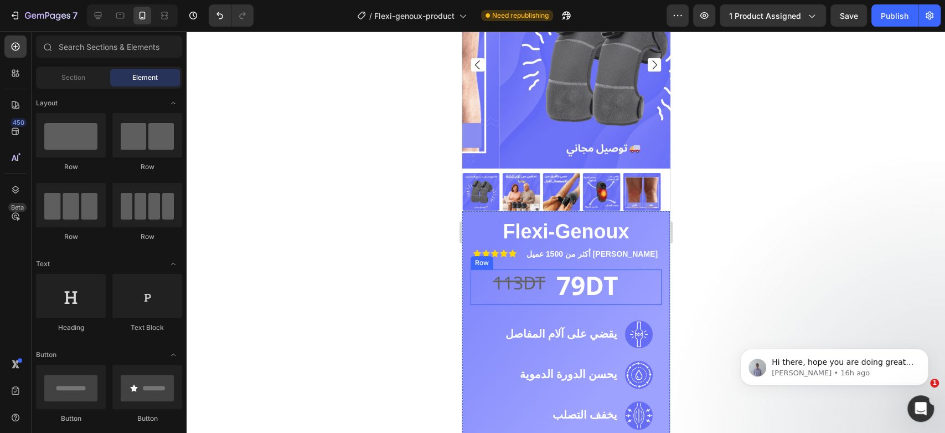
scroll to position [171, 0]
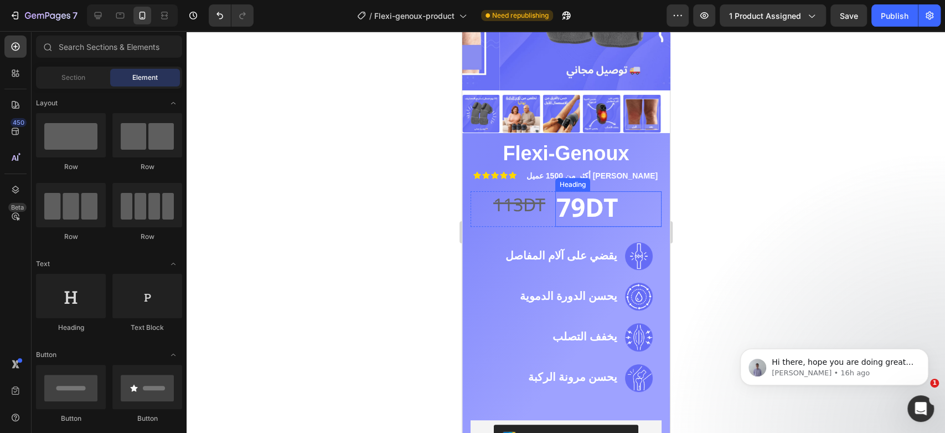
click at [588, 198] on strong "79DT" at bounding box center [587, 209] width 62 height 54
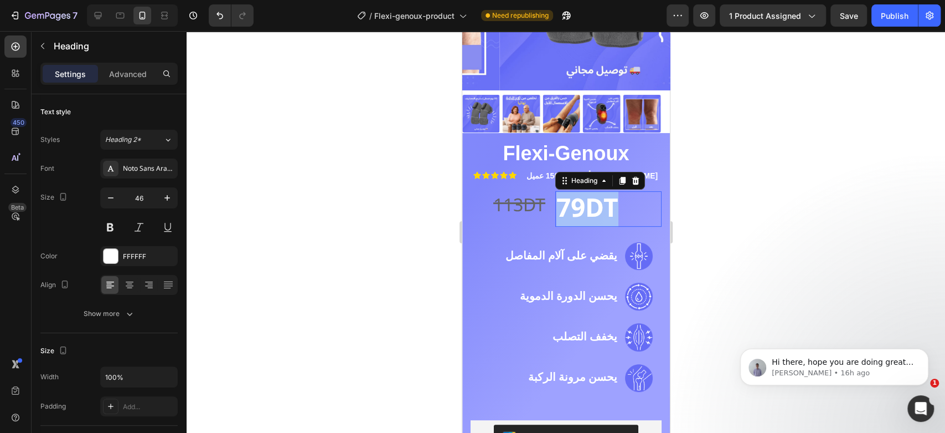
click at [588, 198] on strong "79DT" at bounding box center [587, 209] width 62 height 54
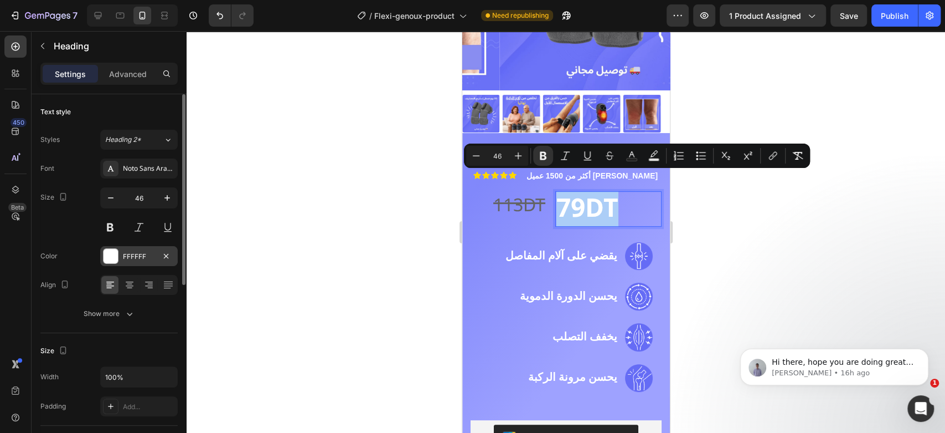
click at [115, 254] on div at bounding box center [111, 256] width 14 height 14
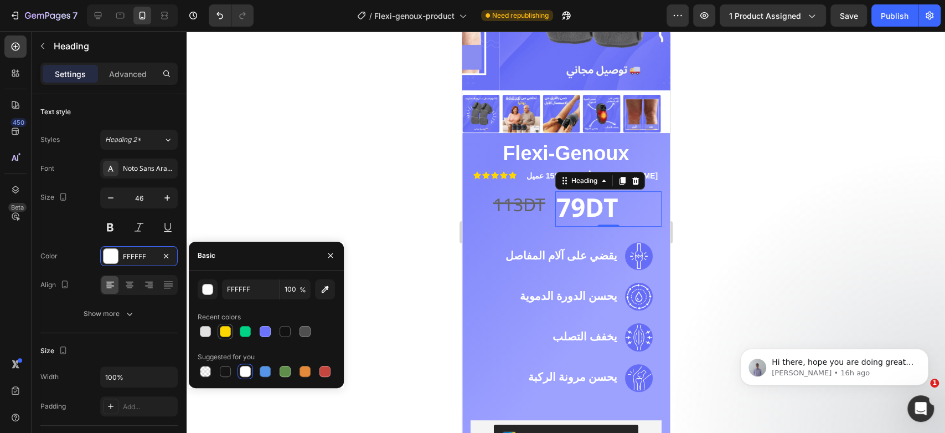
click at [222, 330] on div at bounding box center [225, 331] width 11 height 11
type input "FFD700"
click at [272, 177] on div at bounding box center [566, 232] width 759 height 402
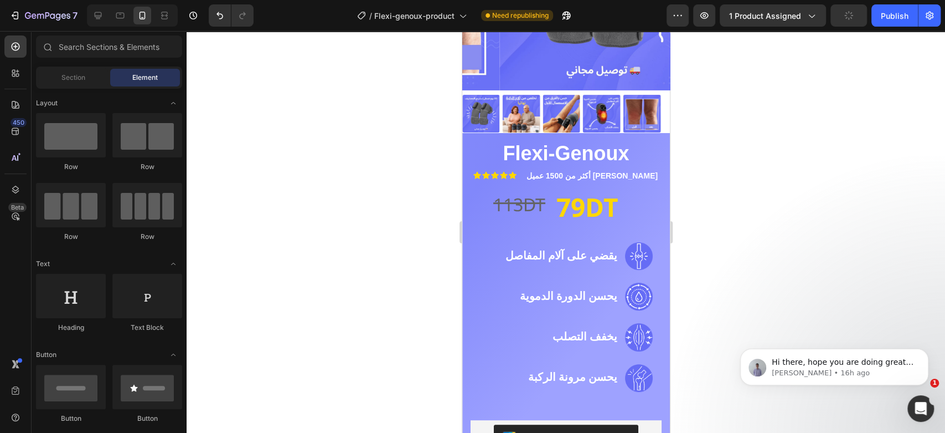
click at [306, 179] on div at bounding box center [566, 232] width 759 height 402
click at [571, 200] on strong "79DT" at bounding box center [587, 209] width 62 height 54
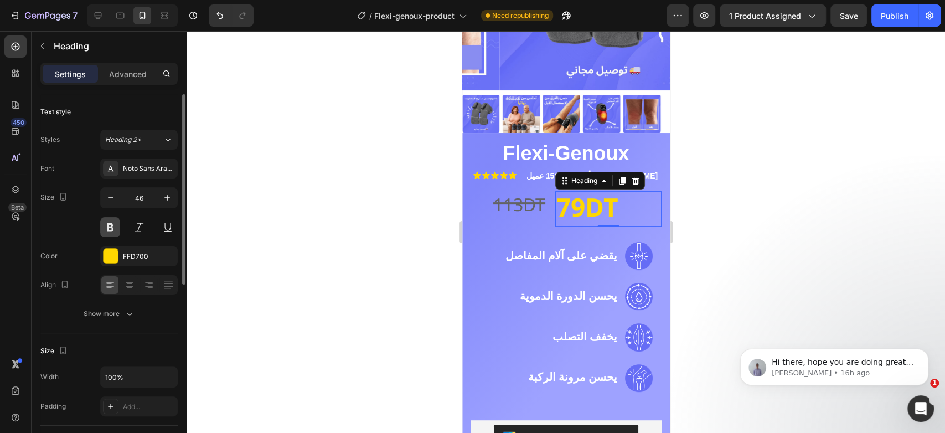
click at [112, 225] on button at bounding box center [110, 227] width 20 height 20
click at [586, 194] on strong "79DT" at bounding box center [587, 209] width 62 height 54
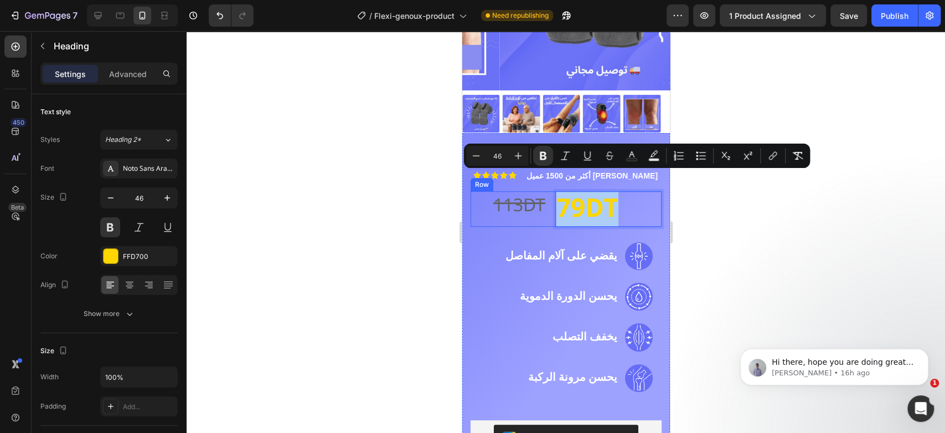
click at [382, 203] on div at bounding box center [566, 232] width 759 height 402
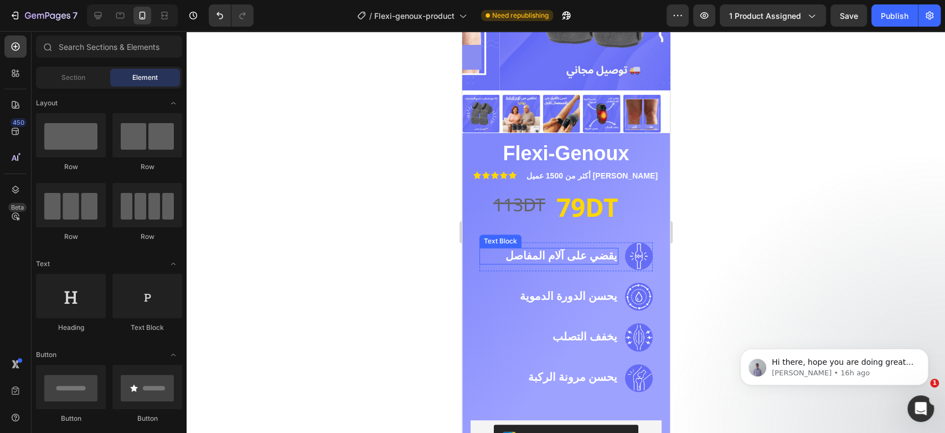
scroll to position [0, 0]
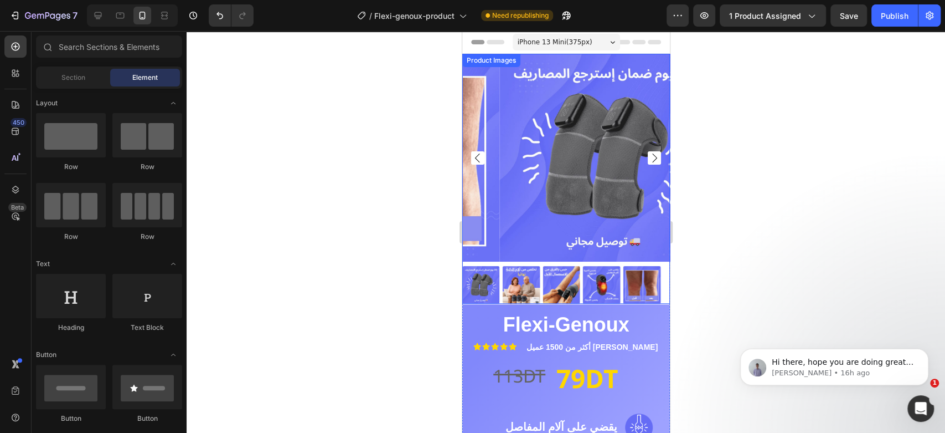
click at [476, 280] on img at bounding box center [481, 285] width 38 height 38
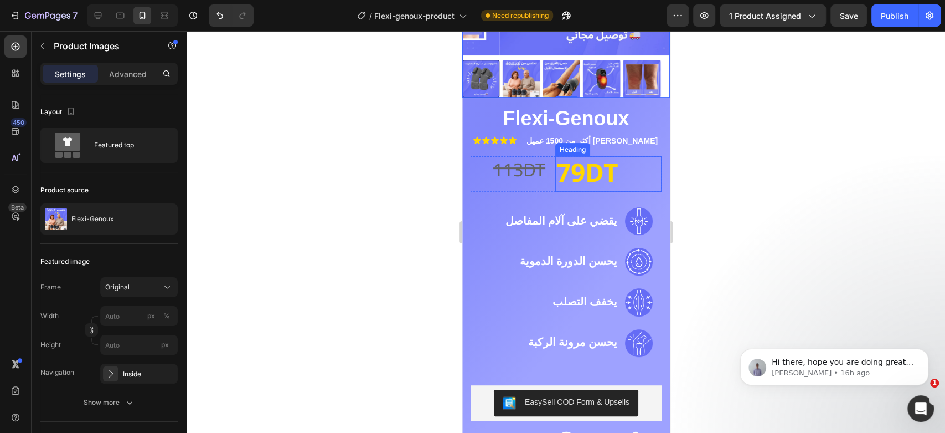
scroll to position [207, 0]
click at [720, 127] on div at bounding box center [566, 232] width 759 height 402
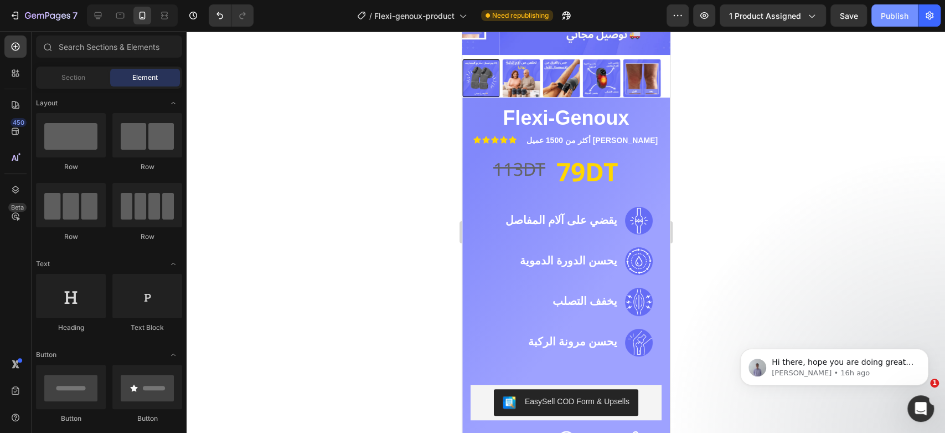
click at [895, 19] on div "Publish" at bounding box center [895, 16] width 28 height 12
